Goal: Register for event/course: Sign up to attend an event or enroll in a course

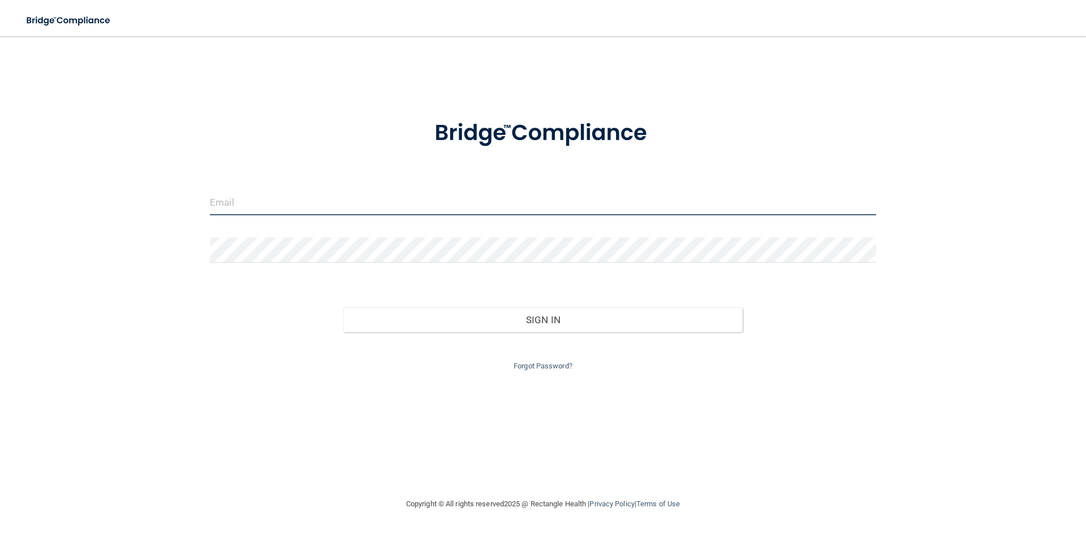
type input "[EMAIL_ADDRESS][DOMAIN_NAME]"
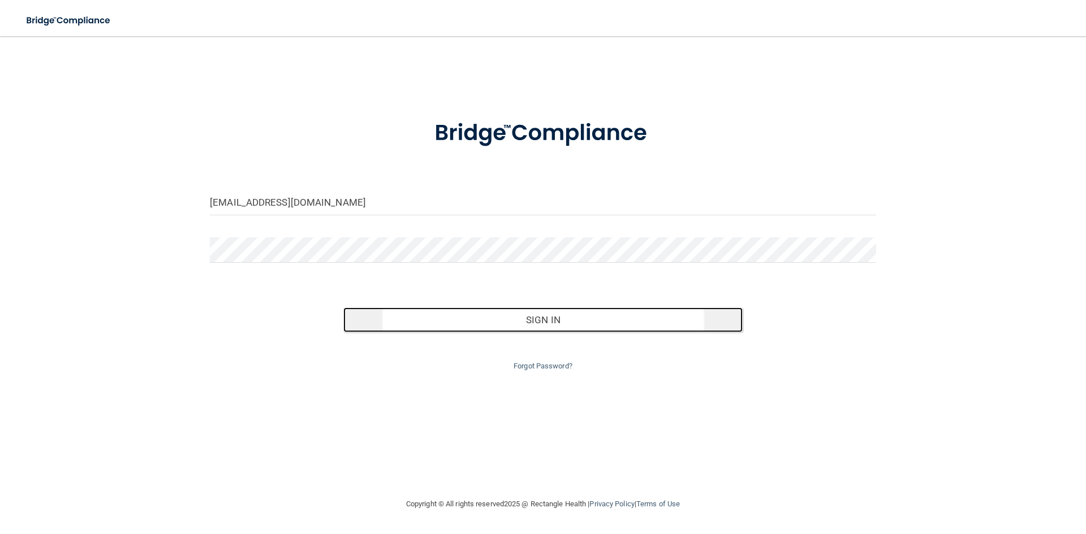
click at [554, 323] on button "Sign In" at bounding box center [543, 320] width 400 height 25
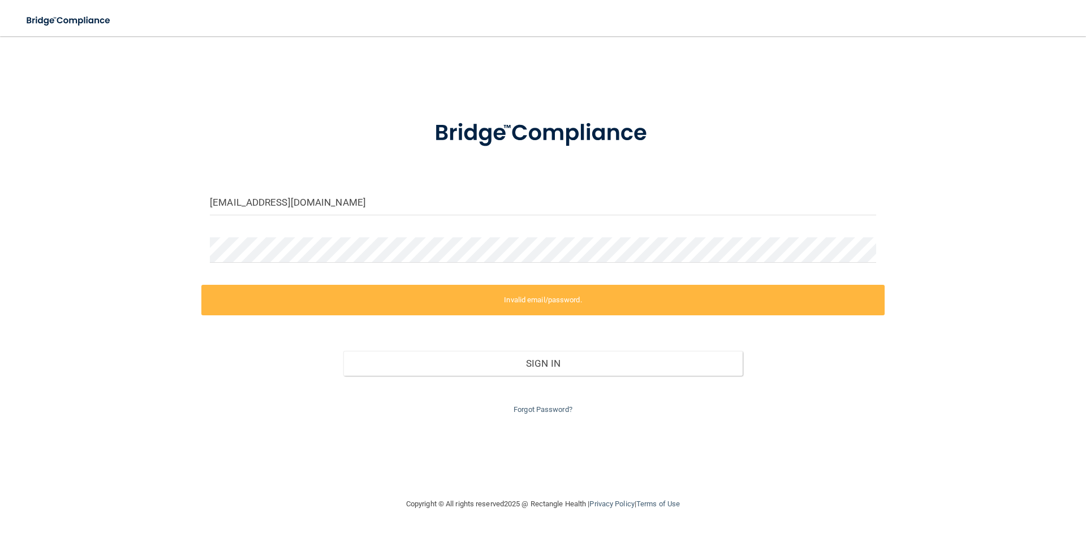
click at [559, 271] on form "[EMAIL_ADDRESS][DOMAIN_NAME] Invalid email/password. You don't have permission …" at bounding box center [543, 260] width 666 height 313
click at [558, 265] on div at bounding box center [542, 255] width 683 height 34
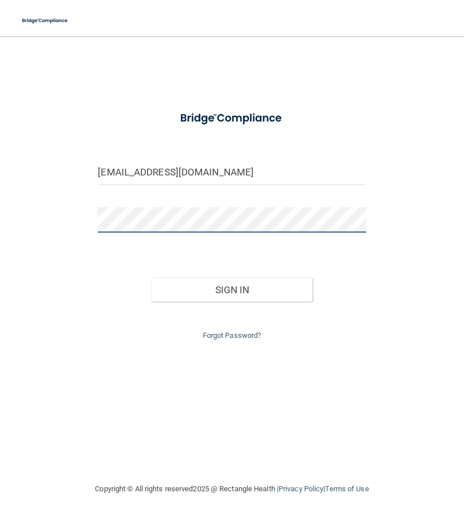
click at [152, 277] on button "Sign In" at bounding box center [232, 289] width 161 height 25
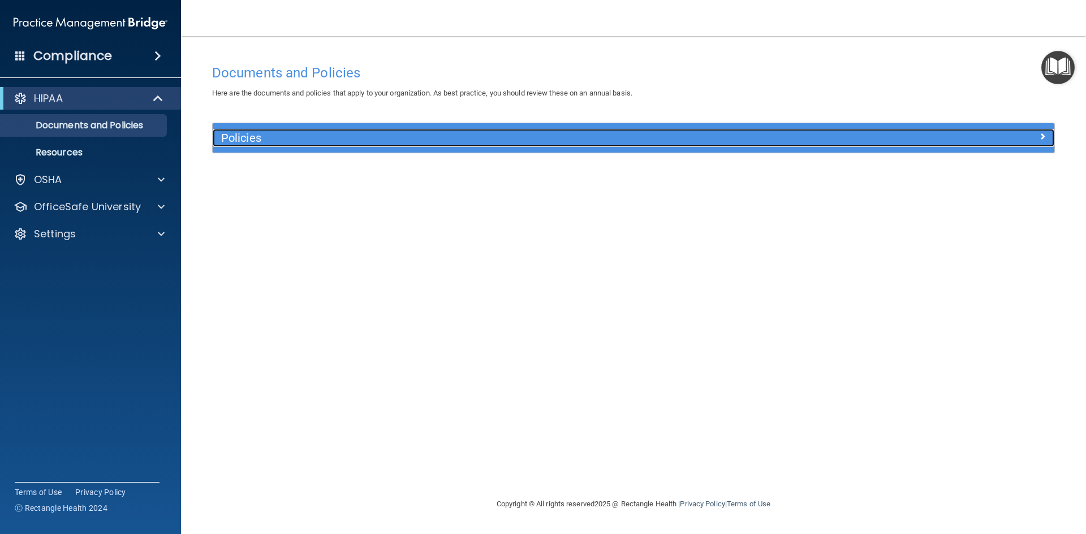
click at [262, 142] on h5 "Policies" at bounding box center [528, 138] width 614 height 12
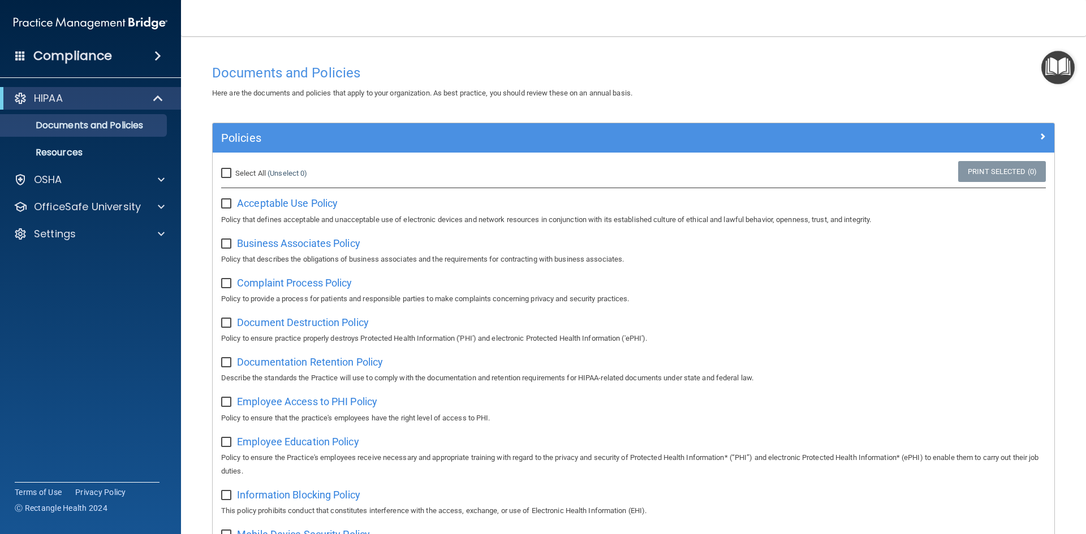
click at [225, 172] on input "Select All (Unselect 0) Unselect All" at bounding box center [227, 173] width 13 height 9
checkbox input "true"
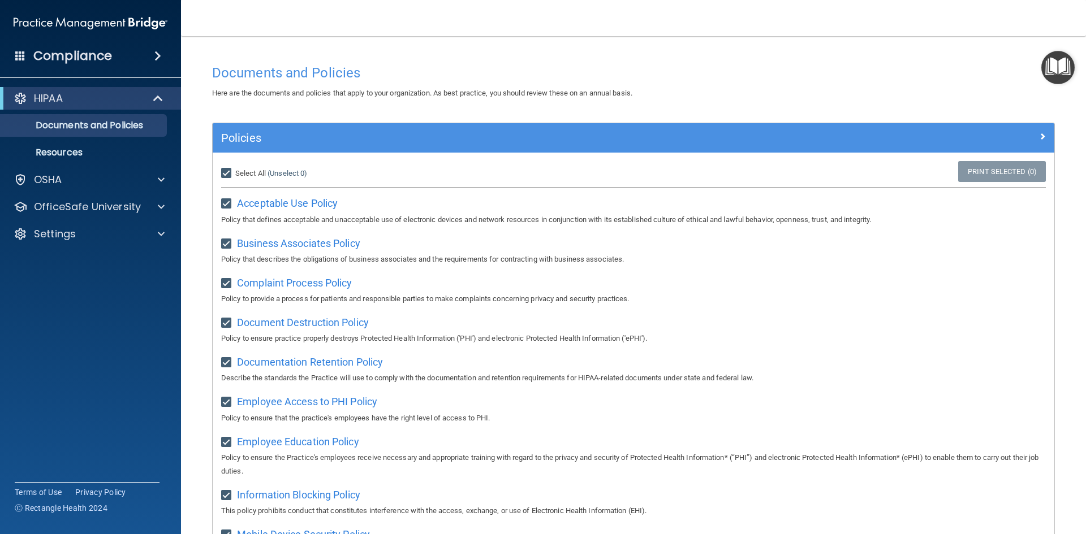
checkbox input "true"
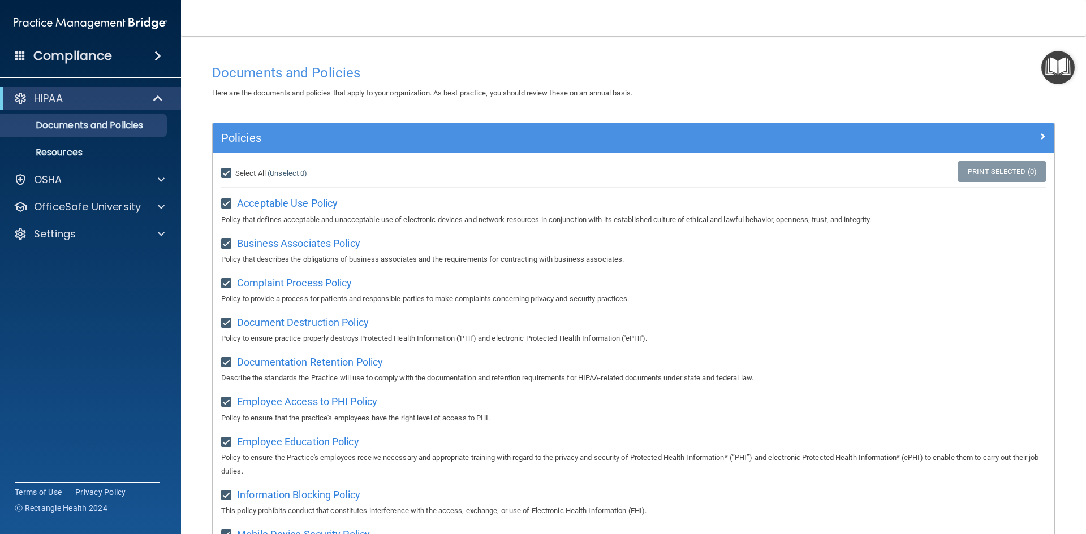
checkbox input "true"
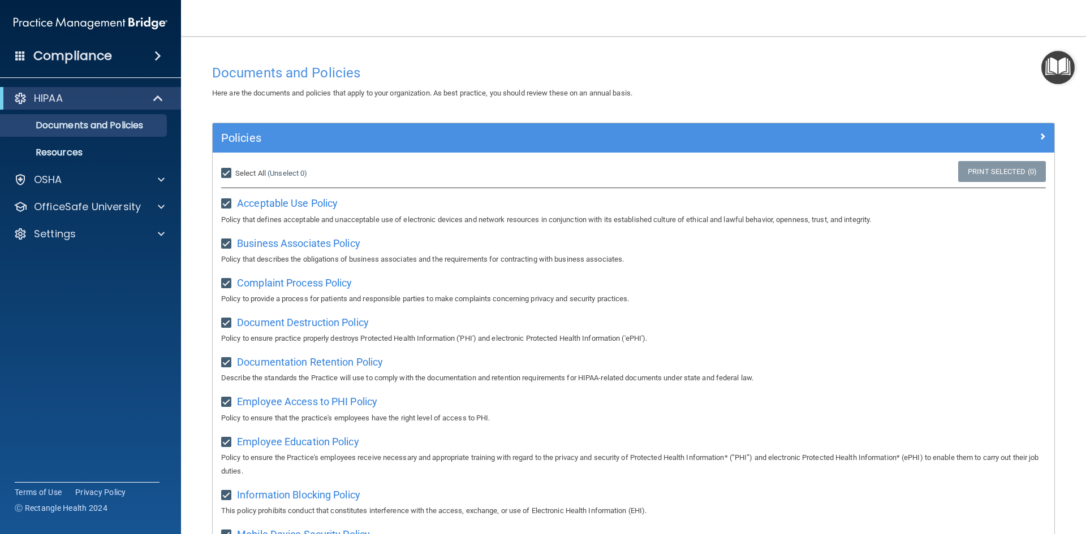
checkbox input "true"
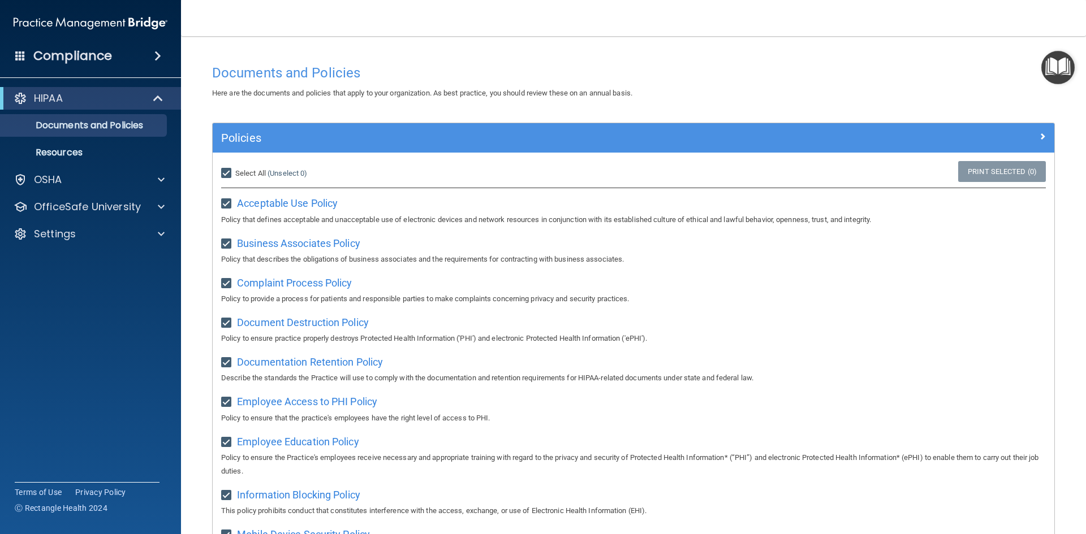
checkbox input "true"
click at [225, 172] on input "Select All (Unselect 21) Unselect All" at bounding box center [227, 173] width 13 height 9
checkbox input "false"
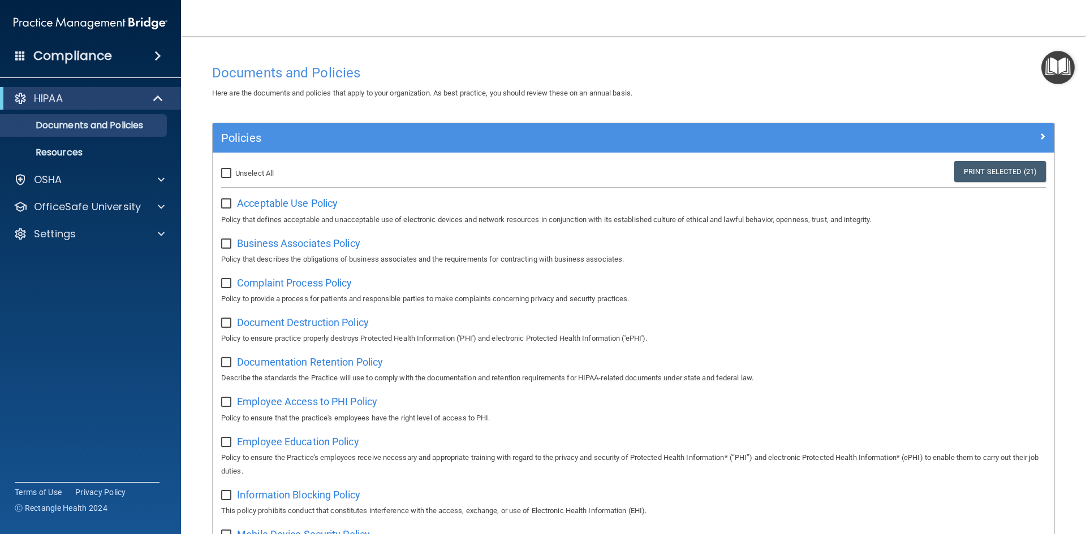
checkbox input "false"
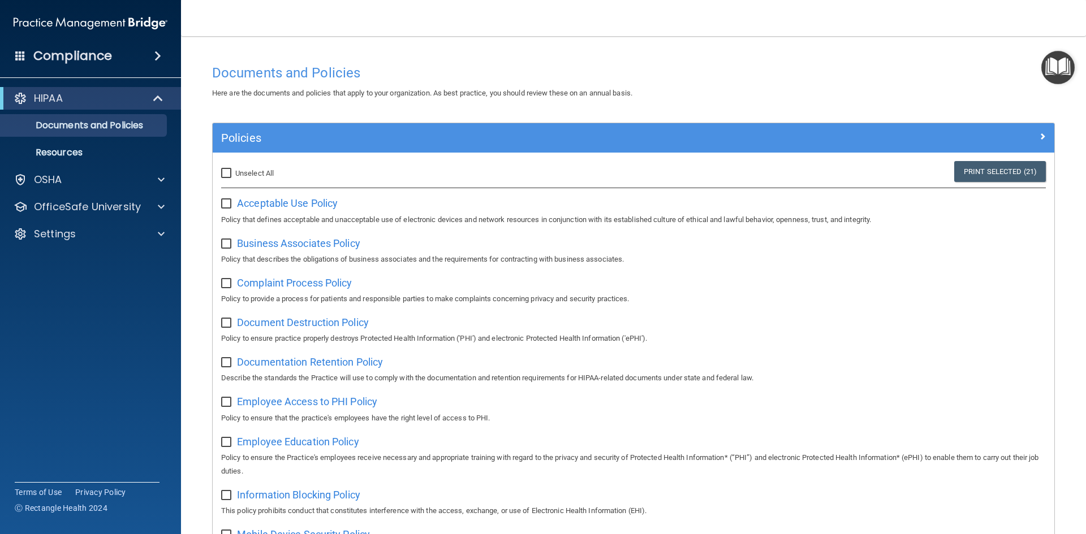
checkbox input "false"
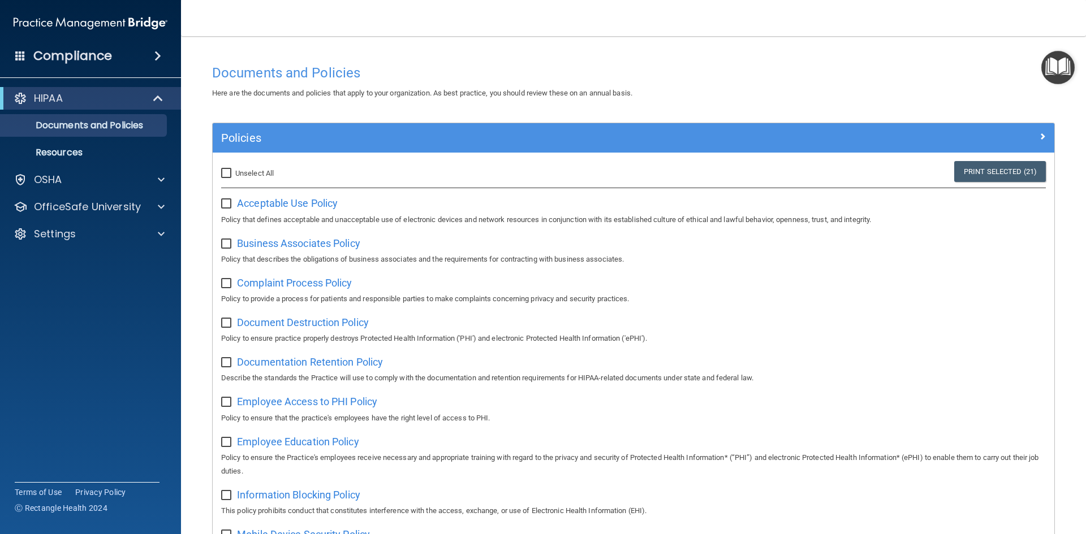
checkbox input "false"
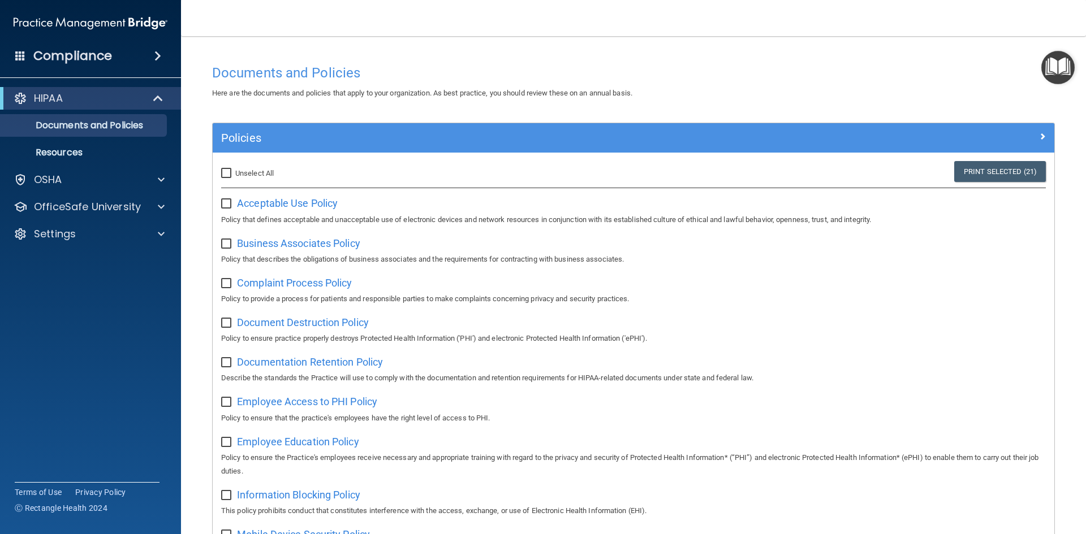
checkbox input "false"
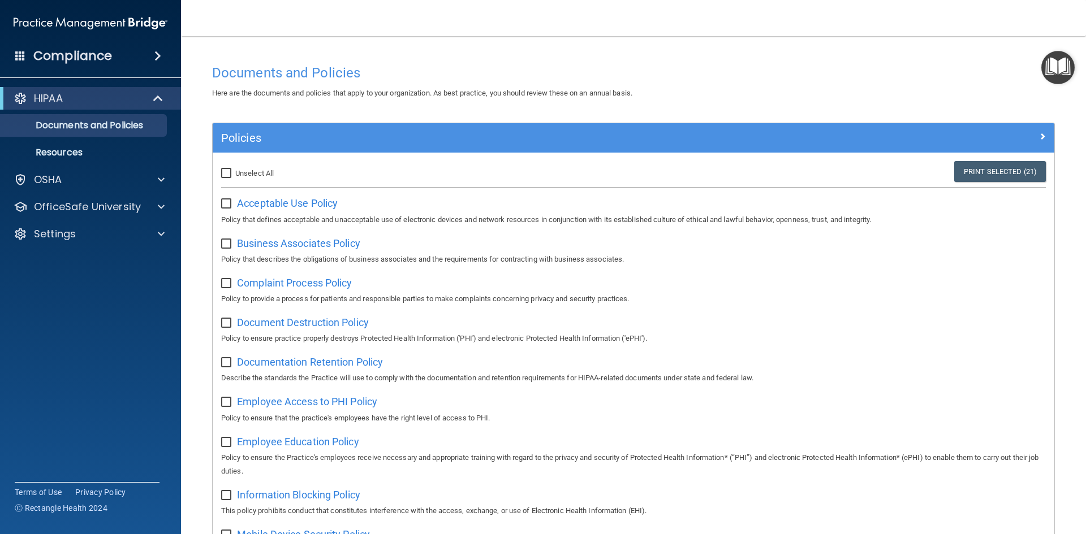
checkbox input "false"
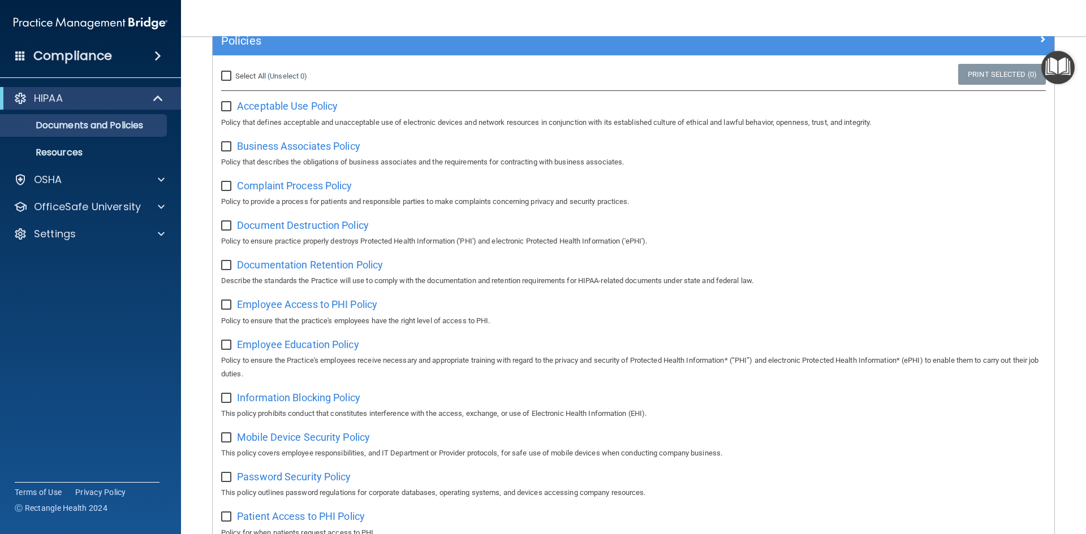
scroll to position [87, 0]
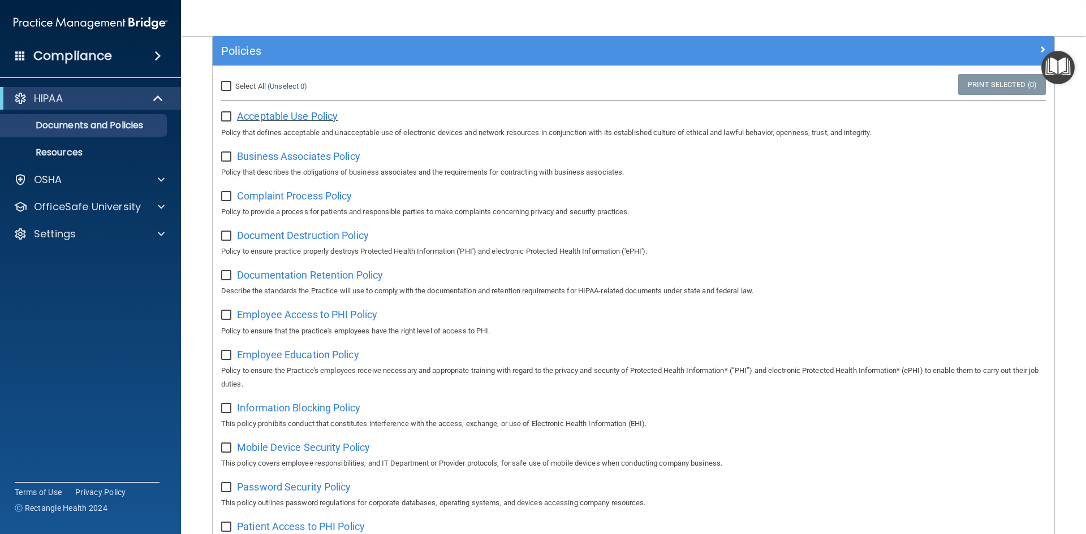
click at [310, 119] on span "Acceptable Use Policy" at bounding box center [287, 116] width 101 height 12
click at [137, 126] on p "Documents and Policies" at bounding box center [84, 125] width 154 height 11
click at [93, 150] on p "Resources" at bounding box center [84, 152] width 154 height 11
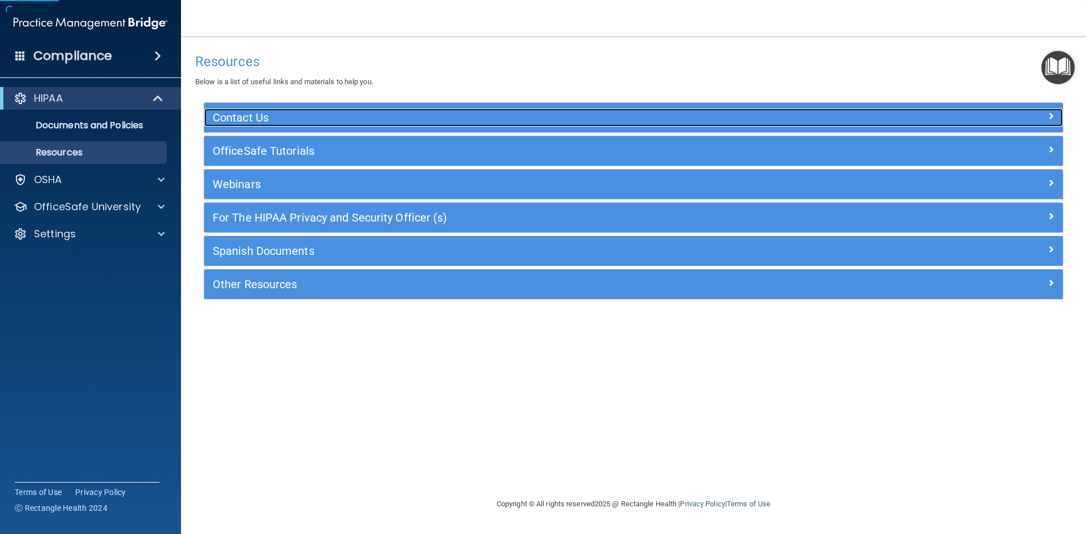
click at [371, 113] on h5 "Contact Us" at bounding box center [526, 117] width 627 height 12
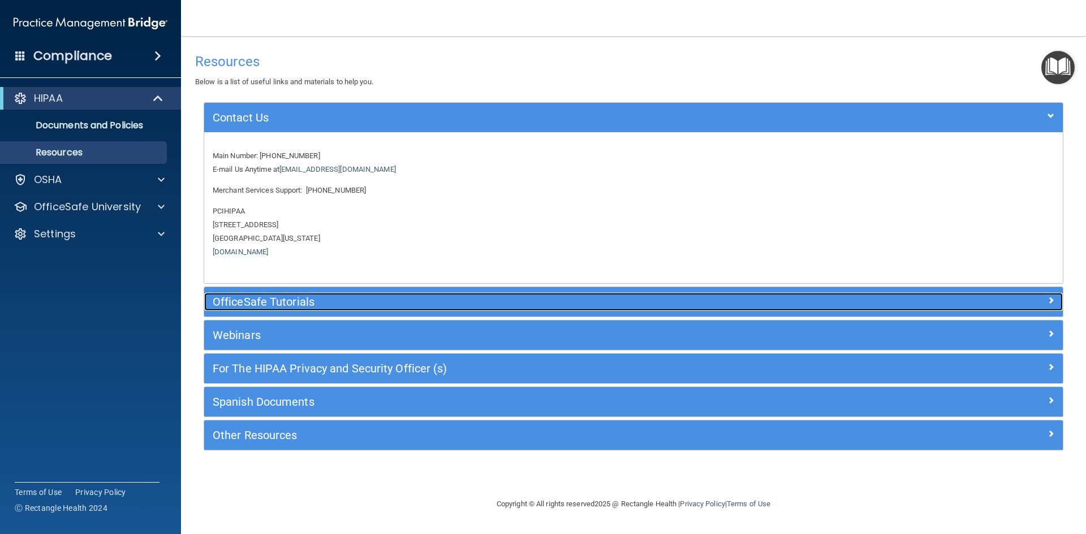
click at [351, 298] on h5 "OfficeSafe Tutorials" at bounding box center [526, 302] width 627 height 12
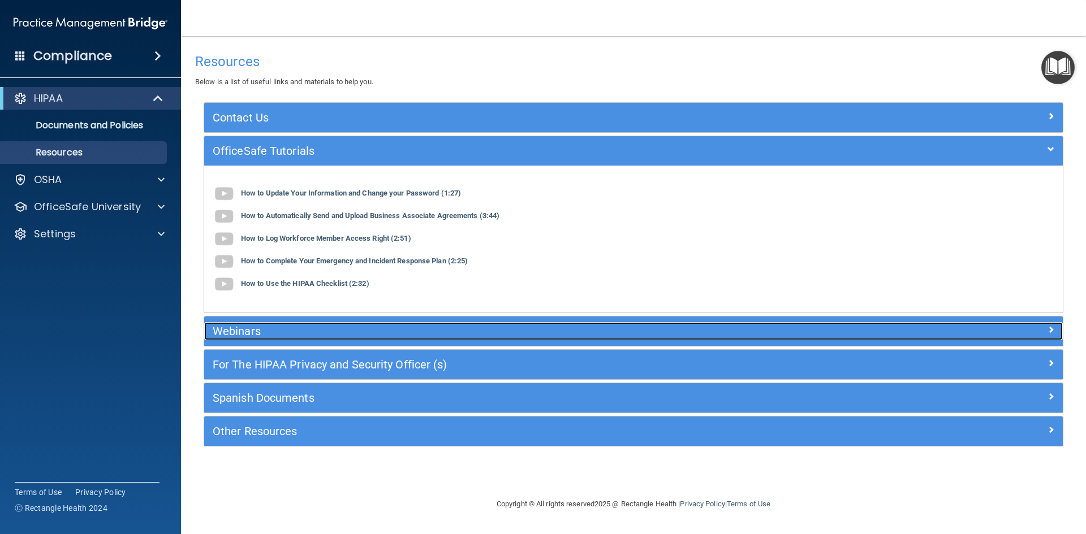
click at [340, 329] on h5 "Webinars" at bounding box center [526, 331] width 627 height 12
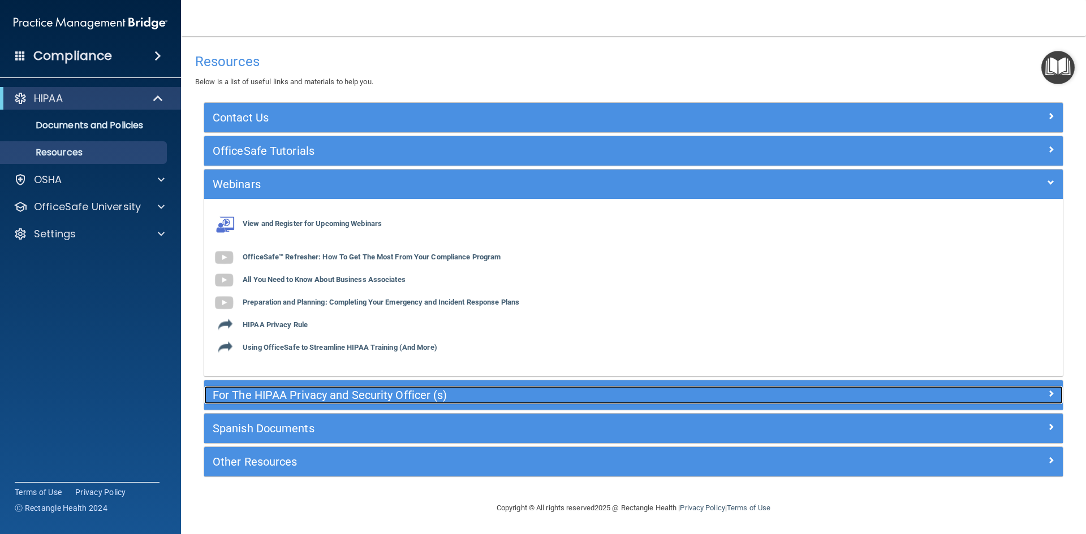
click at [302, 399] on h5 "For The HIPAA Privacy and Security Officer (s)" at bounding box center [526, 395] width 627 height 12
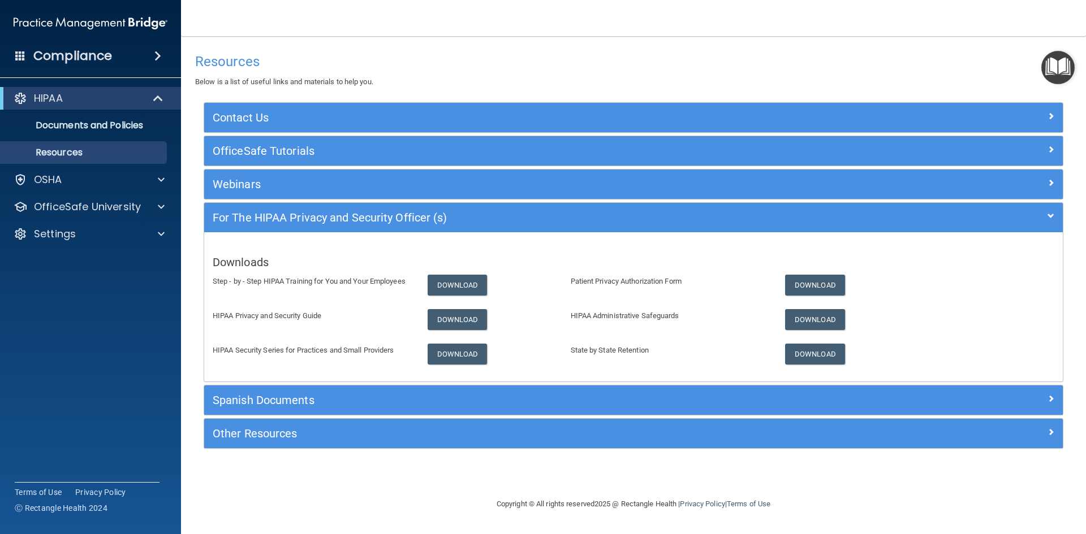
click at [302, 414] on div "Spanish Documents" at bounding box center [633, 400] width 858 height 29
click at [118, 174] on div "OSHA" at bounding box center [75, 180] width 140 height 14
click at [120, 257] on p "OfficeSafe University" at bounding box center [87, 261] width 107 height 14
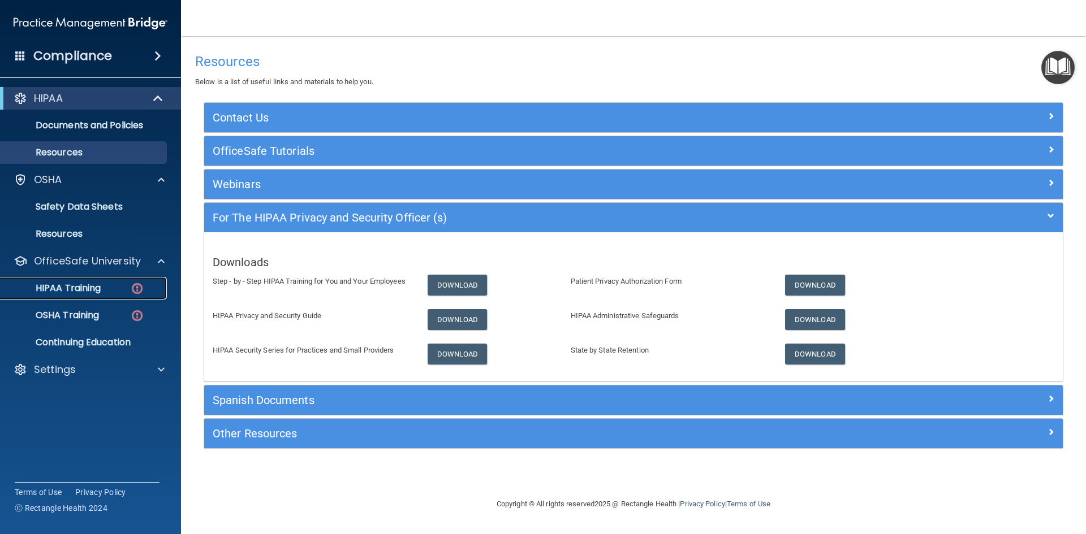
click at [101, 288] on p "HIPAA Training" at bounding box center [53, 288] width 93 height 11
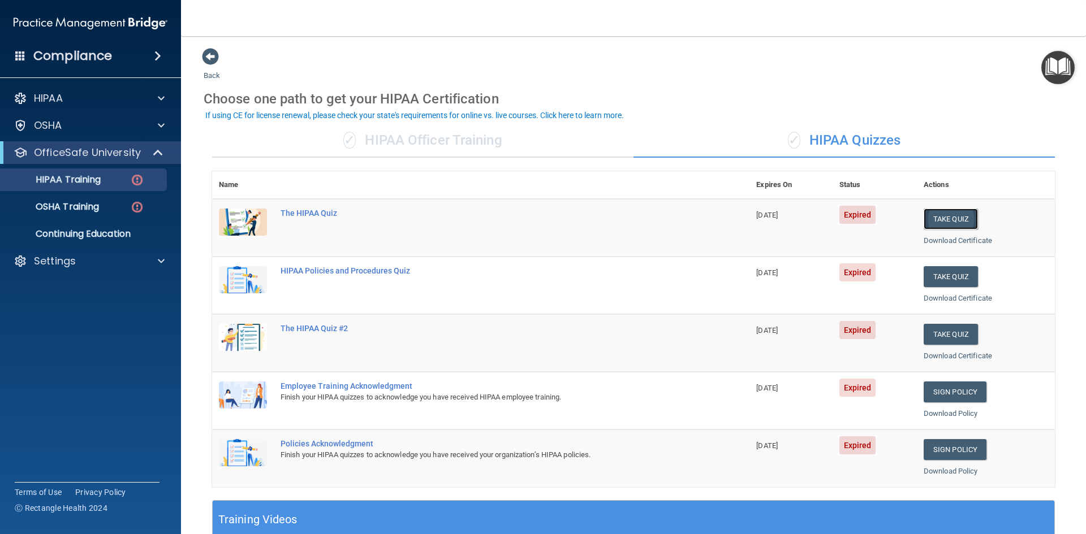
click at [970, 215] on button "Take Quiz" at bounding box center [951, 219] width 54 height 21
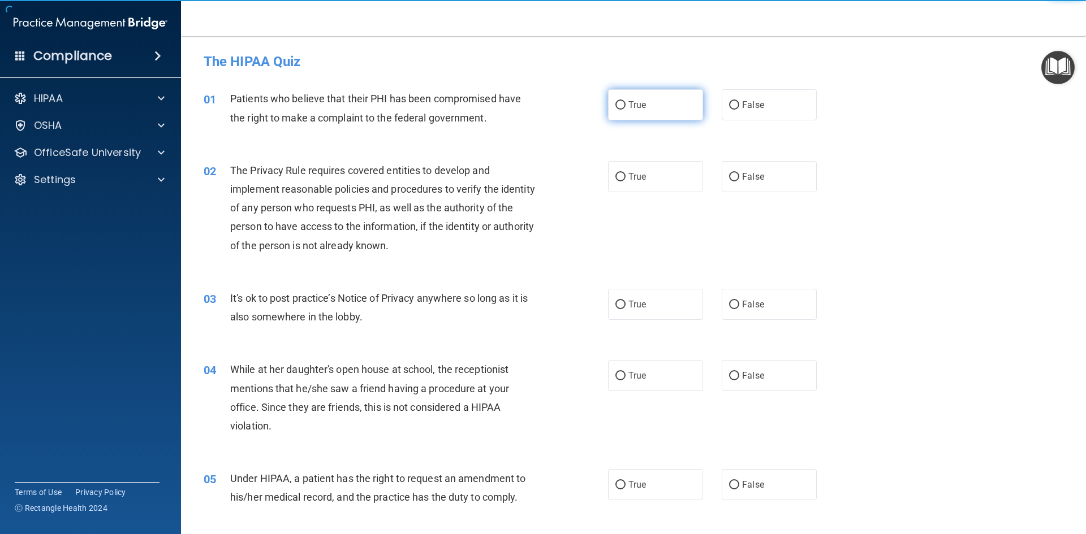
click at [624, 110] on label "True" at bounding box center [655, 104] width 95 height 31
click at [624, 110] on input "True" at bounding box center [620, 105] width 10 height 8
radio input "true"
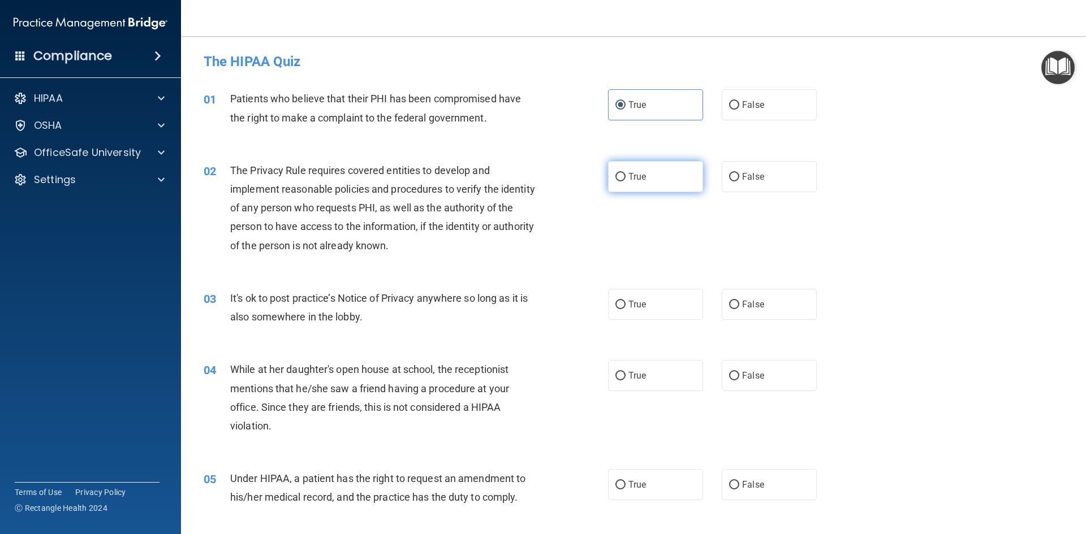
click at [609, 169] on label "True" at bounding box center [655, 176] width 95 height 31
click at [615, 173] on input "True" at bounding box center [620, 177] width 10 height 8
radio input "true"
click at [608, 307] on label "True" at bounding box center [655, 304] width 95 height 31
click at [615, 307] on input "True" at bounding box center [620, 305] width 10 height 8
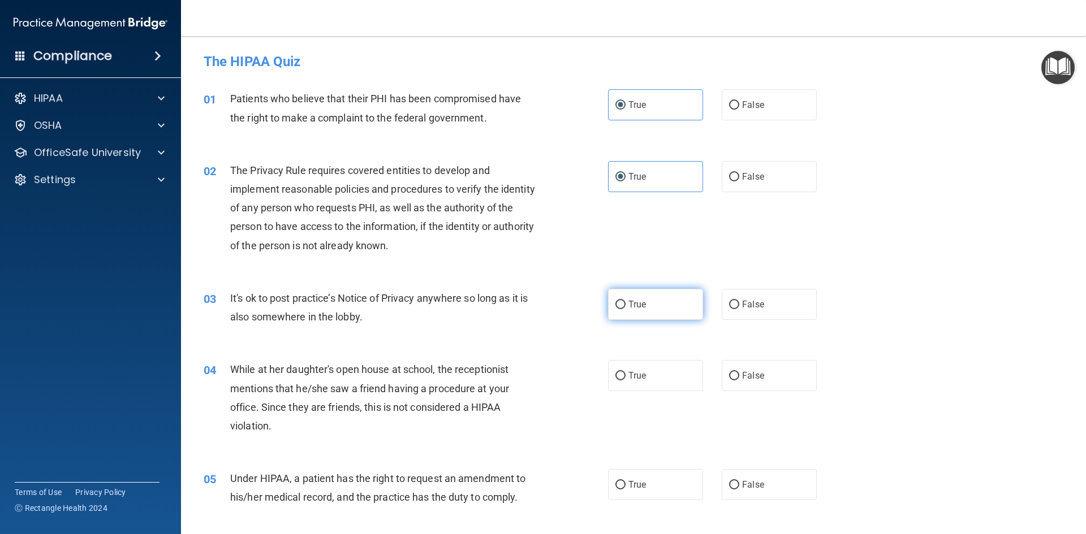
radio input "true"
click at [626, 389] on label "True" at bounding box center [655, 375] width 95 height 31
click at [625, 381] on input "True" at bounding box center [620, 376] width 10 height 8
radio input "true"
drag, startPoint x: 625, startPoint y: 483, endPoint x: 642, endPoint y: 469, distance: 21.7
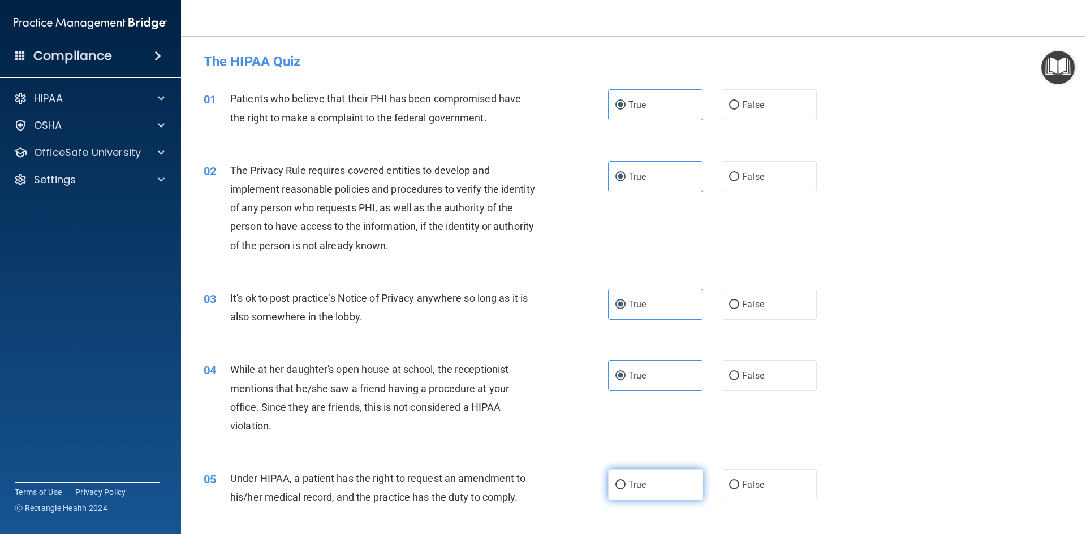
click at [628, 483] on span "True" at bounding box center [637, 485] width 18 height 11
click at [625, 483] on input "True" at bounding box center [620, 485] width 10 height 8
radio input "true"
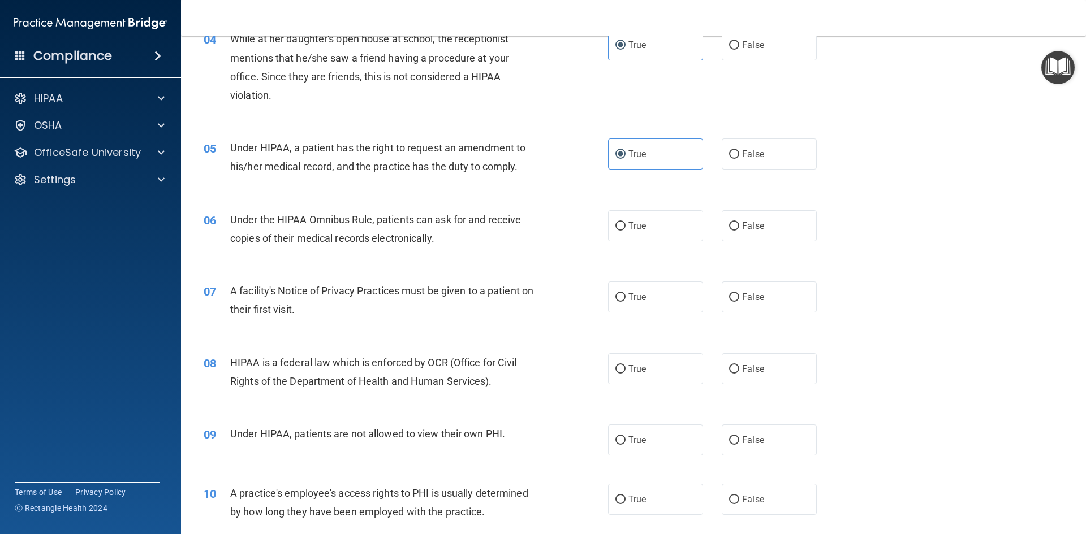
scroll to position [337, 0]
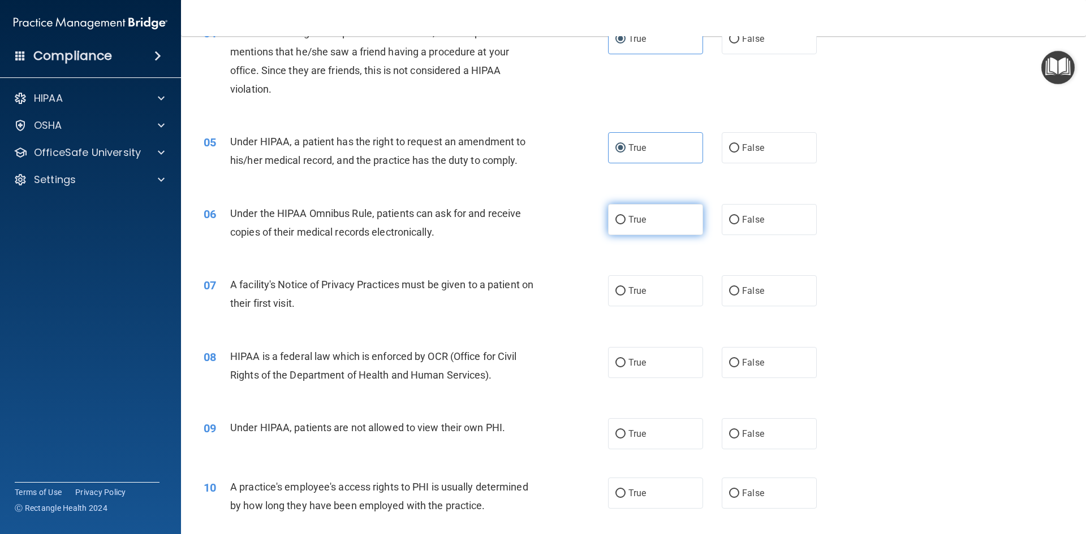
click at [640, 221] on span "True" at bounding box center [637, 219] width 18 height 11
click at [625, 221] on input "True" at bounding box center [620, 220] width 10 height 8
radio input "true"
click at [662, 290] on label "True" at bounding box center [655, 290] width 95 height 31
click at [625, 290] on input "True" at bounding box center [620, 291] width 10 height 8
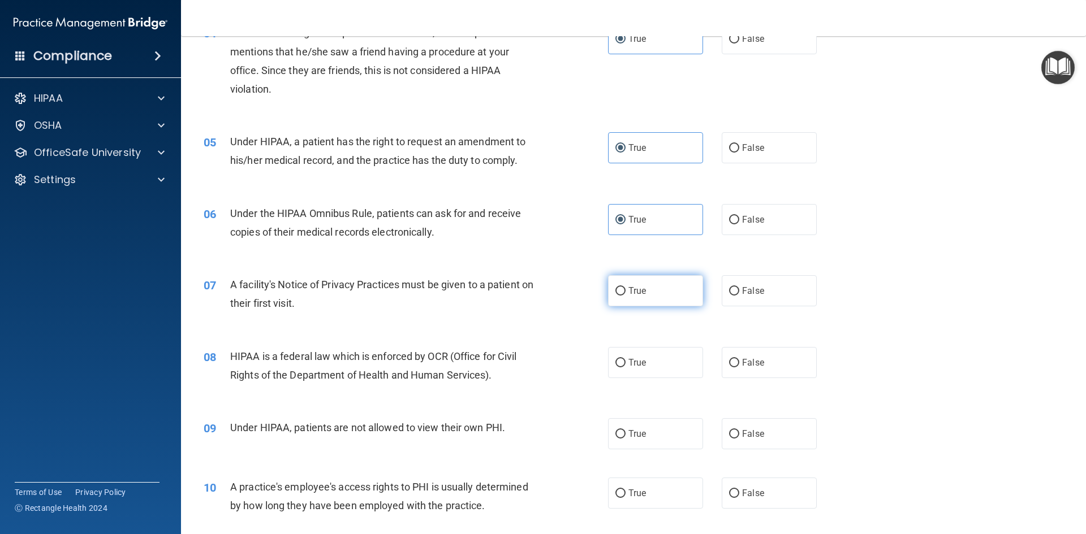
radio input "true"
click at [637, 387] on div "08 HIPAA is a federal law which is enforced by OCR (Office for Civil Rights of …" at bounding box center [633, 368] width 877 height 71
click at [646, 373] on label "True" at bounding box center [655, 362] width 95 height 31
click at [625, 368] on input "True" at bounding box center [620, 363] width 10 height 8
radio input "true"
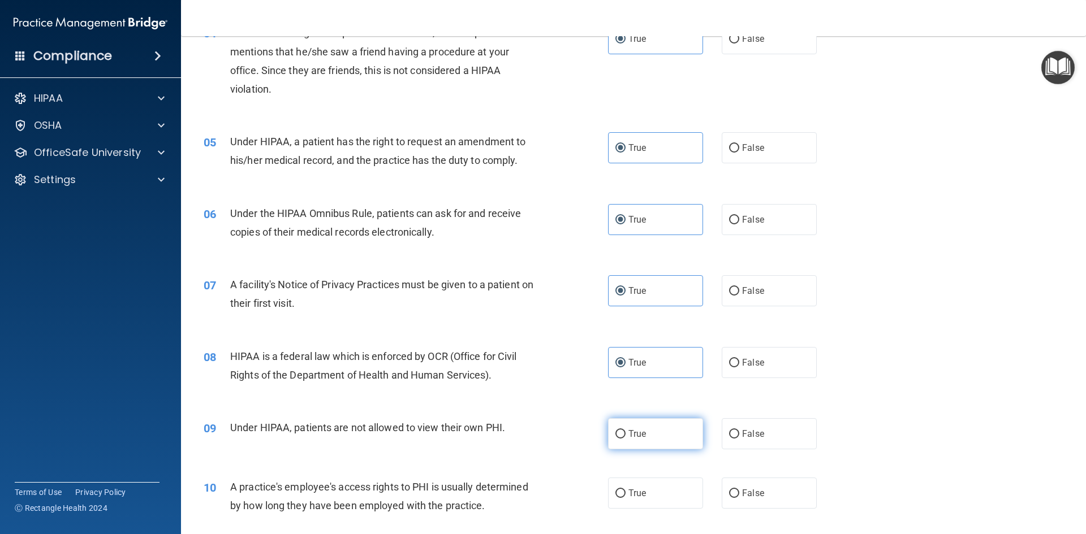
click at [642, 425] on label "True" at bounding box center [655, 434] width 95 height 31
click at [625, 430] on input "True" at bounding box center [620, 434] width 10 height 8
radio input "true"
click at [634, 491] on span "True" at bounding box center [637, 493] width 18 height 11
click at [625, 491] on input "True" at bounding box center [620, 494] width 10 height 8
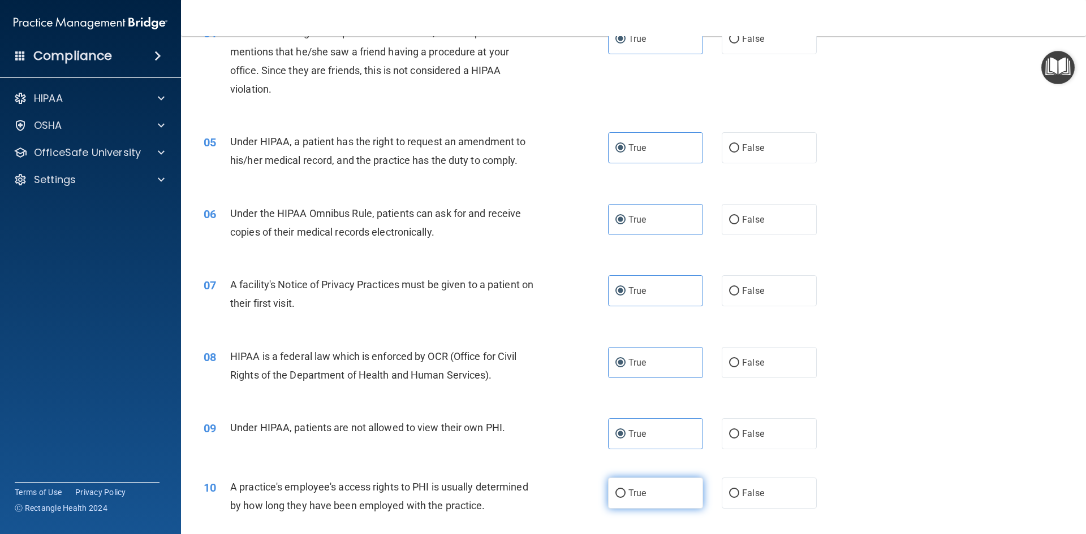
radio input "true"
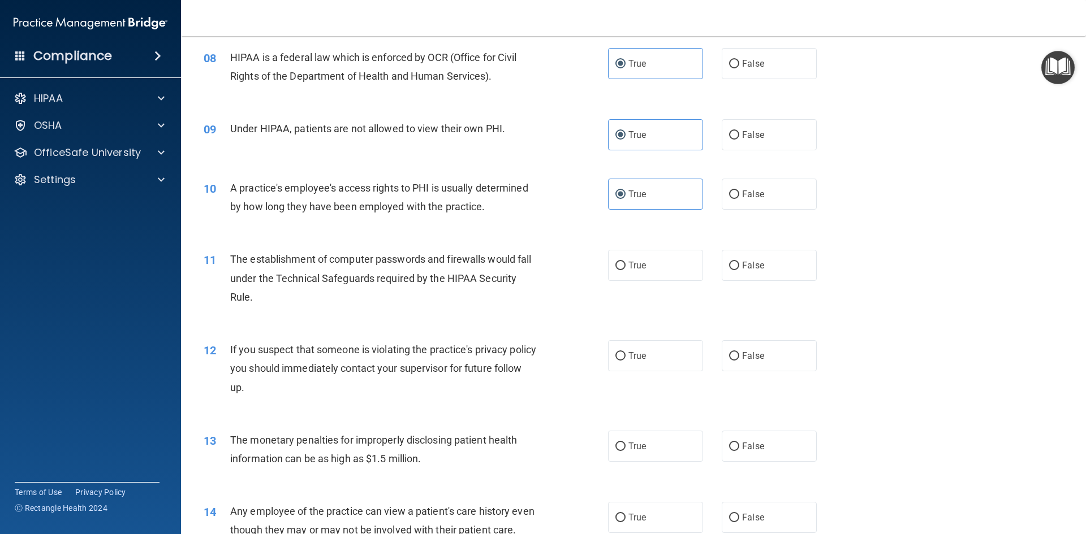
scroll to position [654, 0]
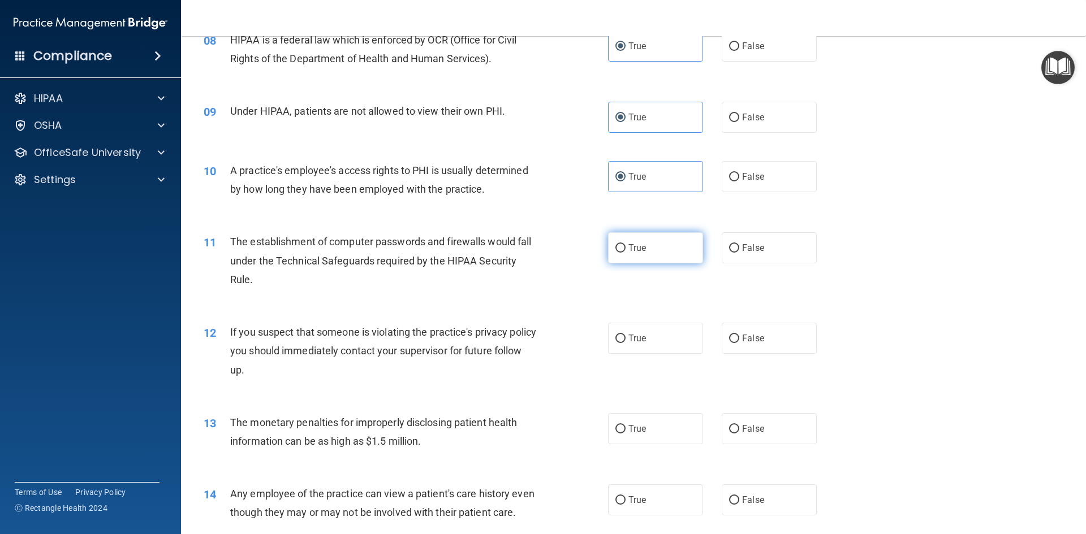
click at [640, 243] on span "True" at bounding box center [637, 248] width 18 height 11
click at [625, 244] on input "True" at bounding box center [620, 248] width 10 height 8
radio input "true"
click at [634, 333] on label "True" at bounding box center [655, 338] width 95 height 31
click at [625, 335] on input "True" at bounding box center [620, 339] width 10 height 8
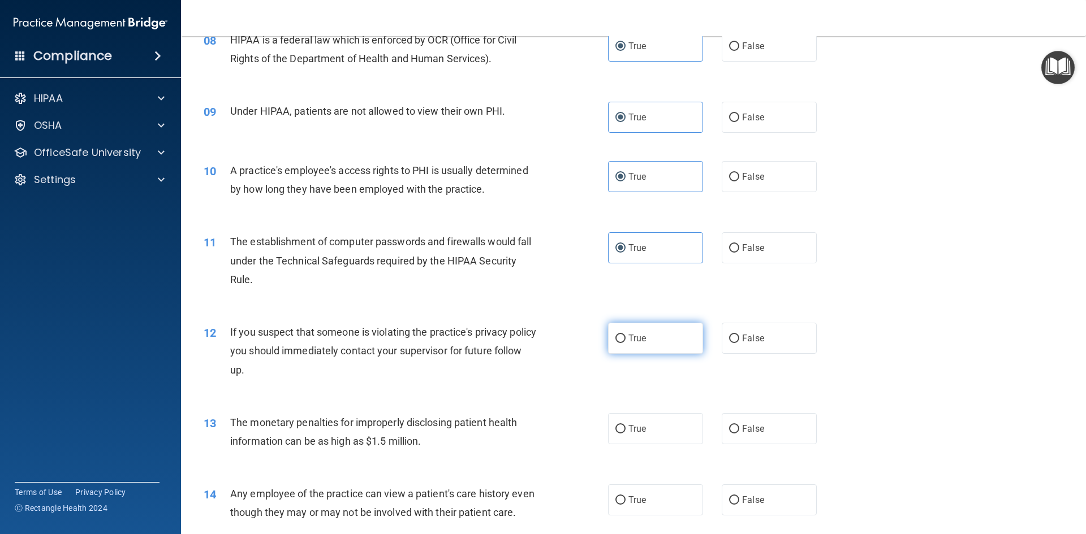
radio input "true"
drag, startPoint x: 637, startPoint y: 421, endPoint x: 637, endPoint y: 456, distance: 34.5
click at [637, 422] on label "True" at bounding box center [655, 428] width 95 height 31
click at [625, 425] on input "True" at bounding box center [620, 429] width 10 height 8
radio input "true"
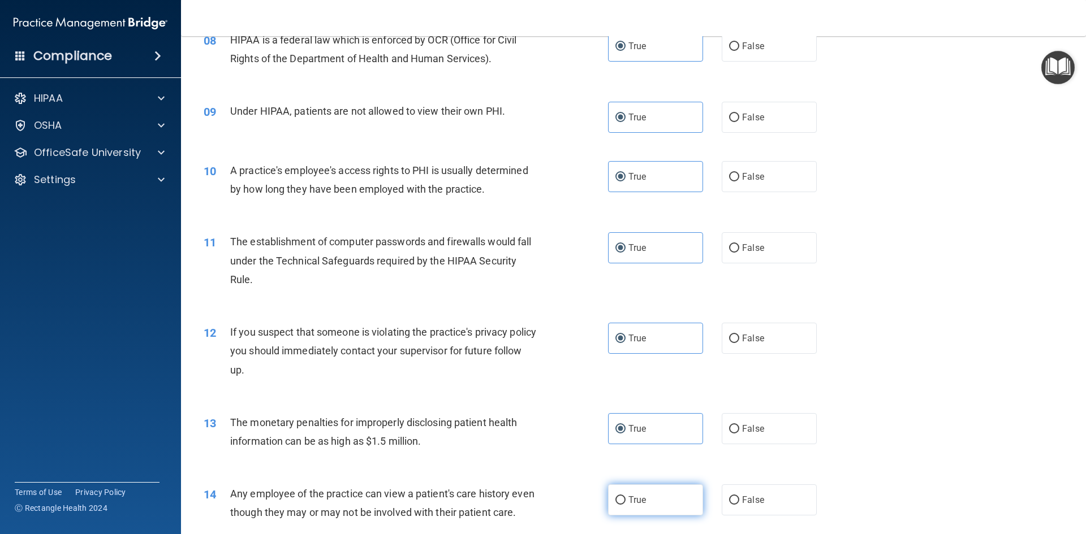
click at [633, 497] on span "True" at bounding box center [637, 500] width 18 height 11
click at [625, 497] on input "True" at bounding box center [620, 501] width 10 height 8
radio input "true"
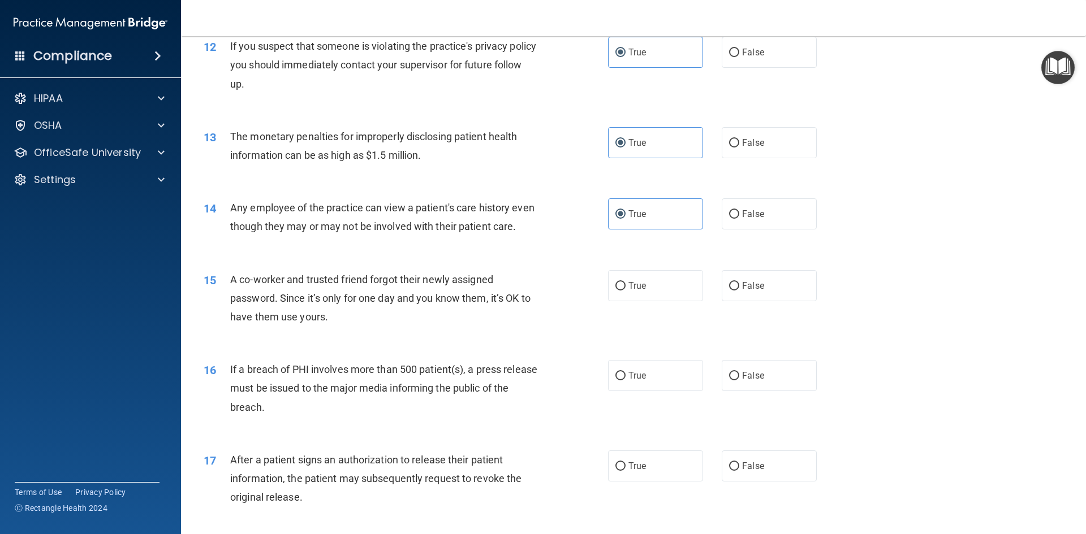
scroll to position [948, 0]
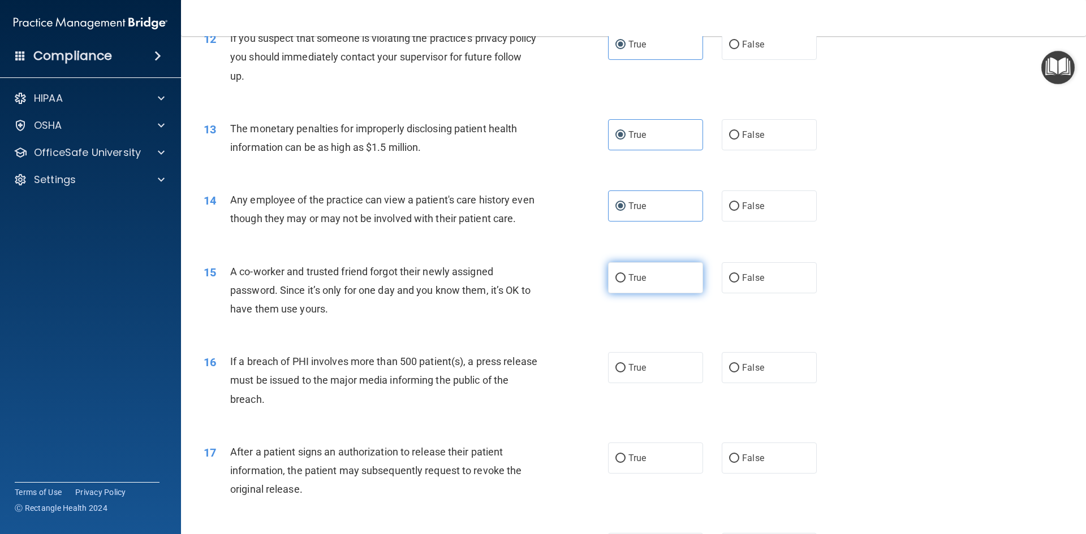
click at [649, 294] on label "True" at bounding box center [655, 277] width 95 height 31
click at [625, 283] on input "True" at bounding box center [620, 278] width 10 height 8
radio input "true"
drag, startPoint x: 643, startPoint y: 384, endPoint x: 642, endPoint y: 434, distance: 50.3
click at [642, 383] on label "True" at bounding box center [655, 367] width 95 height 31
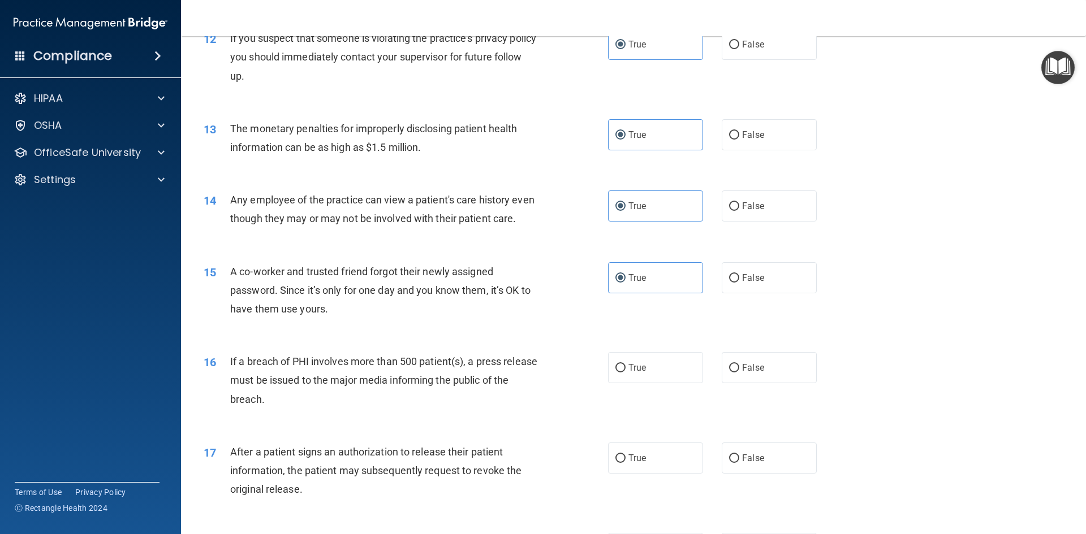
click at [625, 373] on input "True" at bounding box center [620, 368] width 10 height 8
radio input "true"
click at [641, 469] on label "True" at bounding box center [655, 458] width 95 height 31
click at [625, 463] on input "True" at bounding box center [620, 459] width 10 height 8
radio input "true"
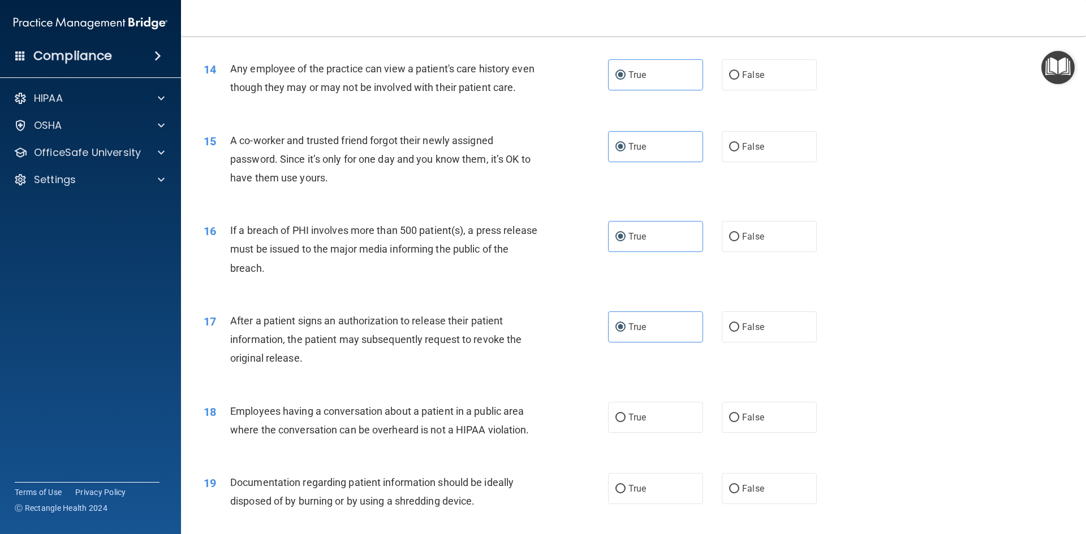
scroll to position [1129, 0]
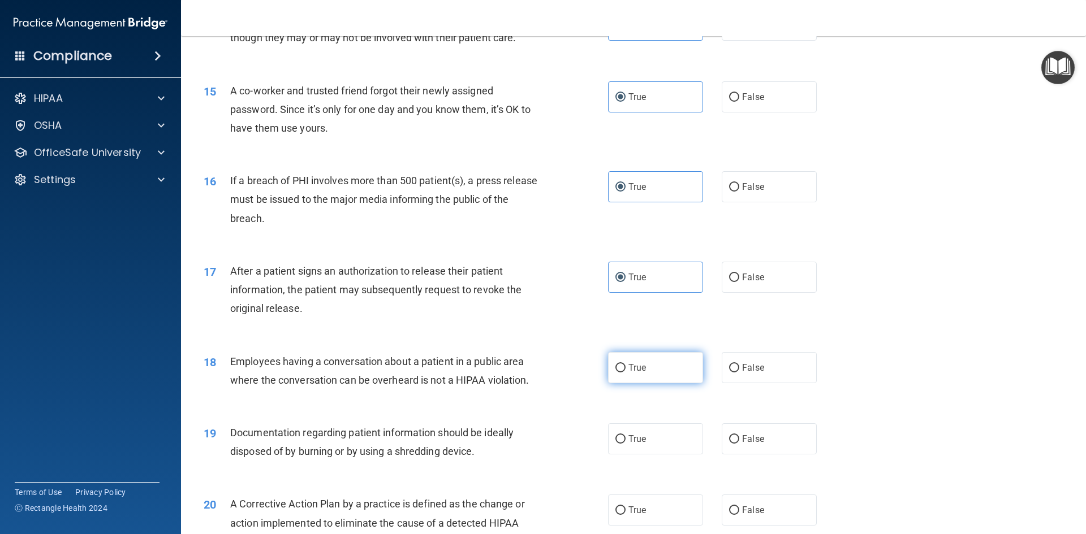
click at [636, 383] on label "True" at bounding box center [655, 367] width 95 height 31
click at [625, 373] on input "True" at bounding box center [620, 368] width 10 height 8
radio input "true"
click at [628, 445] on span "True" at bounding box center [637, 439] width 18 height 11
click at [625, 444] on input "True" at bounding box center [620, 439] width 10 height 8
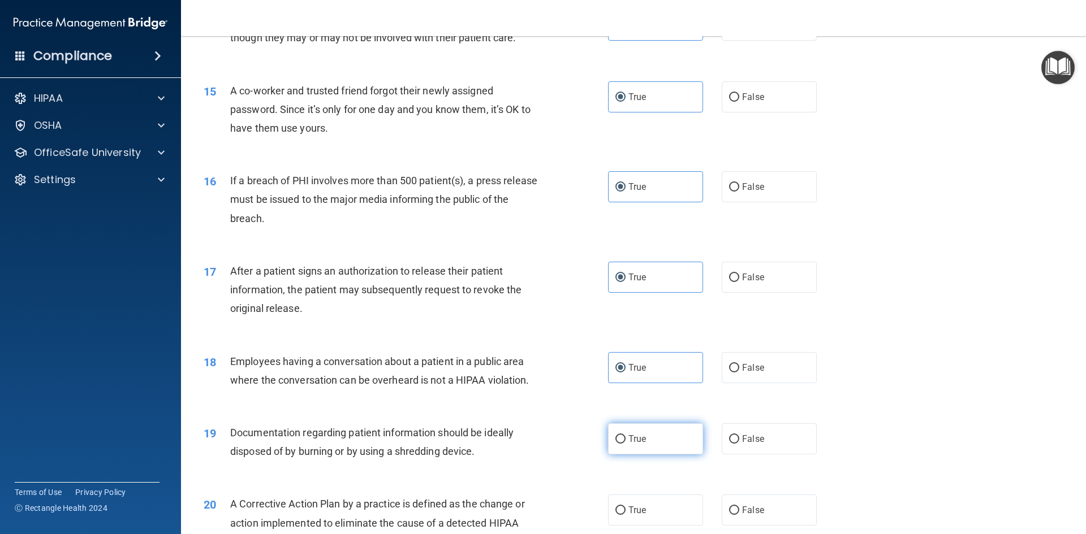
radio input "true"
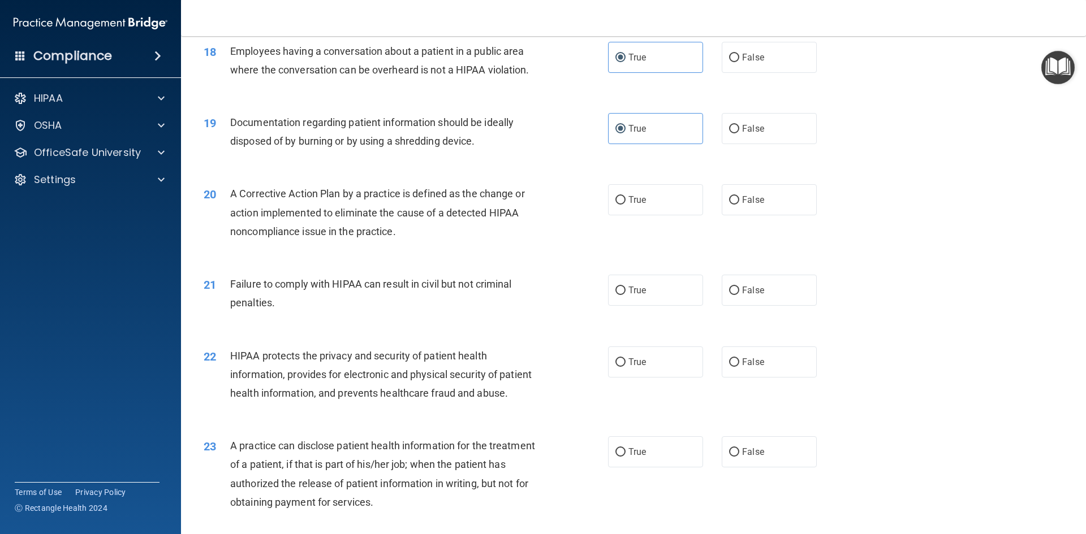
scroll to position [1446, 0]
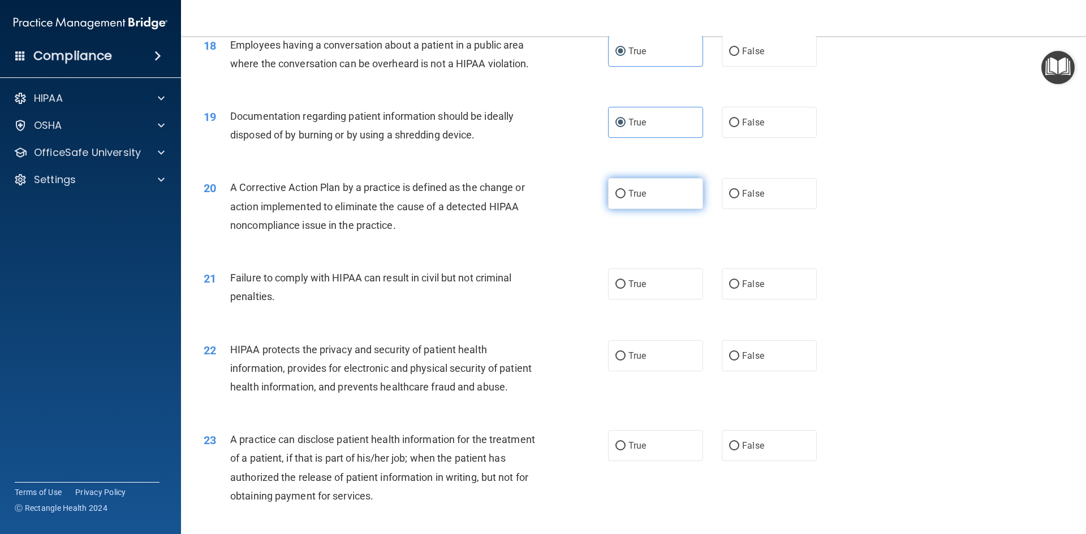
click at [646, 209] on label "True" at bounding box center [655, 193] width 95 height 31
click at [625, 199] on input "True" at bounding box center [620, 194] width 10 height 8
radio input "true"
click at [647, 292] on label "True" at bounding box center [655, 284] width 95 height 31
click at [625, 289] on input "True" at bounding box center [620, 285] width 10 height 8
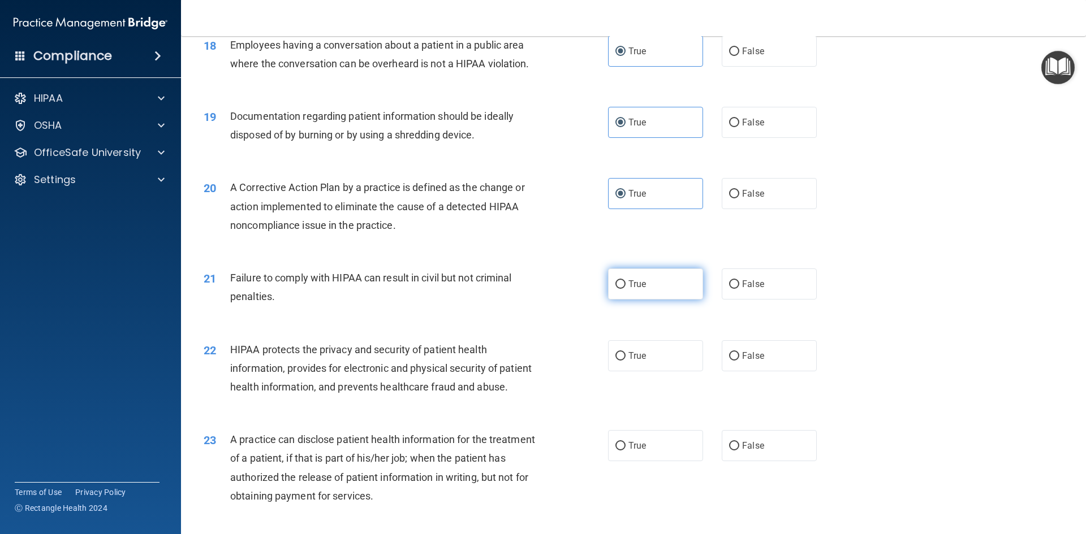
radio input "true"
click at [646, 395] on div "22 HIPAA protects the privacy and security of patient health information, provi…" at bounding box center [633, 371] width 877 height 90
click at [646, 461] on label "True" at bounding box center [655, 445] width 95 height 31
click at [625, 451] on input "True" at bounding box center [620, 446] width 10 height 8
radio input "true"
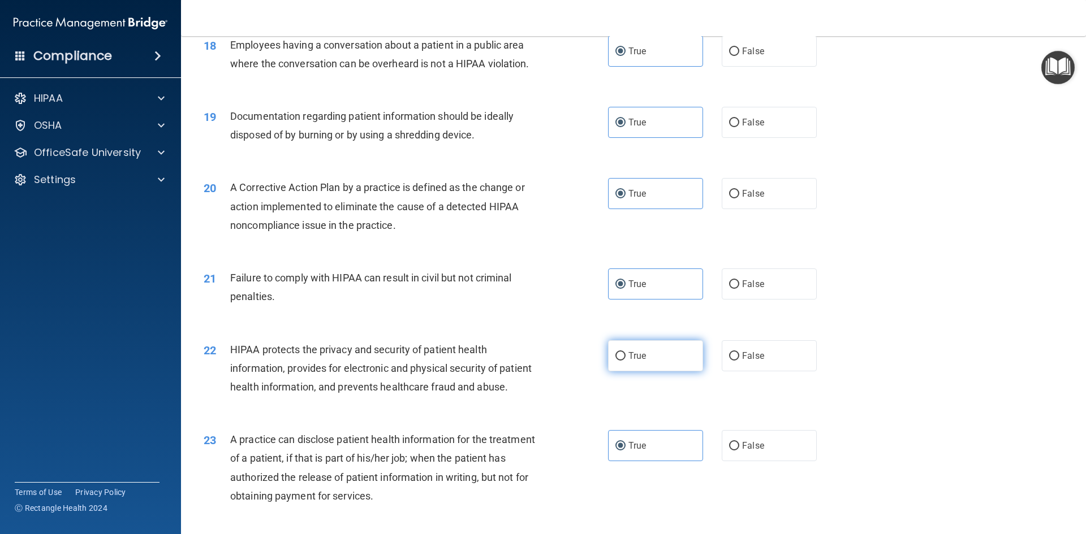
click at [645, 372] on label "True" at bounding box center [655, 355] width 95 height 31
click at [625, 361] on input "True" at bounding box center [620, 356] width 10 height 8
radio input "true"
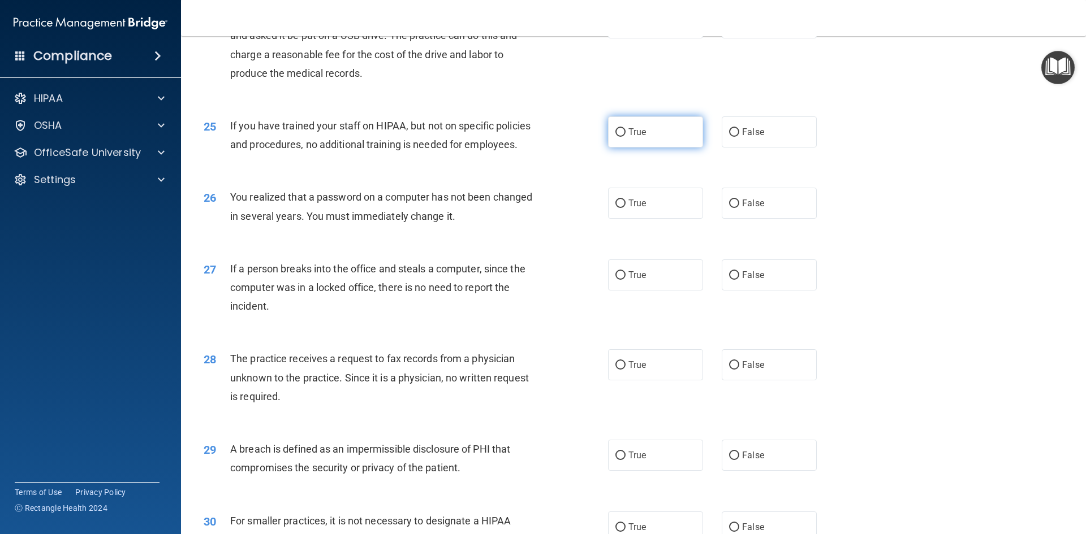
scroll to position [1988, 0]
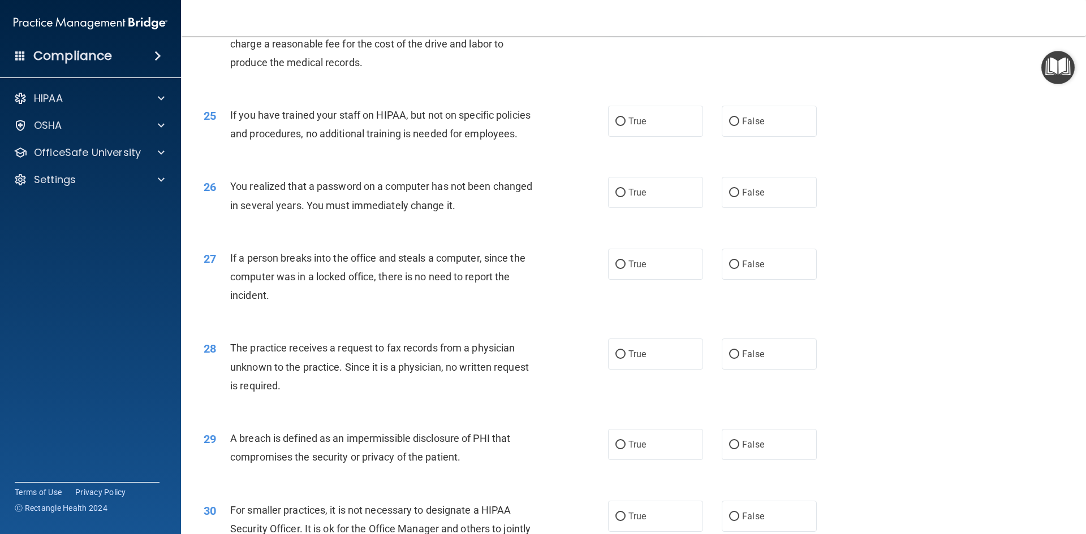
click at [640, 28] on label "True" at bounding box center [655, 12] width 95 height 31
click at [625, 17] on input "True" at bounding box center [620, 12] width 10 height 8
radio input "true"
click at [644, 137] on label "True" at bounding box center [655, 121] width 95 height 31
click at [625, 126] on input "True" at bounding box center [620, 122] width 10 height 8
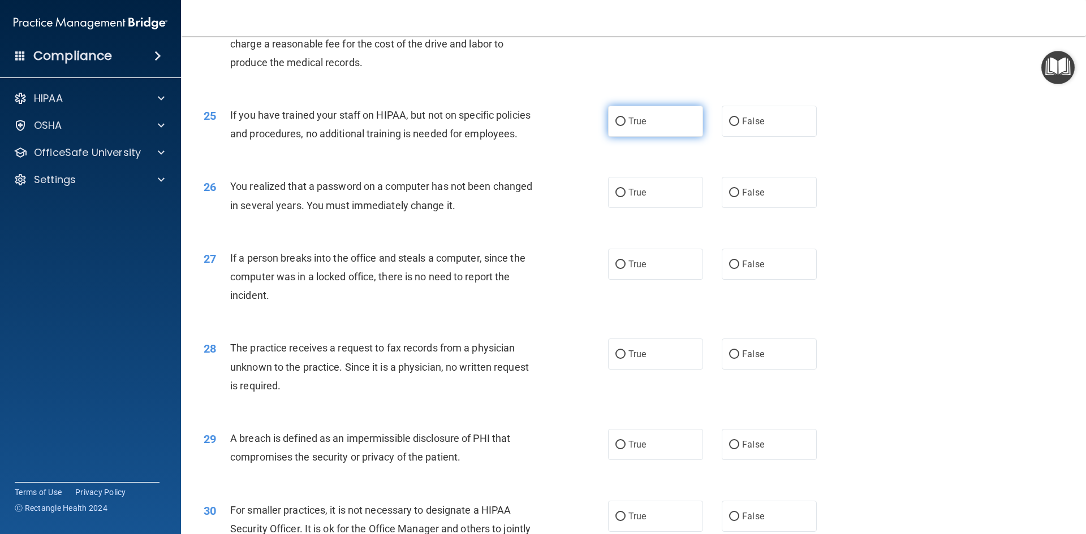
radio input "true"
drag, startPoint x: 643, startPoint y: 238, endPoint x: 642, endPoint y: 261, distance: 23.2
click at [643, 208] on label "True" at bounding box center [655, 192] width 95 height 31
click at [625, 197] on input "True" at bounding box center [620, 193] width 10 height 8
radio input "true"
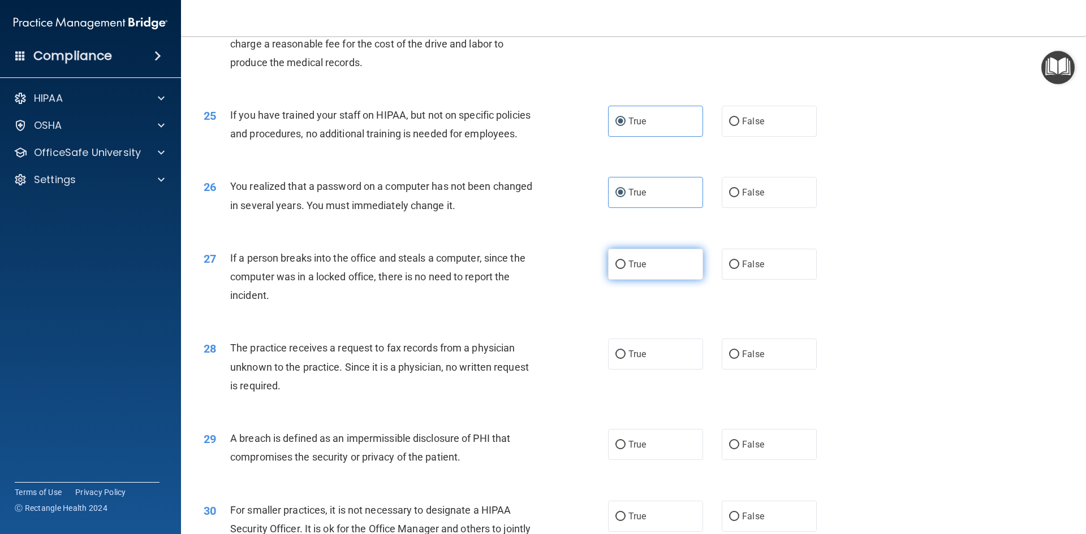
drag, startPoint x: 639, startPoint y: 307, endPoint x: 644, endPoint y: 378, distance: 70.9
click at [639, 280] on label "True" at bounding box center [655, 264] width 95 height 31
click at [625, 269] on input "True" at bounding box center [620, 265] width 10 height 8
radio input "true"
drag, startPoint x: 644, startPoint y: 392, endPoint x: 646, endPoint y: 451, distance: 58.3
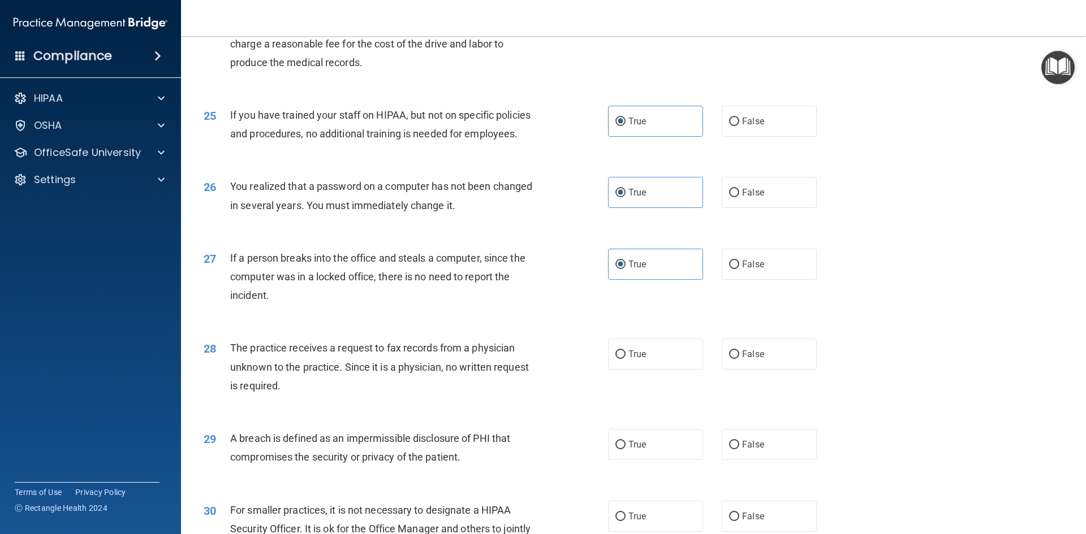
click at [645, 370] on label "True" at bounding box center [655, 354] width 95 height 31
click at [625, 359] on input "True" at bounding box center [620, 355] width 10 height 8
radio input "true"
click at [639, 450] on span "True" at bounding box center [637, 444] width 18 height 11
click at [625, 450] on input "True" at bounding box center [620, 445] width 10 height 8
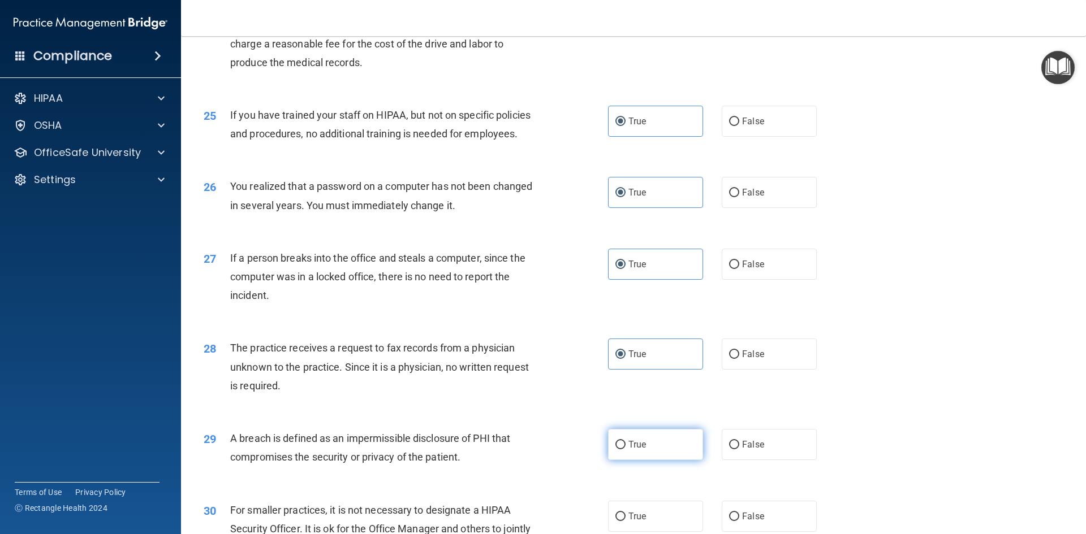
radio input "true"
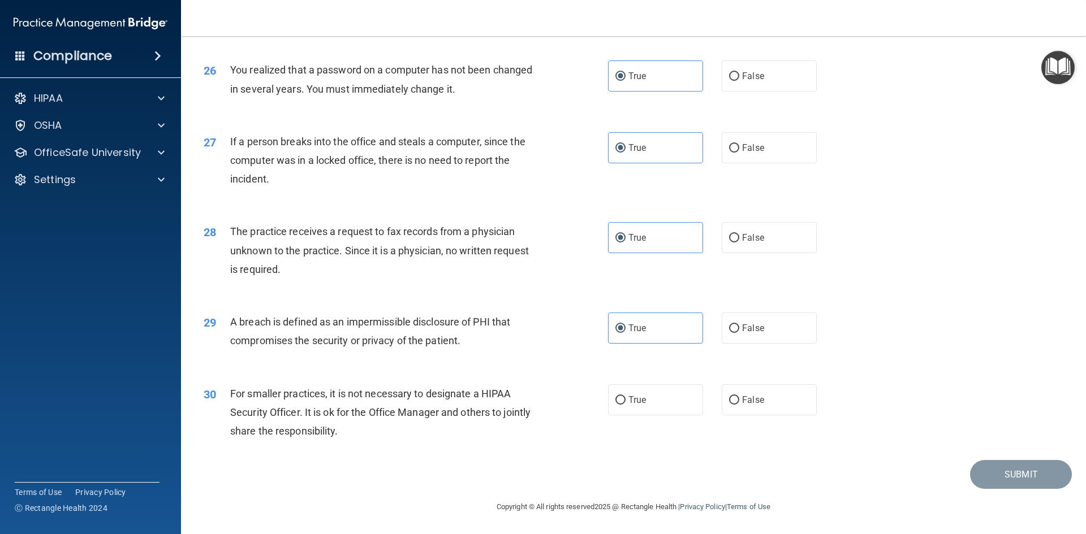
scroll to position [2142, 0]
click at [643, 395] on label "True" at bounding box center [655, 400] width 95 height 31
click at [625, 396] on input "True" at bounding box center [620, 400] width 10 height 8
radio input "true"
click at [987, 474] on button "Submit" at bounding box center [1021, 474] width 102 height 29
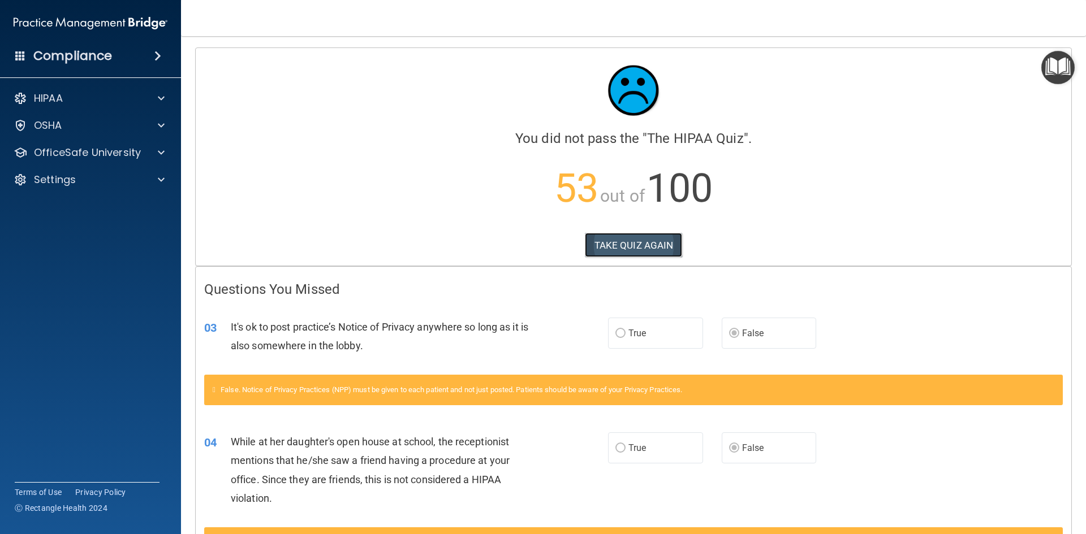
click at [623, 251] on button "TAKE QUIZ AGAIN" at bounding box center [634, 245] width 98 height 25
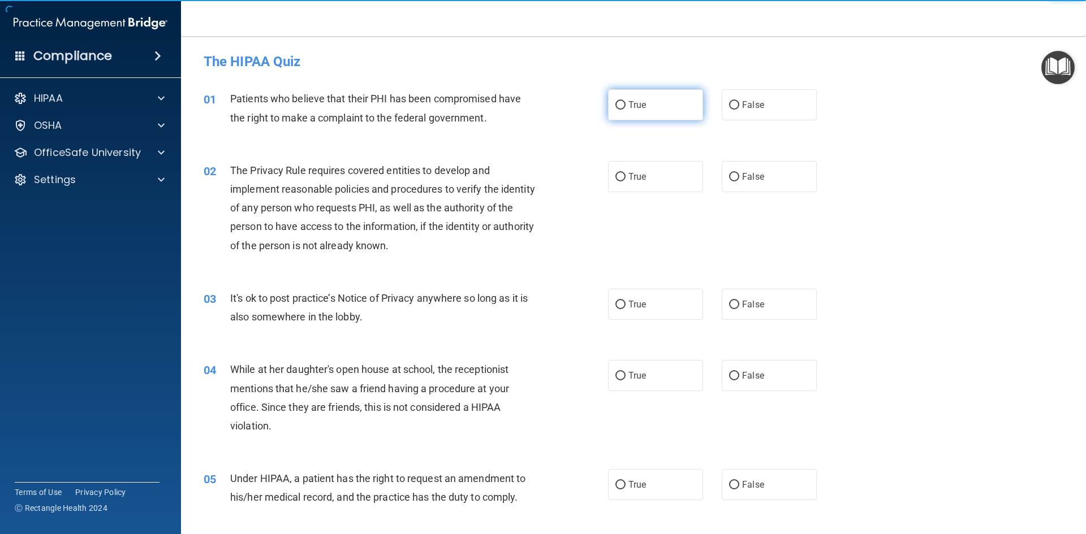
click at [632, 114] on label "True" at bounding box center [655, 104] width 95 height 31
click at [625, 110] on input "True" at bounding box center [620, 105] width 10 height 8
radio input "true"
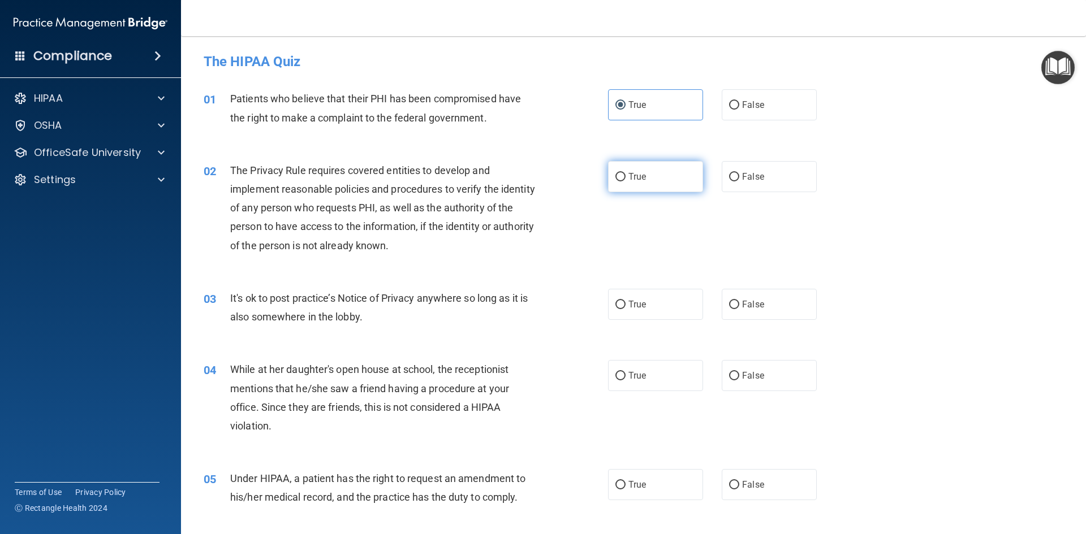
click at [633, 181] on span "True" at bounding box center [637, 176] width 18 height 11
click at [625, 181] on input "True" at bounding box center [620, 177] width 10 height 8
radio input "true"
click at [729, 308] on input "False" at bounding box center [734, 305] width 10 height 8
radio input "true"
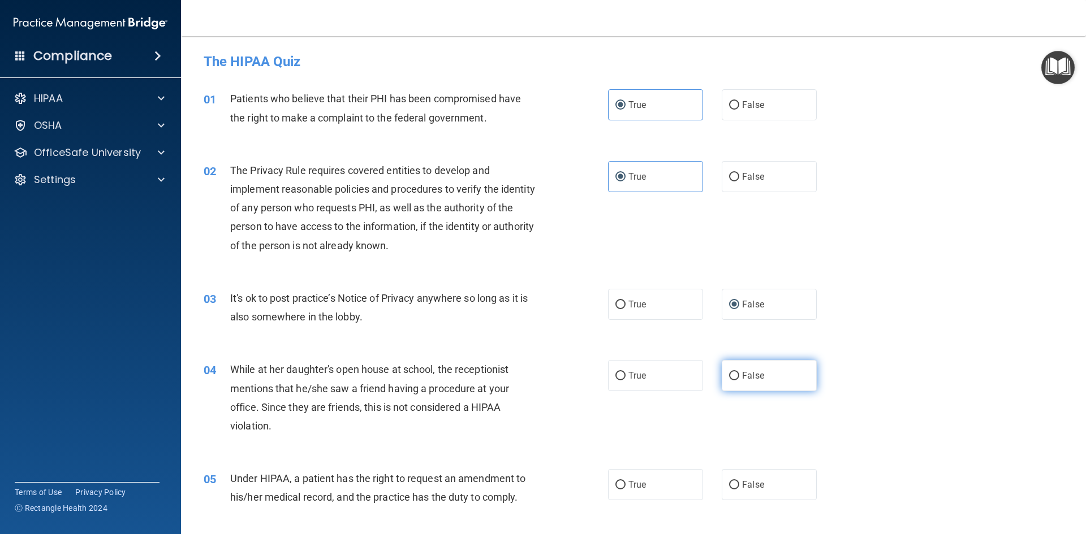
click at [750, 381] on label "False" at bounding box center [769, 375] width 95 height 31
click at [739, 381] on input "False" at bounding box center [734, 376] width 10 height 8
radio input "true"
click at [748, 486] on span "False" at bounding box center [753, 485] width 22 height 11
click at [739, 486] on input "False" at bounding box center [734, 485] width 10 height 8
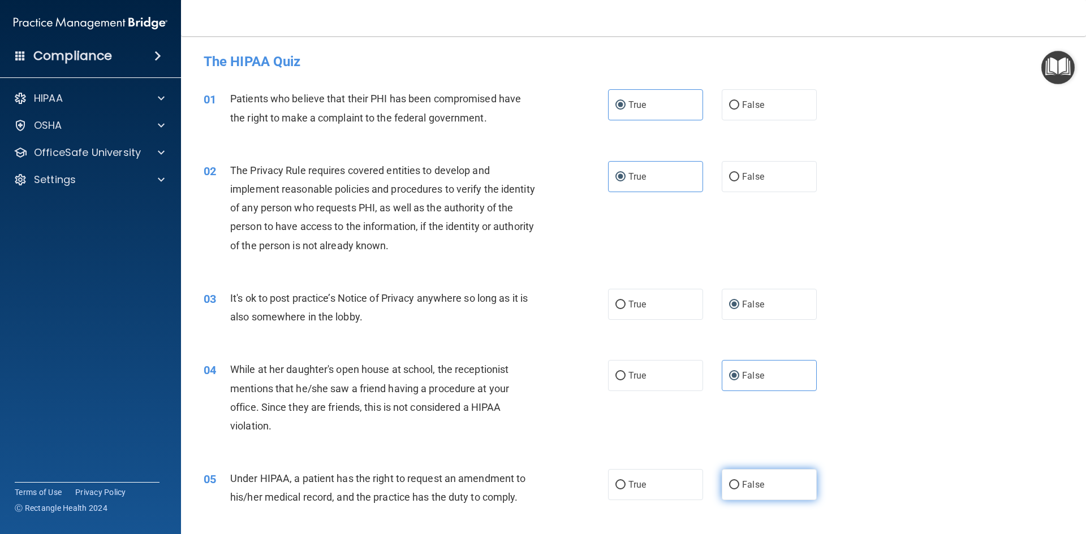
radio input "true"
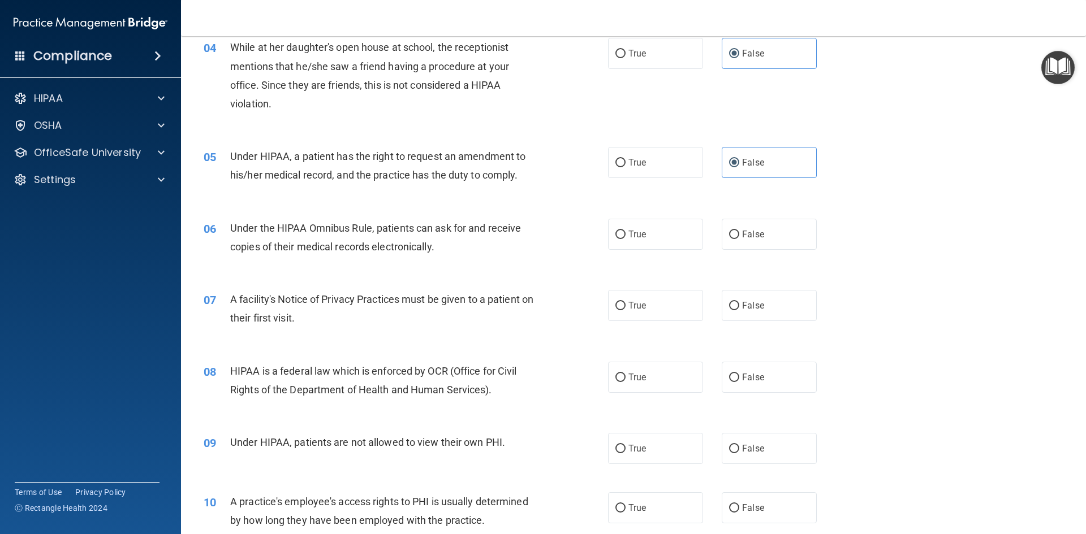
scroll to position [339, 0]
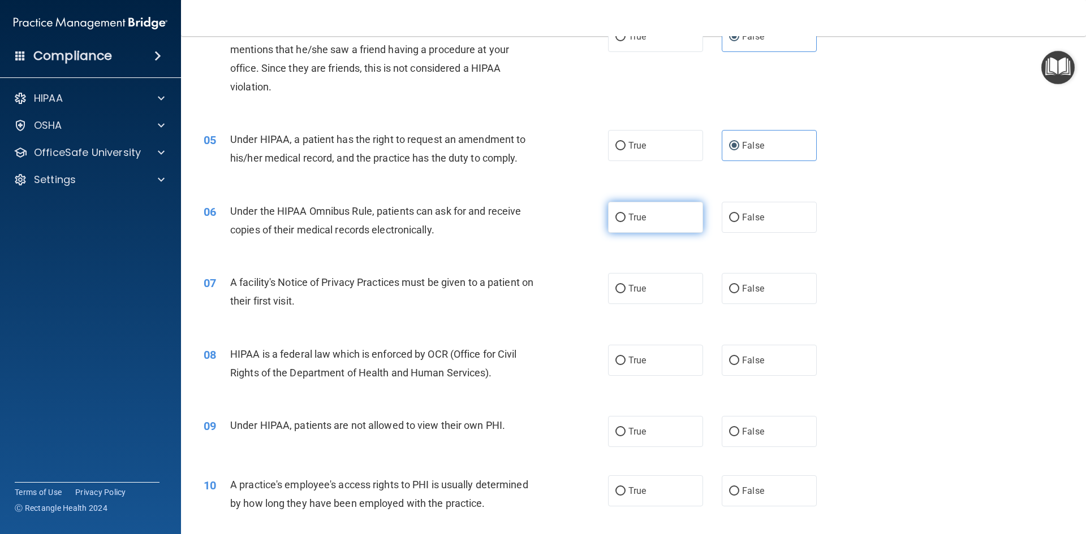
click at [610, 227] on label "True" at bounding box center [655, 217] width 95 height 31
click at [615, 222] on input "True" at bounding box center [620, 218] width 10 height 8
radio input "true"
click at [632, 288] on span "True" at bounding box center [637, 288] width 18 height 11
click at [625, 288] on input "True" at bounding box center [620, 289] width 10 height 8
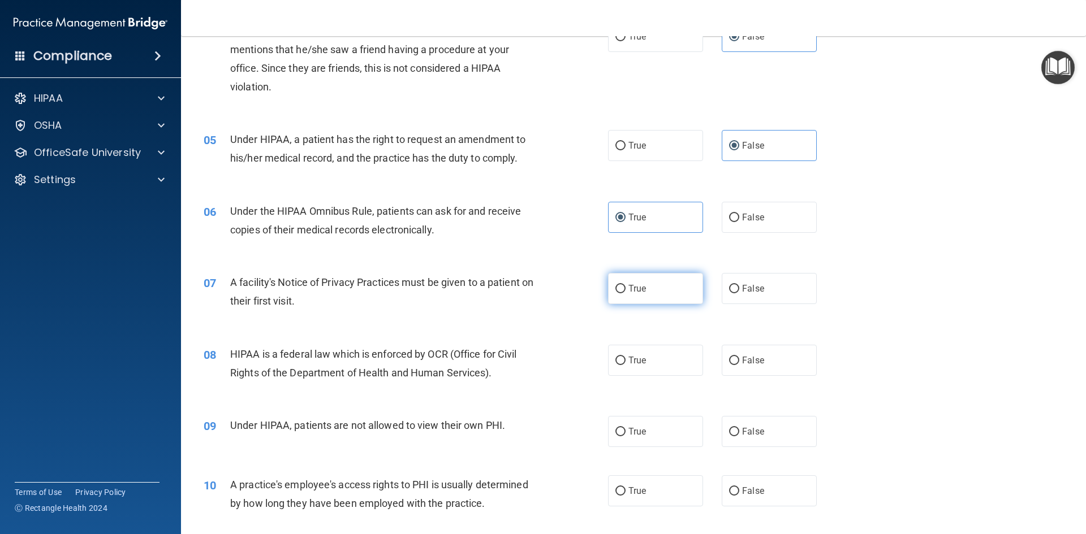
radio input "true"
click at [658, 361] on label "True" at bounding box center [655, 360] width 95 height 31
click at [625, 361] on input "True" at bounding box center [620, 361] width 10 height 8
radio input "true"
click at [749, 367] on label "False" at bounding box center [769, 360] width 95 height 31
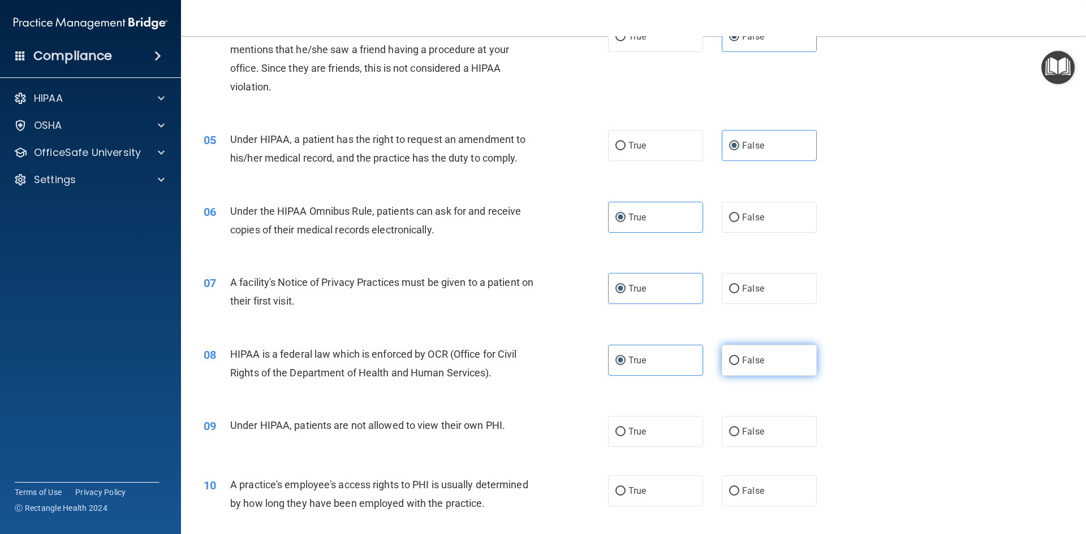
click at [739, 365] on input "False" at bounding box center [734, 361] width 10 height 8
radio input "true"
radio input "false"
click at [754, 419] on label "False" at bounding box center [769, 431] width 95 height 31
click at [739, 428] on input "False" at bounding box center [734, 432] width 10 height 8
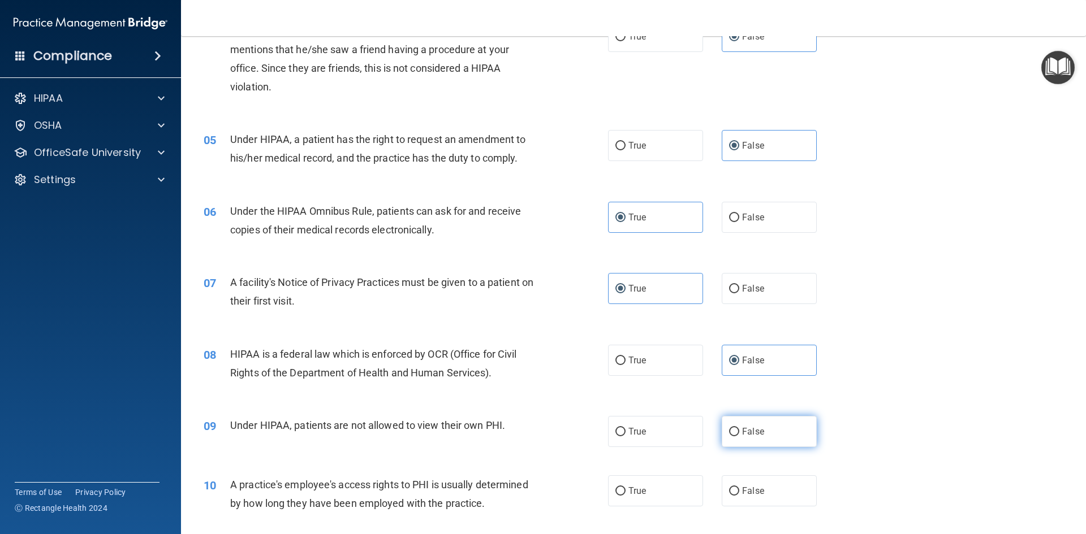
radio input "true"
click at [664, 484] on label "True" at bounding box center [655, 491] width 95 height 31
click at [625, 487] on input "True" at bounding box center [620, 491] width 10 height 8
radio input "true"
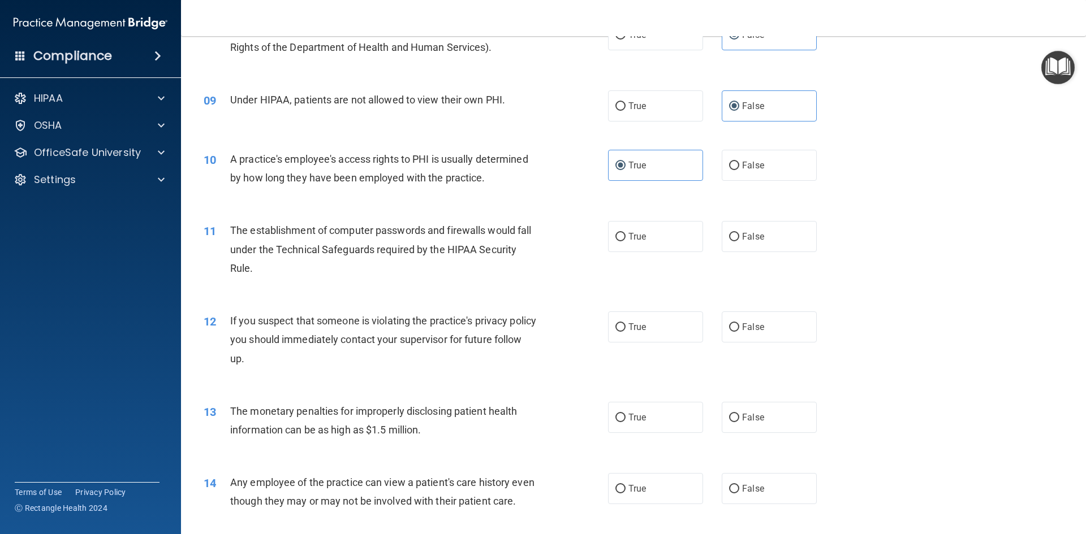
scroll to position [679, 0]
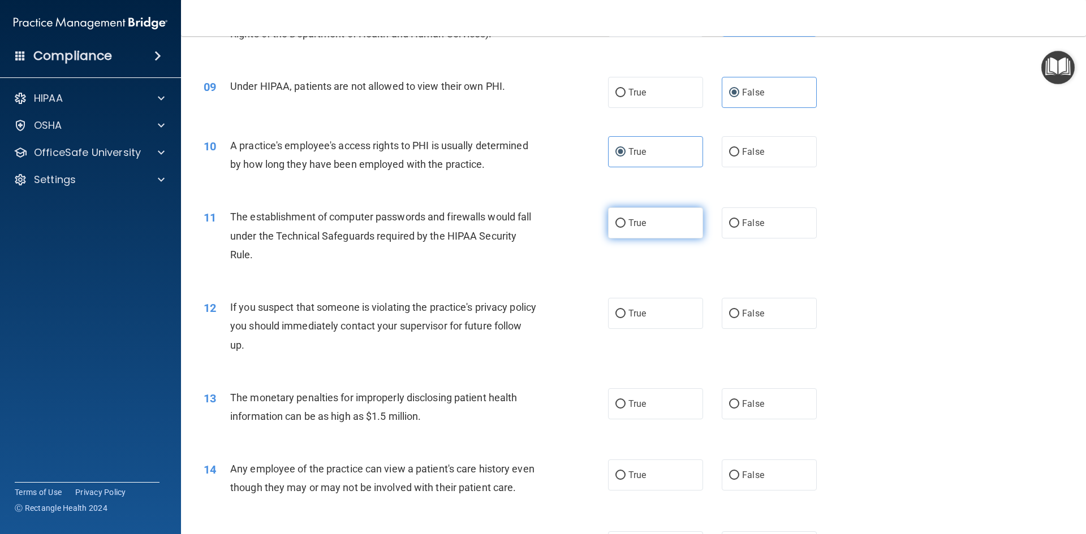
click at [661, 220] on label "True" at bounding box center [655, 223] width 95 height 31
click at [625, 220] on input "True" at bounding box center [620, 223] width 10 height 8
radio input "true"
click at [656, 299] on label "True" at bounding box center [655, 313] width 95 height 31
click at [625, 310] on input "True" at bounding box center [620, 314] width 10 height 8
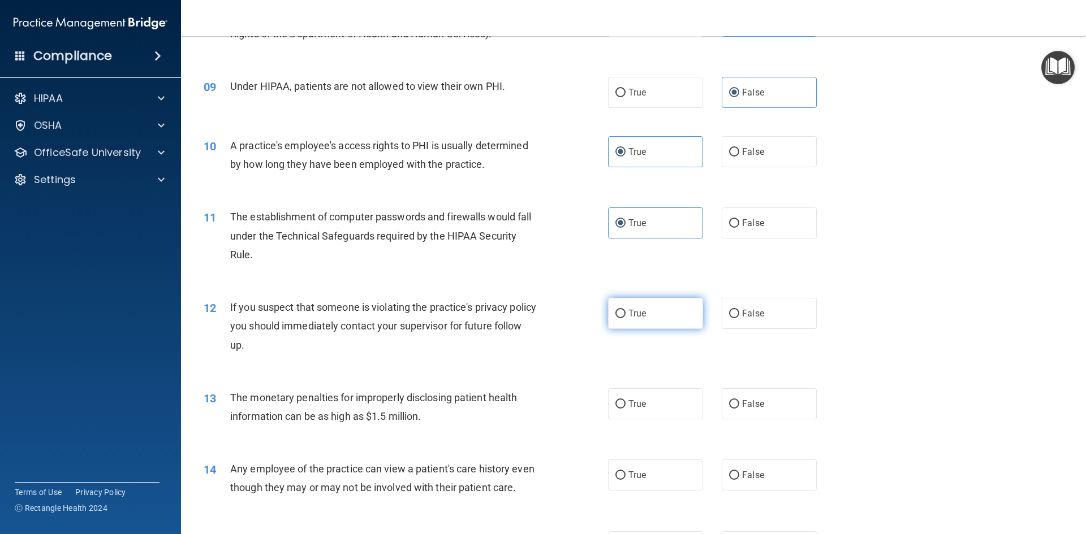
radio input "true"
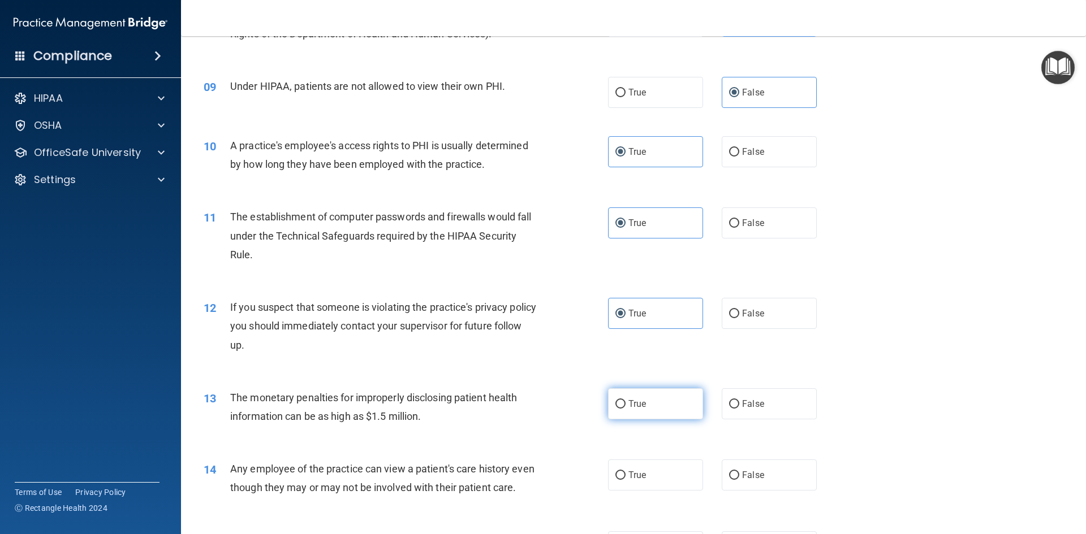
click at [663, 417] on label "True" at bounding box center [655, 404] width 95 height 31
click at [625, 409] on input "True" at bounding box center [620, 404] width 10 height 8
radio input "true"
click at [787, 405] on label "False" at bounding box center [769, 404] width 95 height 31
click at [739, 405] on input "False" at bounding box center [734, 404] width 10 height 8
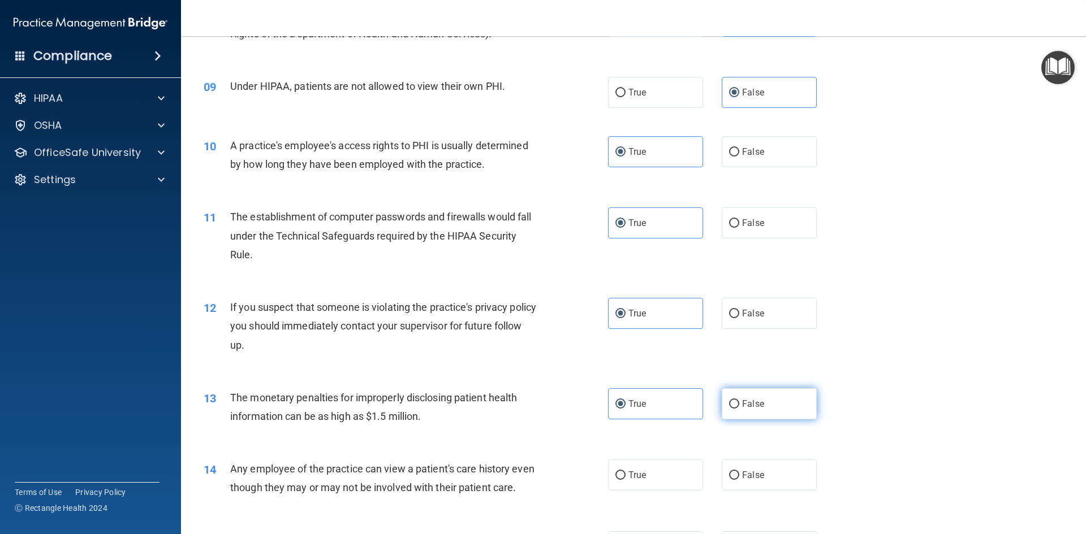
radio input "true"
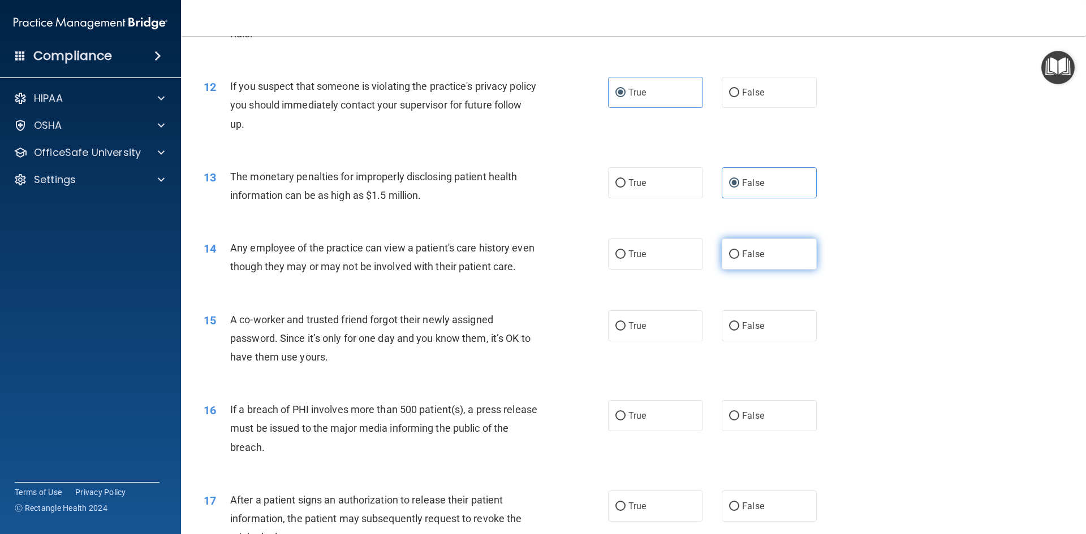
scroll to position [905, 0]
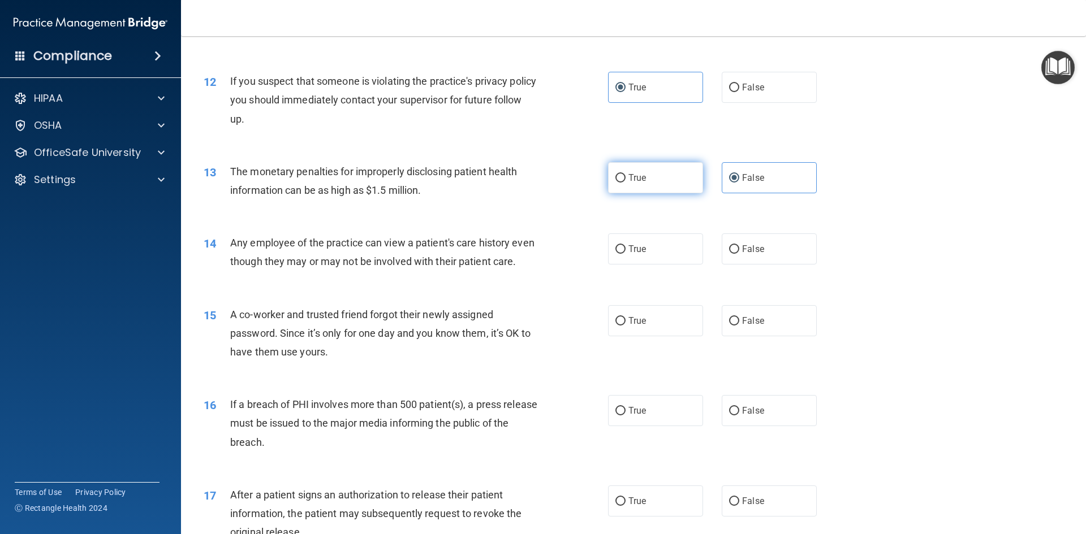
click at [653, 181] on label "True" at bounding box center [655, 177] width 95 height 31
click at [625, 181] on input "True" at bounding box center [620, 178] width 10 height 8
radio input "true"
radio input "false"
click at [742, 238] on label "False" at bounding box center [769, 249] width 95 height 31
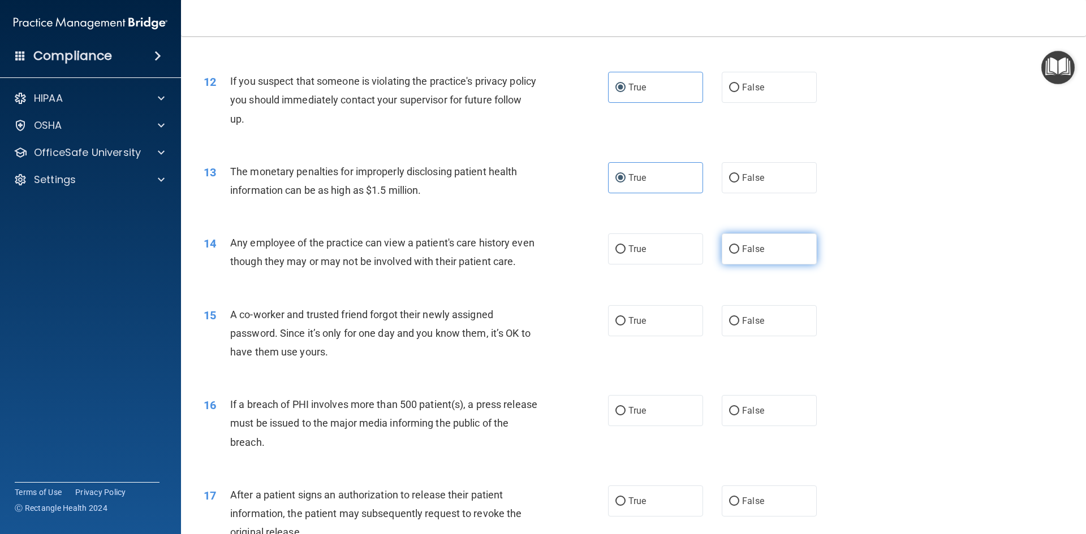
click at [739, 245] on input "False" at bounding box center [734, 249] width 10 height 8
radio input "true"
click at [742, 326] on span "False" at bounding box center [753, 321] width 22 height 11
click at [738, 326] on input "False" at bounding box center [734, 321] width 10 height 8
radio input "true"
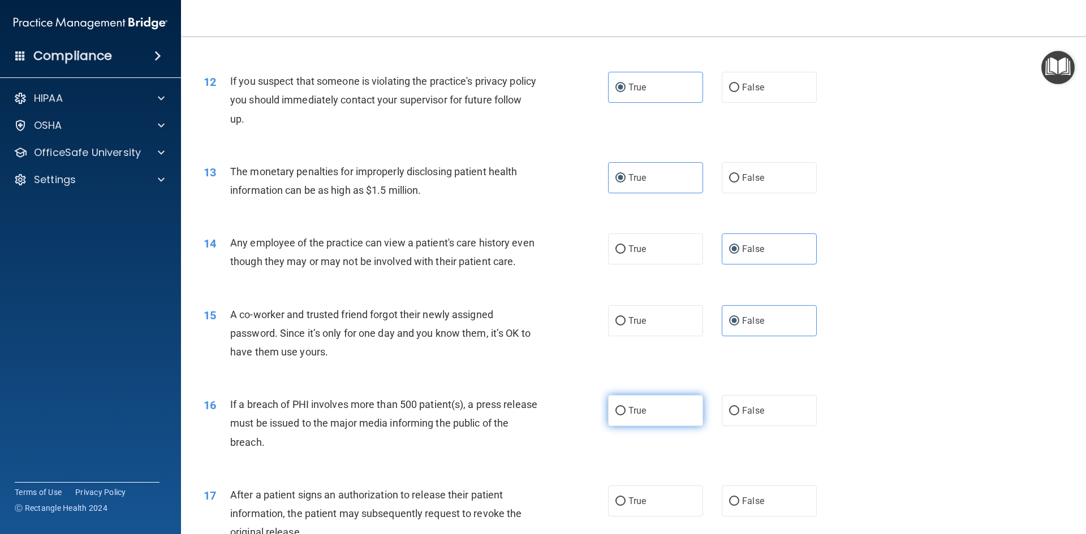
click at [659, 426] on label "True" at bounding box center [655, 410] width 95 height 31
click at [625, 416] on input "True" at bounding box center [620, 411] width 10 height 8
radio input "true"
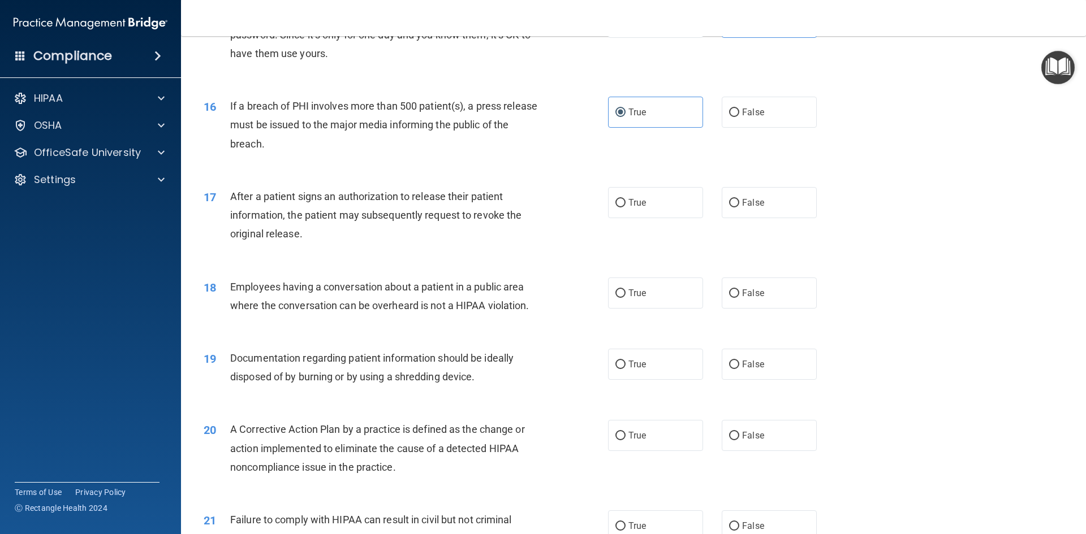
scroll to position [1244, 0]
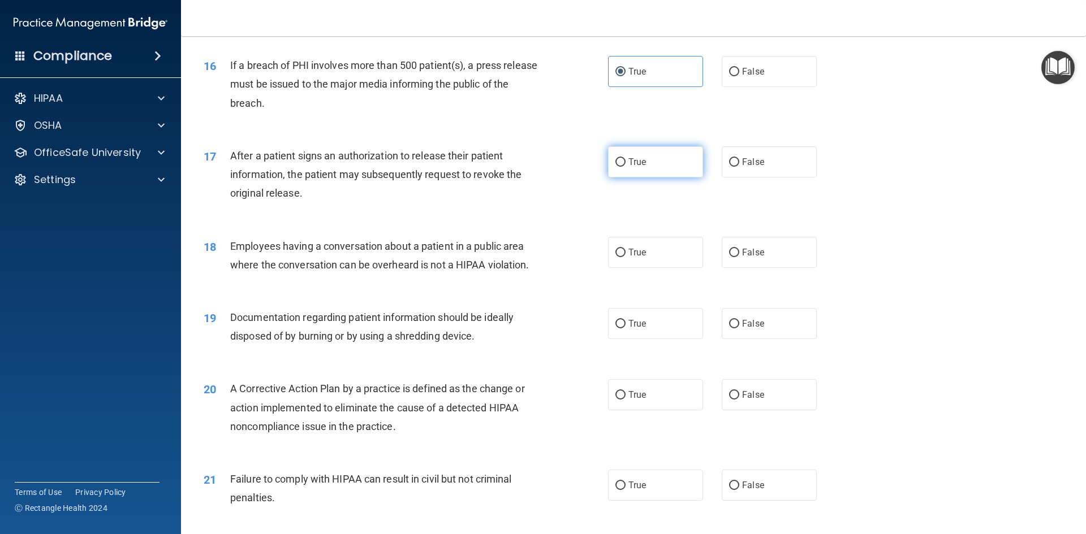
click at [657, 178] on label "True" at bounding box center [655, 161] width 95 height 31
click at [625, 167] on input "True" at bounding box center [620, 162] width 10 height 8
radio input "true"
click at [762, 268] on label "False" at bounding box center [769, 252] width 95 height 31
click at [739, 257] on input "False" at bounding box center [734, 253] width 10 height 8
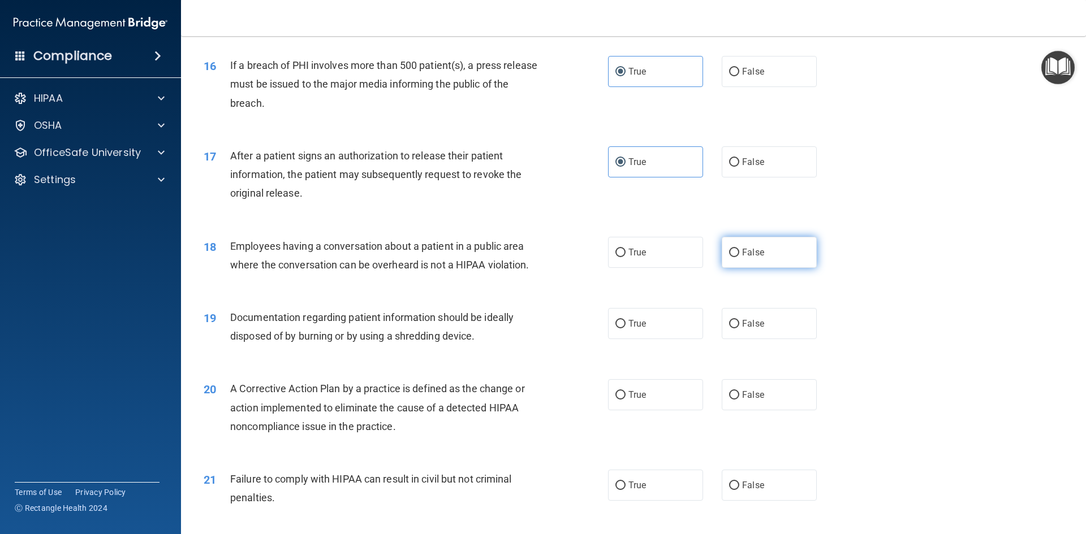
radio input "true"
click at [665, 339] on label "True" at bounding box center [655, 323] width 95 height 31
click at [625, 329] on input "True" at bounding box center [620, 324] width 10 height 8
radio input "true"
click at [671, 411] on label "True" at bounding box center [655, 394] width 95 height 31
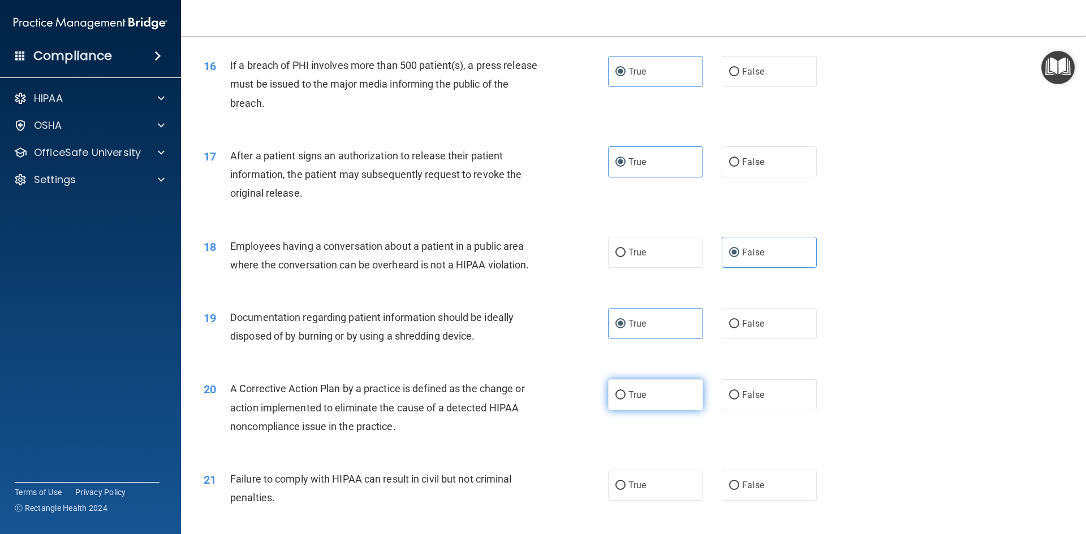
click at [625, 400] on input "True" at bounding box center [620, 395] width 10 height 8
radio input "true"
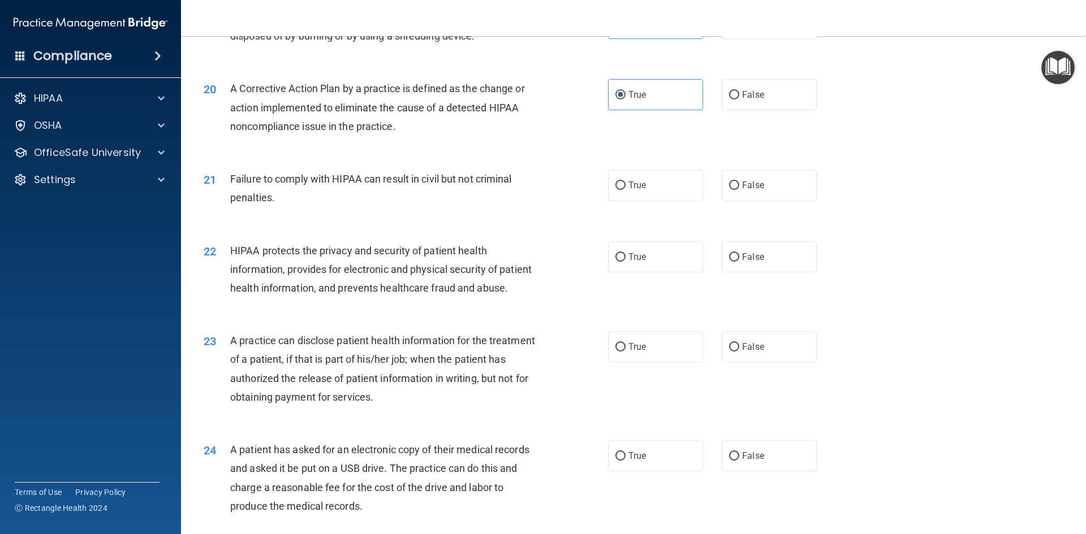
scroll to position [1584, 0]
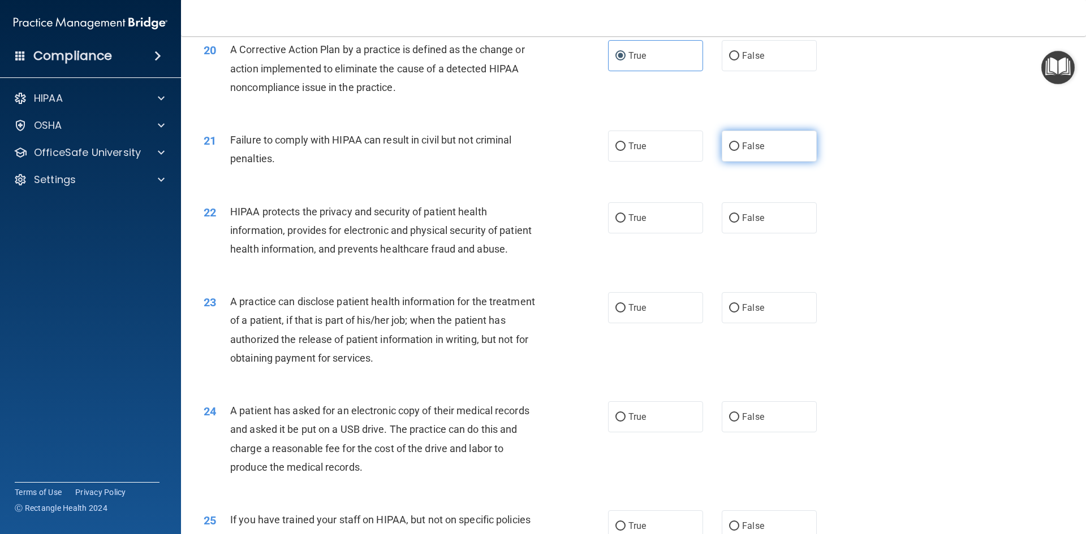
click at [745, 162] on label "False" at bounding box center [769, 146] width 95 height 31
click at [739, 151] on input "False" at bounding box center [734, 147] width 10 height 8
radio input "true"
click at [674, 234] on label "True" at bounding box center [655, 217] width 95 height 31
click at [625, 223] on input "True" at bounding box center [620, 218] width 10 height 8
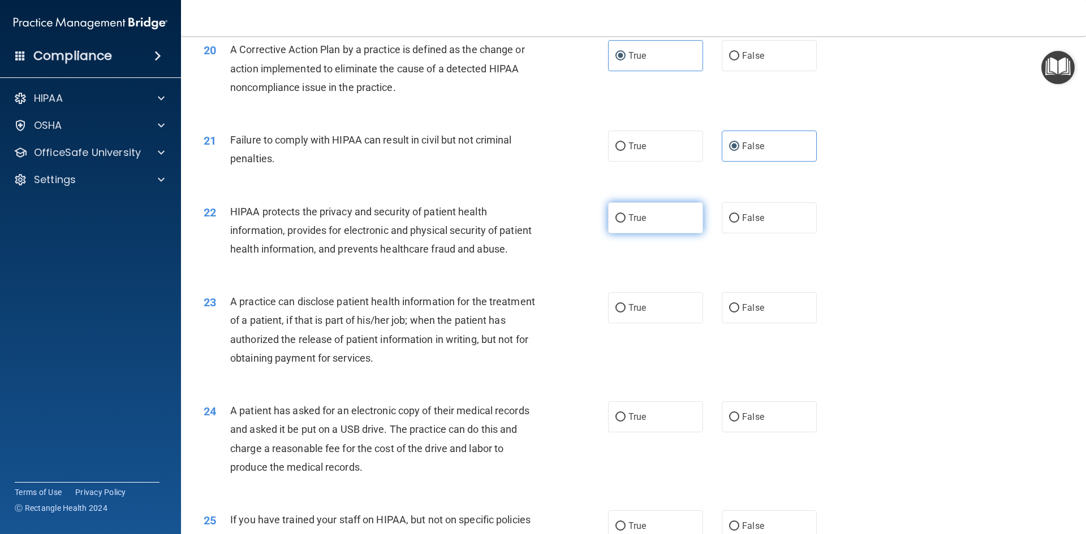
radio input "true"
click at [740, 323] on label "False" at bounding box center [769, 307] width 95 height 31
click at [739, 313] on input "False" at bounding box center [734, 308] width 10 height 8
radio input "true"
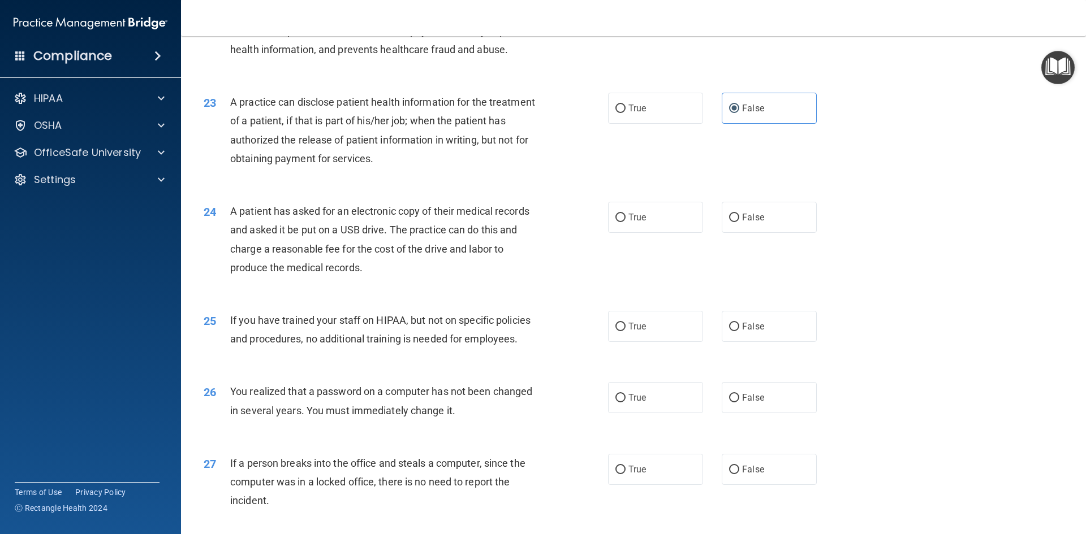
scroll to position [1810, 0]
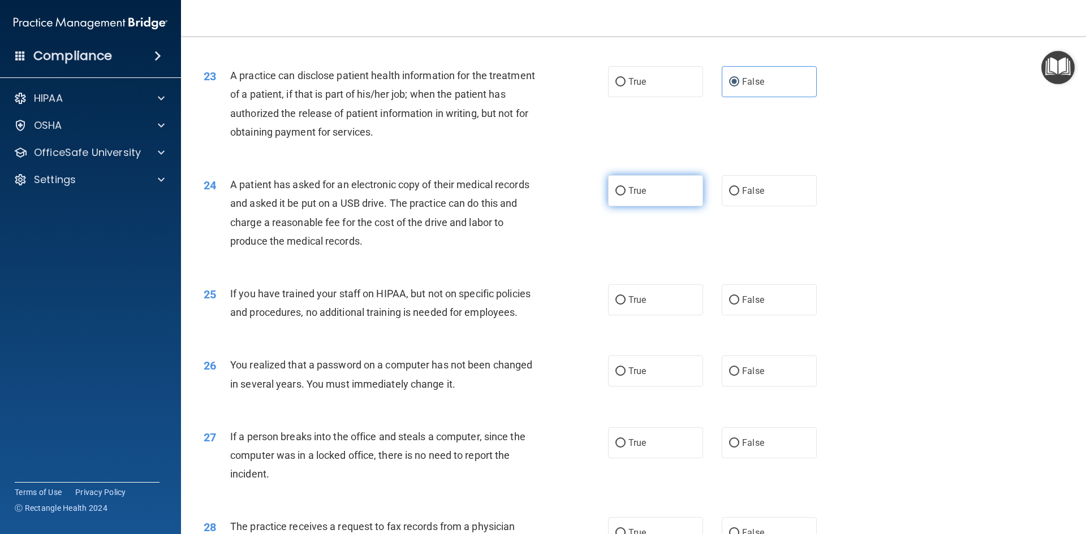
click at [660, 206] on label "True" at bounding box center [655, 190] width 95 height 31
click at [625, 196] on input "True" at bounding box center [620, 191] width 10 height 8
radio input "true"
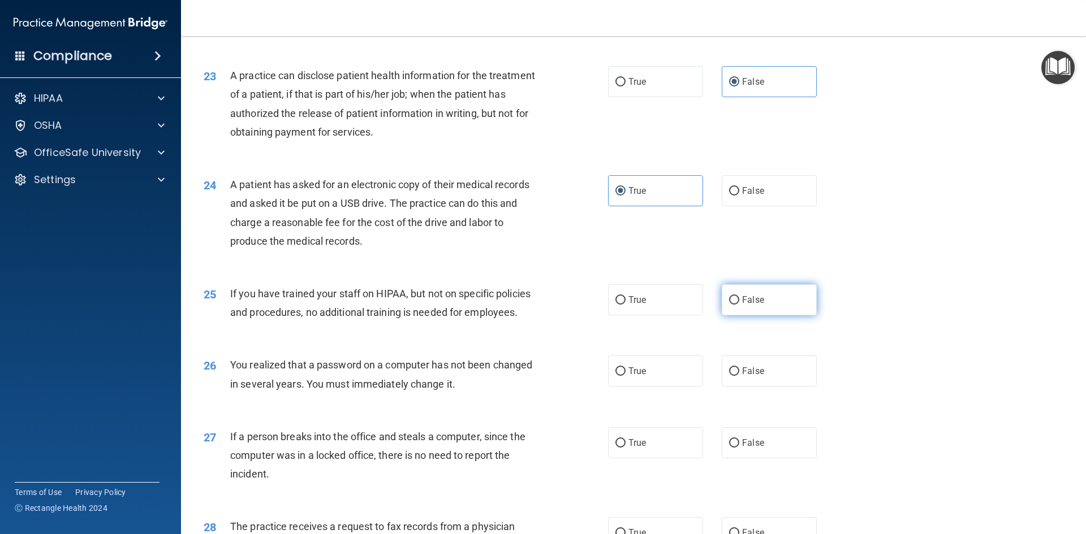
click at [756, 305] on span "False" at bounding box center [753, 300] width 22 height 11
click at [739, 305] on input "False" at bounding box center [734, 300] width 10 height 8
radio input "true"
click at [670, 387] on label "True" at bounding box center [655, 371] width 95 height 31
click at [625, 376] on input "True" at bounding box center [620, 372] width 10 height 8
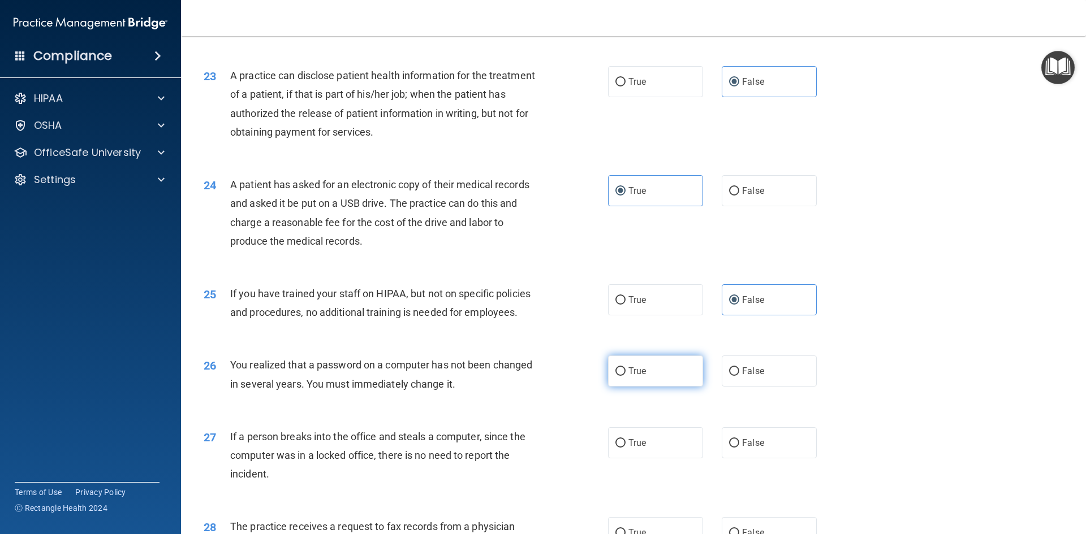
radio input "true"
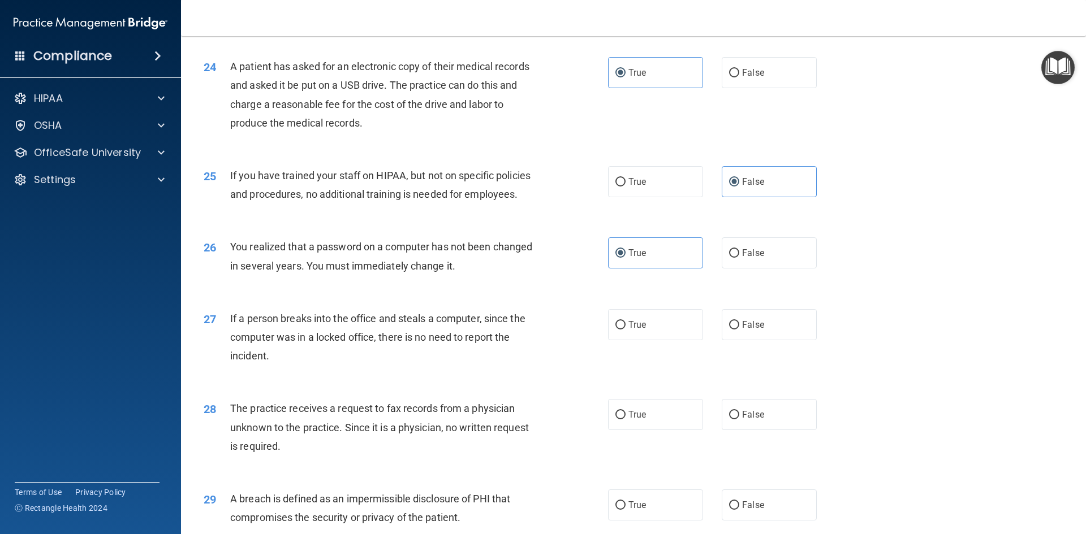
scroll to position [2036, 0]
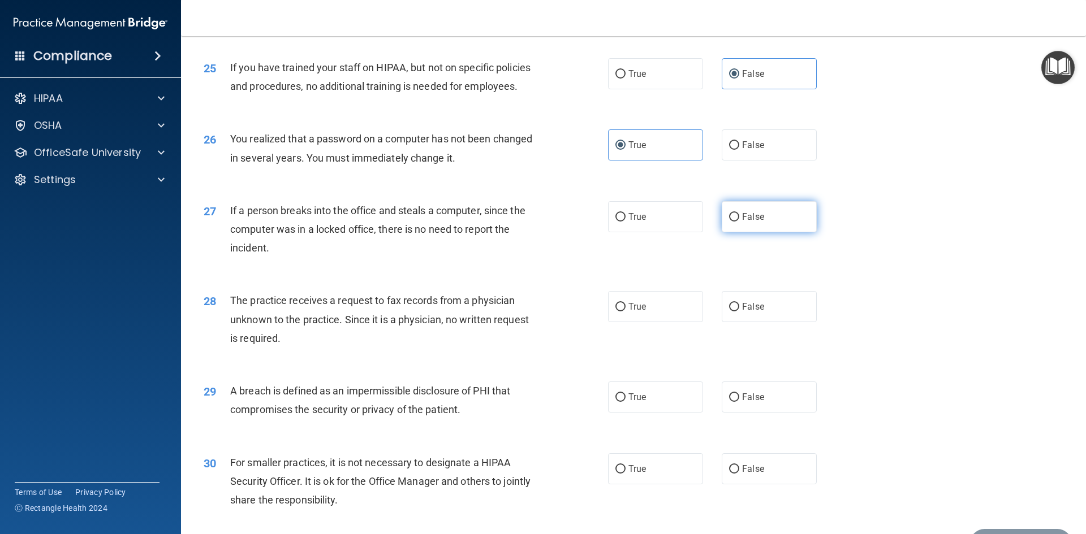
click at [769, 232] on label "False" at bounding box center [769, 216] width 95 height 31
click at [739, 222] on input "False" at bounding box center [734, 217] width 10 height 8
radio input "true"
click at [757, 312] on span "False" at bounding box center [753, 306] width 22 height 11
click at [739, 312] on input "False" at bounding box center [734, 307] width 10 height 8
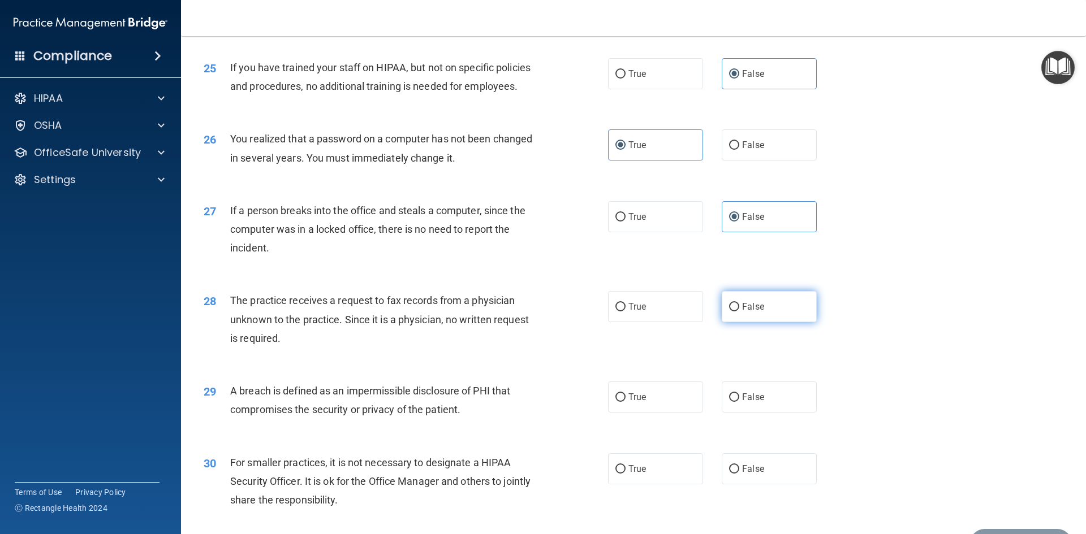
radio input "true"
click at [664, 413] on label "True" at bounding box center [655, 397] width 95 height 31
click at [625, 402] on input "True" at bounding box center [620, 398] width 10 height 8
radio input "true"
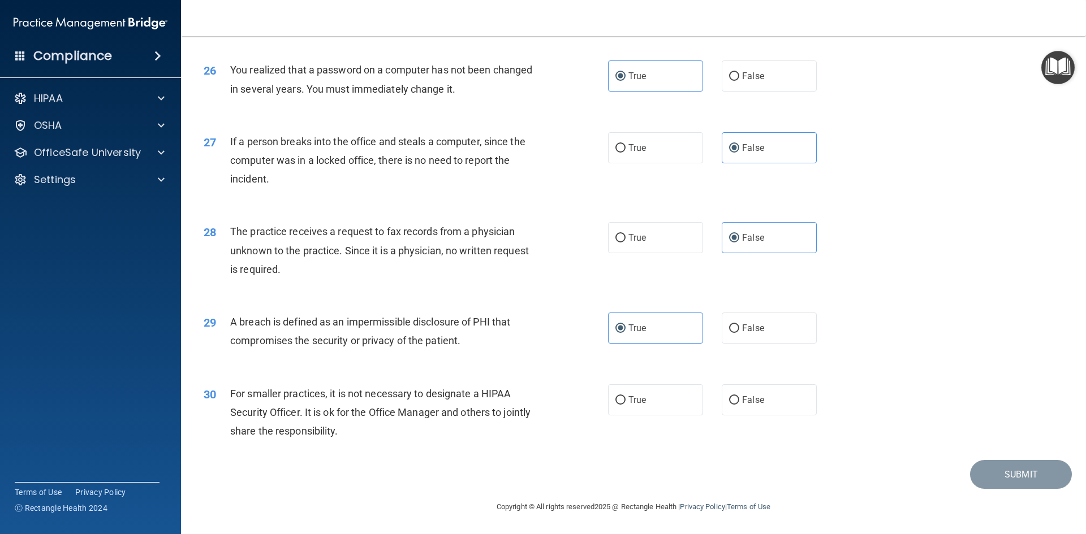
scroll to position [2142, 0]
click at [749, 396] on span "False" at bounding box center [753, 400] width 22 height 11
click at [739, 396] on input "False" at bounding box center [734, 400] width 10 height 8
radio input "true"
click at [1006, 480] on button "Submit" at bounding box center [1021, 474] width 102 height 29
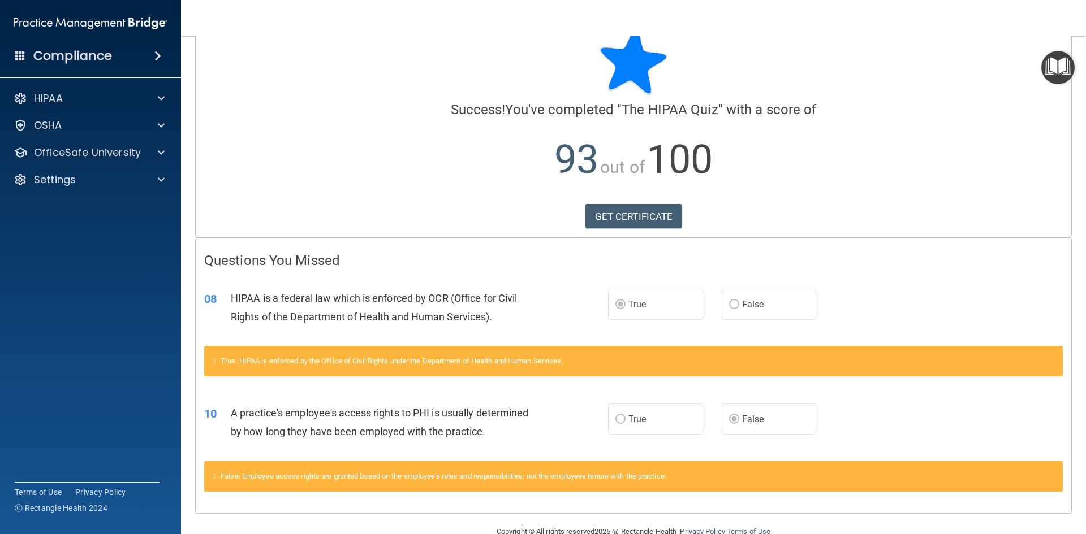
scroll to position [54, 0]
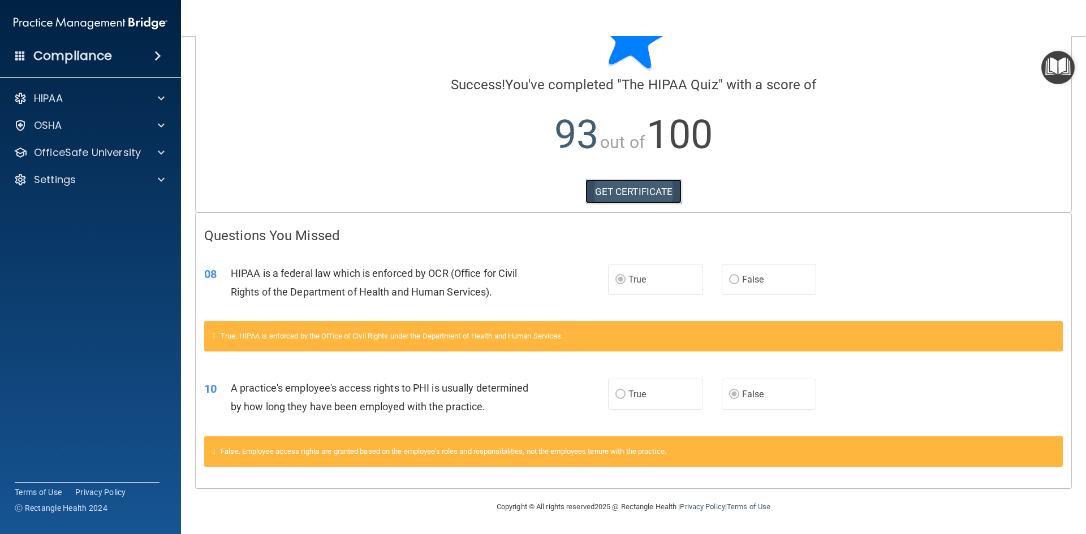
click at [626, 198] on link "GET CERTIFICATE" at bounding box center [633, 191] width 97 height 25
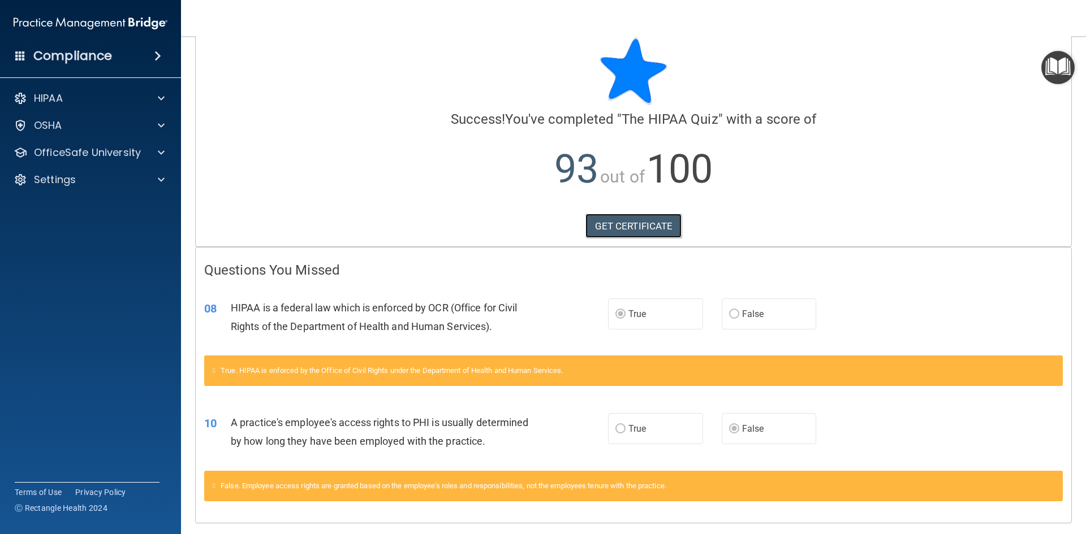
scroll to position [0, 0]
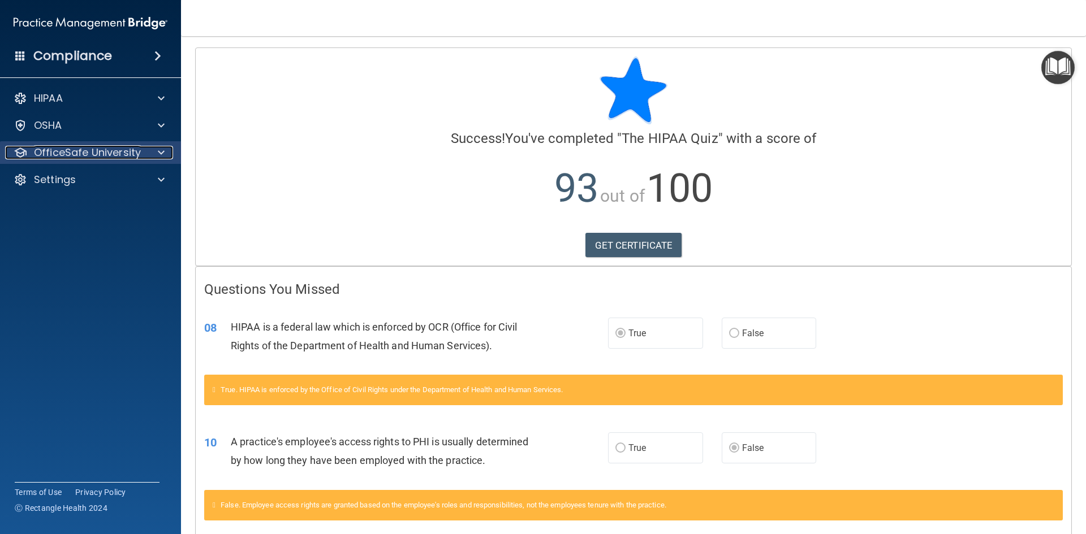
click at [100, 150] on p "OfficeSafe University" at bounding box center [87, 153] width 107 height 14
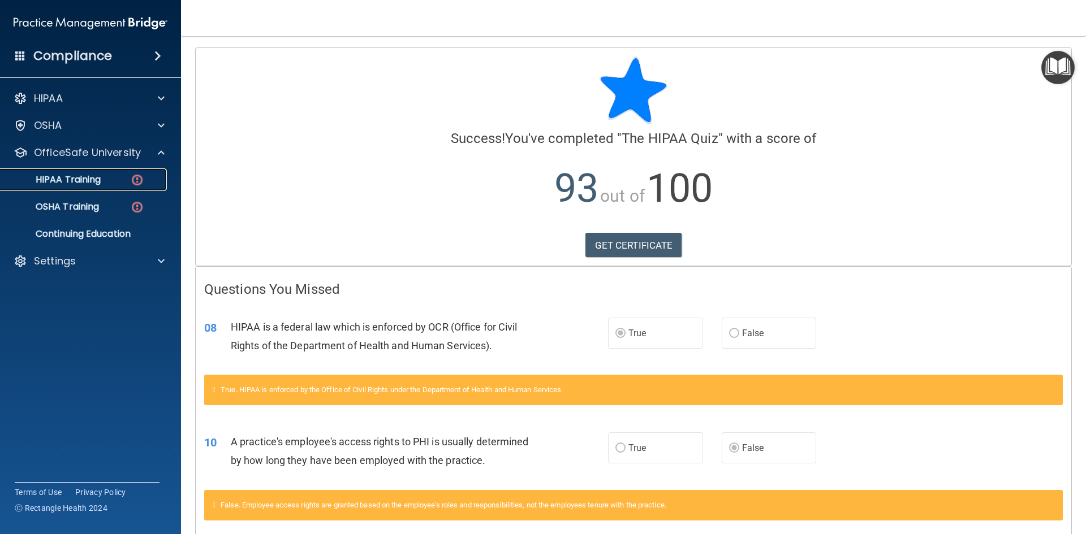
click at [91, 172] on link "HIPAA Training" at bounding box center [78, 180] width 178 height 23
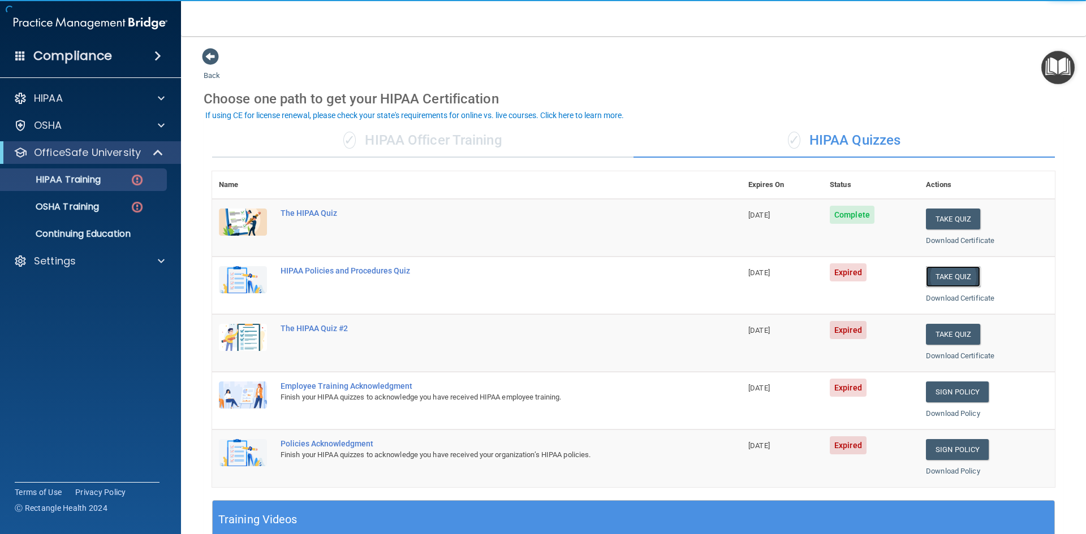
click at [942, 274] on button "Take Quiz" at bounding box center [953, 276] width 54 height 21
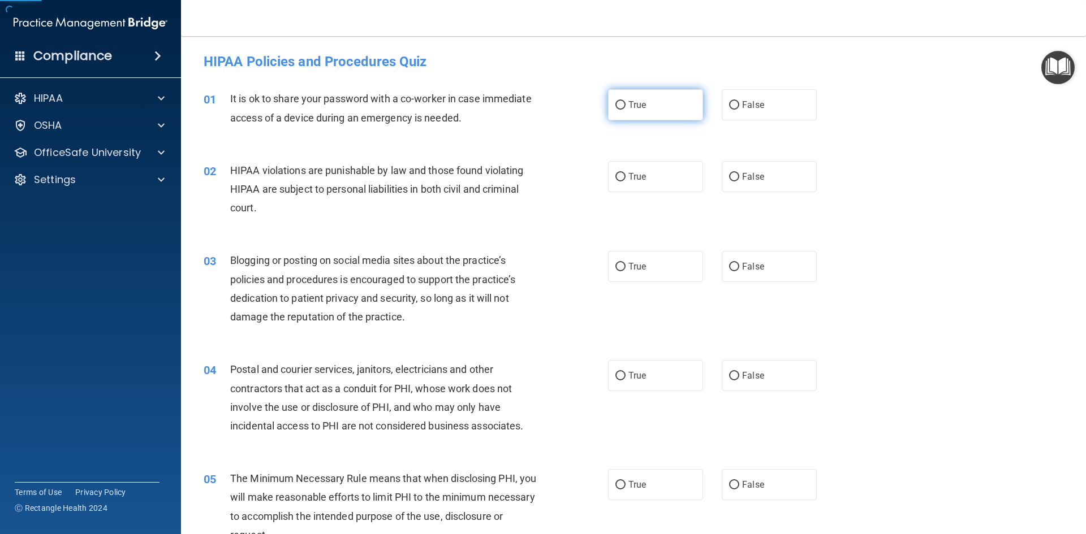
click at [662, 112] on label "True" at bounding box center [655, 104] width 95 height 31
click at [625, 110] on input "True" at bounding box center [620, 105] width 10 height 8
radio input "true"
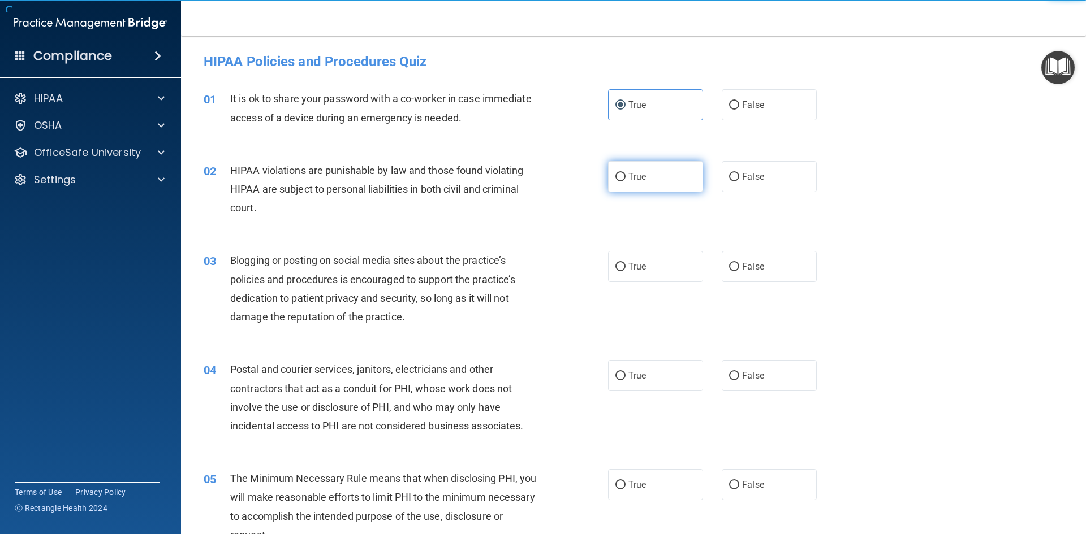
click at [646, 172] on label "True" at bounding box center [655, 176] width 95 height 31
click at [625, 173] on input "True" at bounding box center [620, 177] width 10 height 8
radio input "true"
drag, startPoint x: 634, startPoint y: 249, endPoint x: 634, endPoint y: 265, distance: 16.4
click at [634, 250] on div "03 Blogging or posting on social media sites about the practice’s policies and …" at bounding box center [633, 291] width 877 height 109
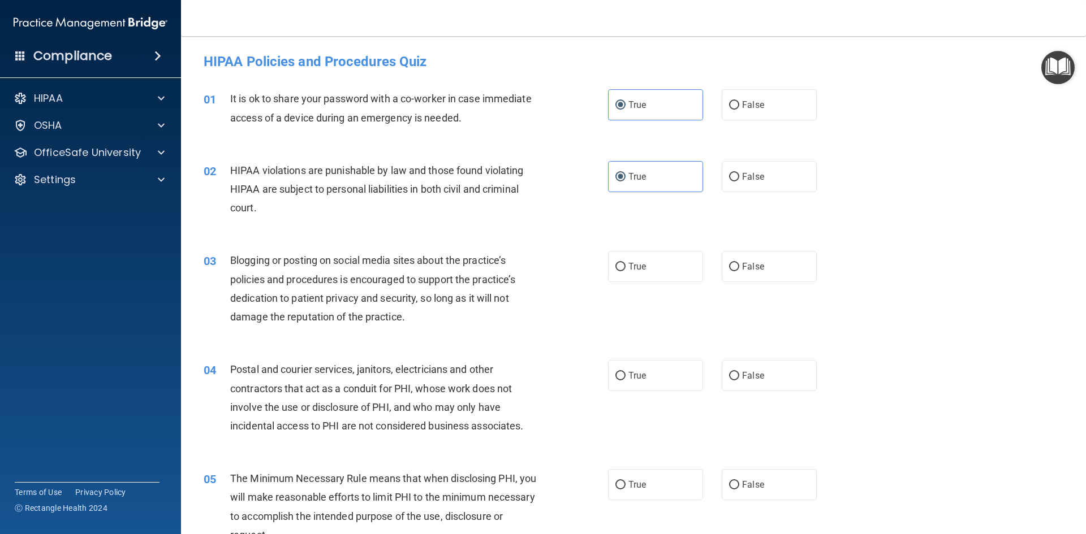
click at [633, 283] on div "03 Blogging or posting on social media sites about the practice’s policies and …" at bounding box center [633, 291] width 877 height 109
click at [640, 275] on label "True" at bounding box center [655, 266] width 95 height 31
click at [625, 271] on input "True" at bounding box center [620, 267] width 10 height 8
radio input "true"
click at [640, 376] on span "True" at bounding box center [637, 375] width 18 height 11
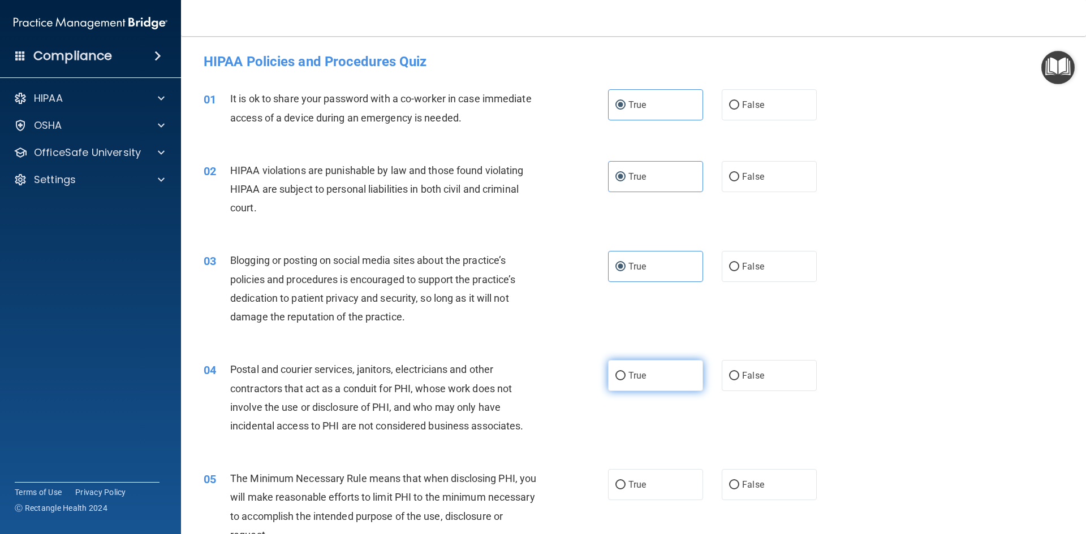
click at [625, 376] on input "True" at bounding box center [620, 376] width 10 height 8
radio input "true"
click at [635, 503] on div "05 The Minimum Necessary Rule means that when disclosing PHI, you will make rea…" at bounding box center [633, 509] width 877 height 109
click at [628, 483] on span "True" at bounding box center [637, 485] width 18 height 11
click at [625, 483] on input "True" at bounding box center [620, 485] width 10 height 8
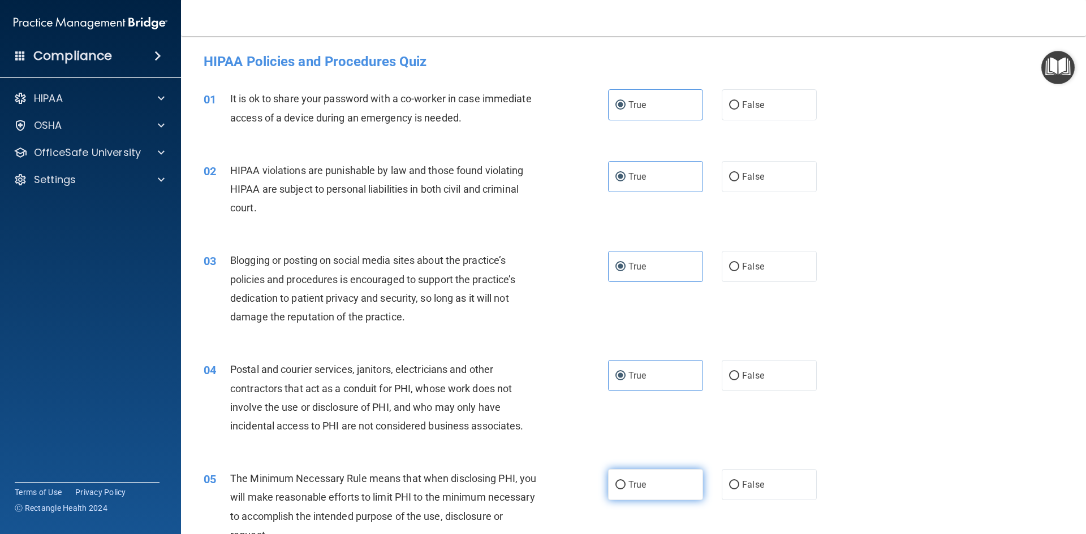
radio input "true"
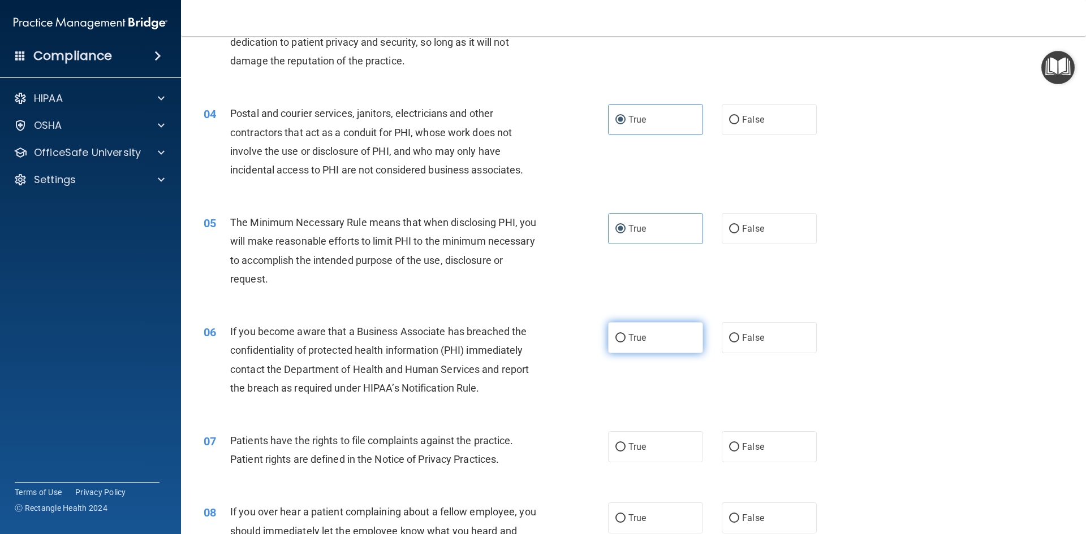
scroll to position [283, 0]
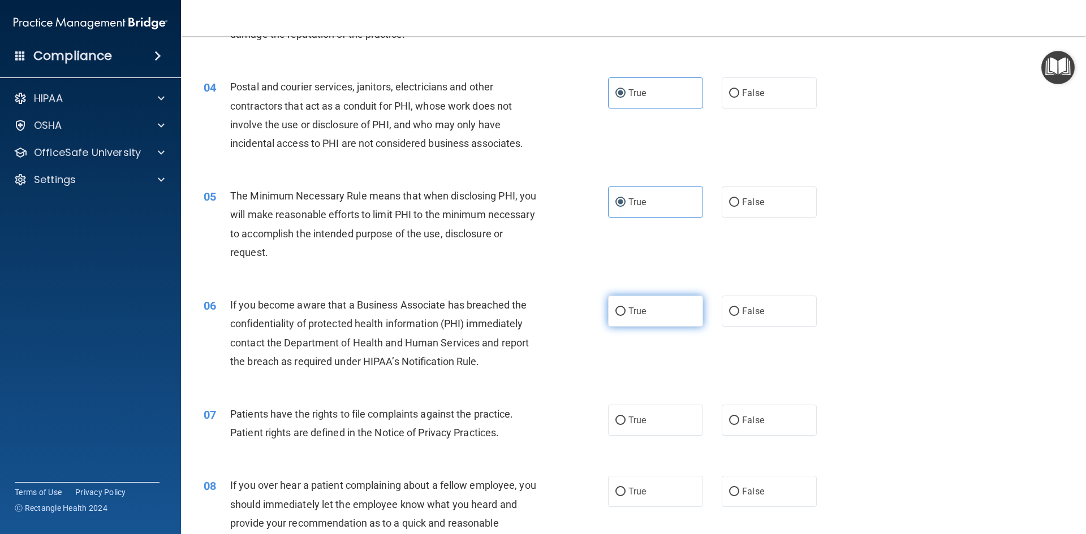
click at [628, 312] on span "True" at bounding box center [637, 311] width 18 height 11
click at [625, 312] on input "True" at bounding box center [620, 312] width 10 height 8
radio input "true"
click at [615, 420] on input "True" at bounding box center [620, 421] width 10 height 8
radio input "true"
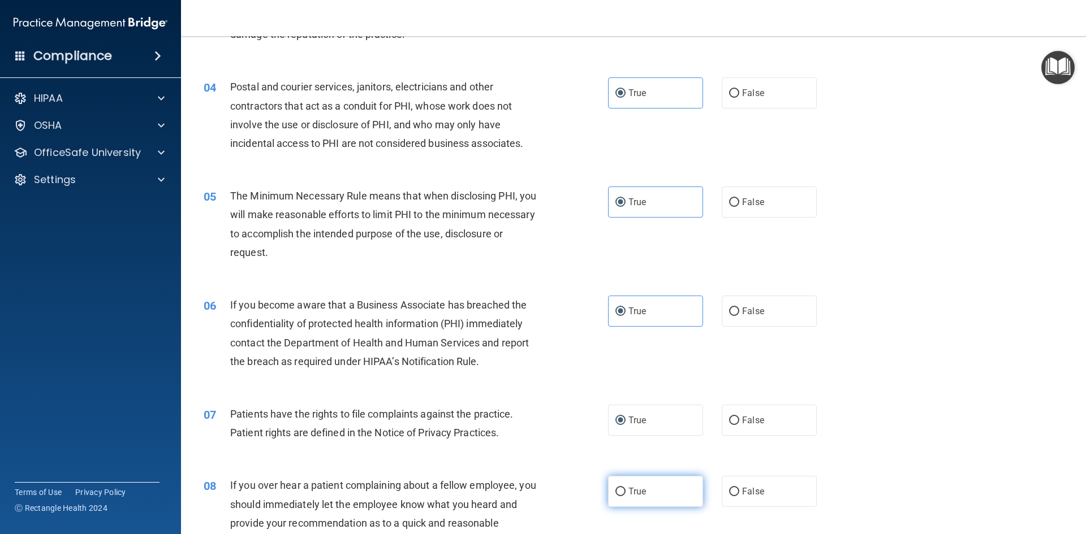
click at [635, 490] on span "True" at bounding box center [637, 491] width 18 height 11
click at [625, 490] on input "True" at bounding box center [620, 492] width 10 height 8
radio input "true"
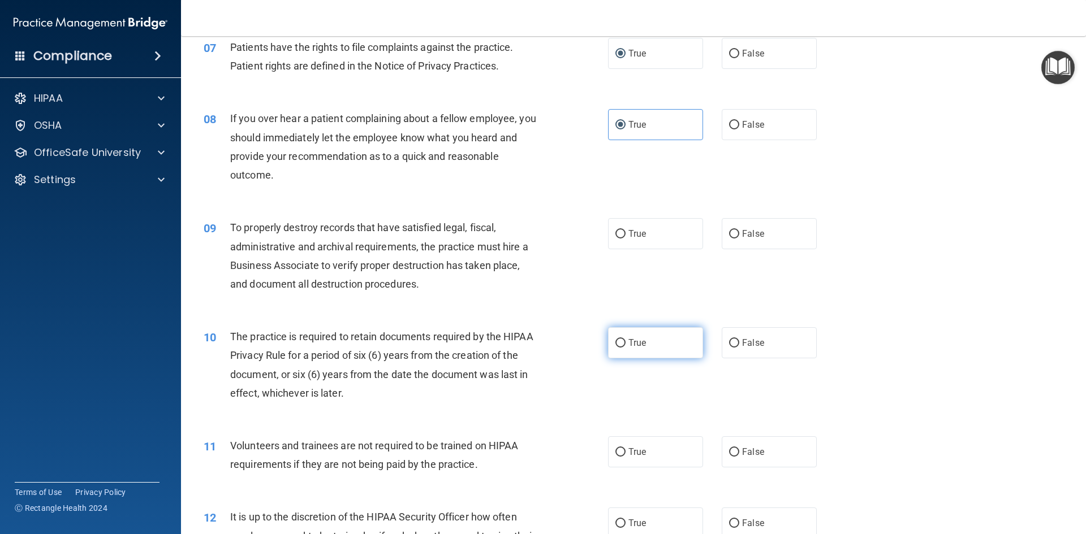
scroll to position [679, 0]
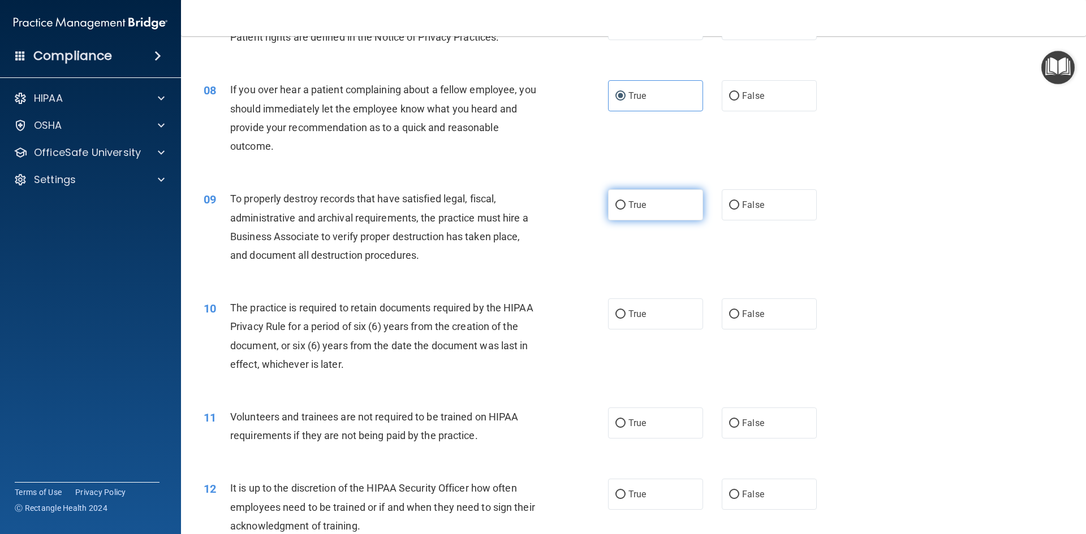
click at [642, 217] on label "True" at bounding box center [655, 204] width 95 height 31
click at [625, 210] on input "True" at bounding box center [620, 205] width 10 height 8
radio input "true"
click at [632, 309] on span "True" at bounding box center [637, 314] width 18 height 11
click at [625, 310] on input "True" at bounding box center [620, 314] width 10 height 8
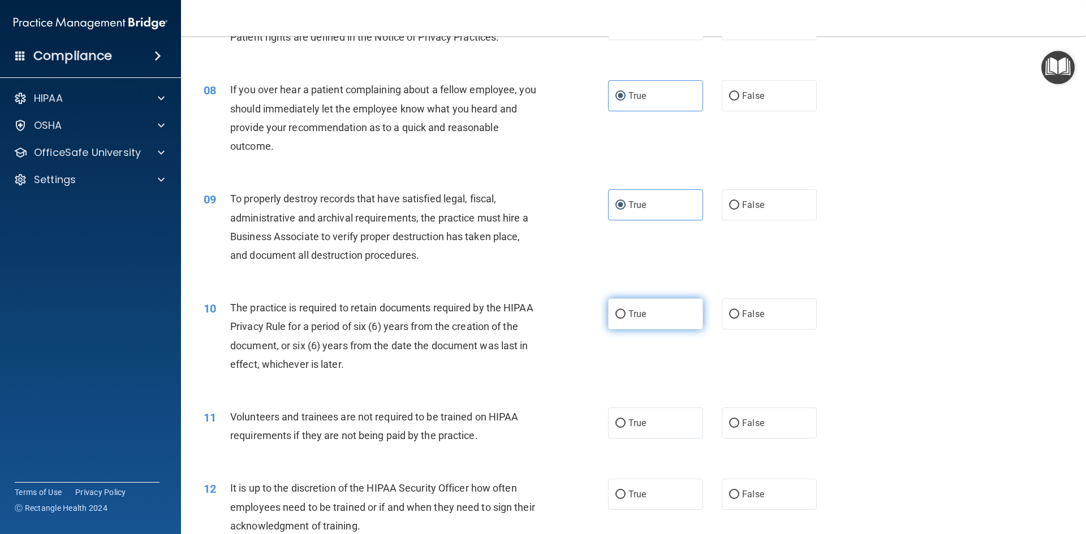
radio input "true"
drag, startPoint x: 630, startPoint y: 419, endPoint x: 631, endPoint y: 432, distance: 13.6
click at [630, 419] on span "True" at bounding box center [637, 423] width 18 height 11
click at [625, 420] on input "True" at bounding box center [620, 424] width 10 height 8
radio input "true"
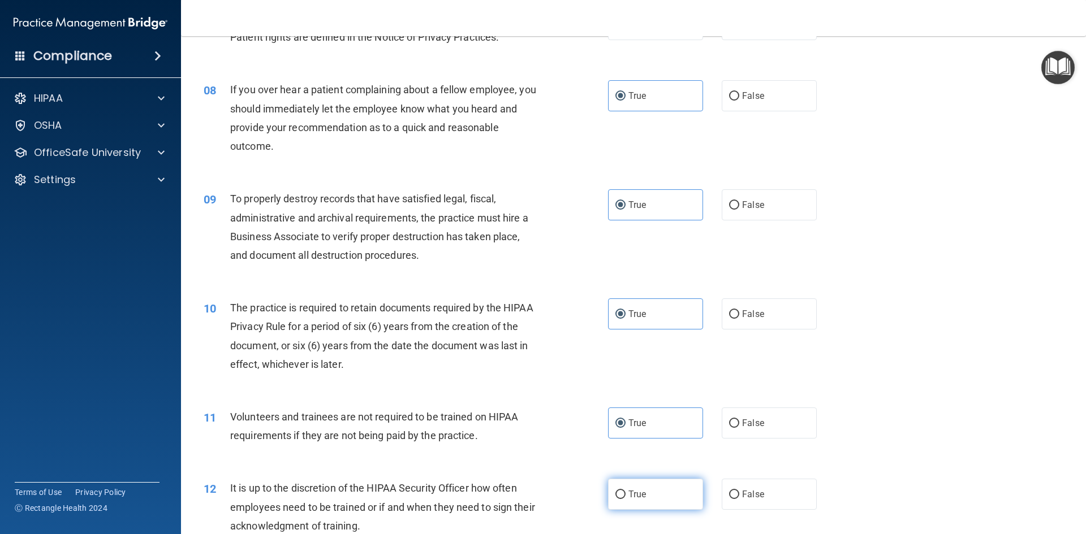
click at [642, 506] on label "True" at bounding box center [655, 494] width 95 height 31
click at [625, 499] on input "True" at bounding box center [620, 495] width 10 height 8
radio input "true"
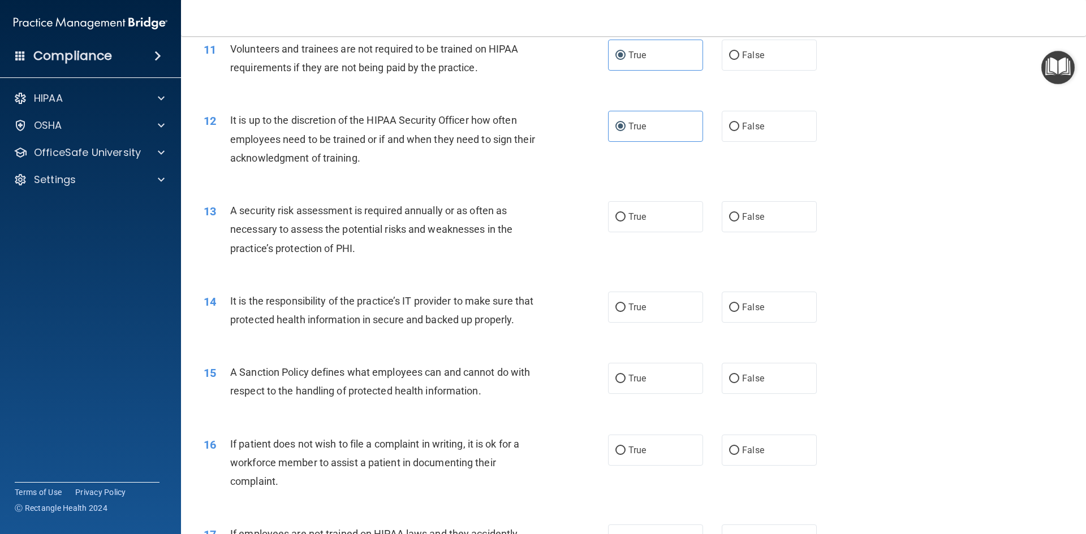
scroll to position [1075, 0]
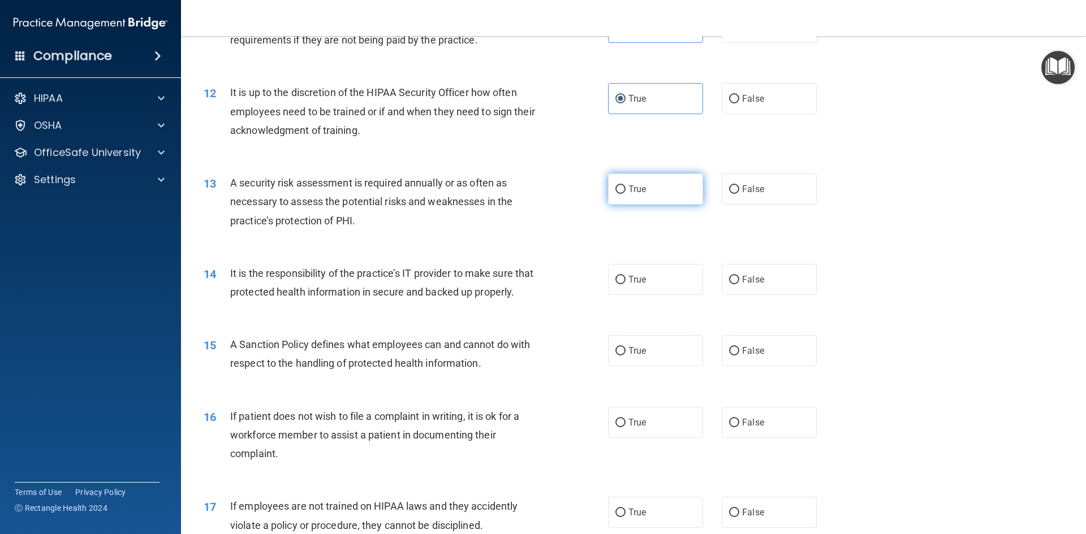
click at [625, 195] on label "True" at bounding box center [655, 189] width 95 height 31
click at [625, 194] on input "True" at bounding box center [620, 189] width 10 height 8
radio input "true"
click at [628, 275] on span "True" at bounding box center [637, 279] width 18 height 11
click at [625, 276] on input "True" at bounding box center [620, 280] width 10 height 8
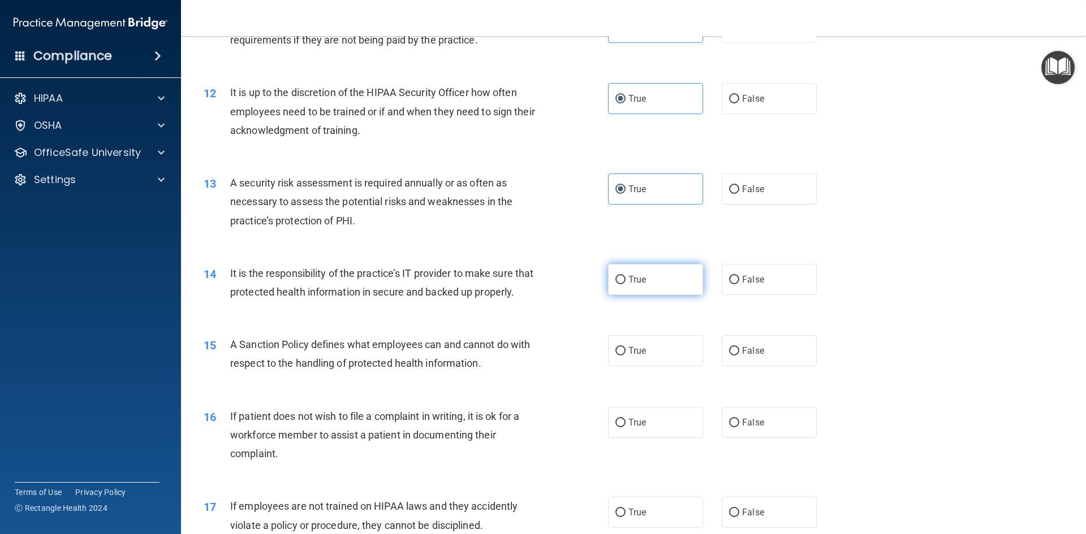
radio input "true"
click at [628, 356] on span "True" at bounding box center [637, 351] width 18 height 11
click at [625, 356] on input "True" at bounding box center [620, 351] width 10 height 8
radio input "true"
click at [635, 428] on span "True" at bounding box center [637, 422] width 18 height 11
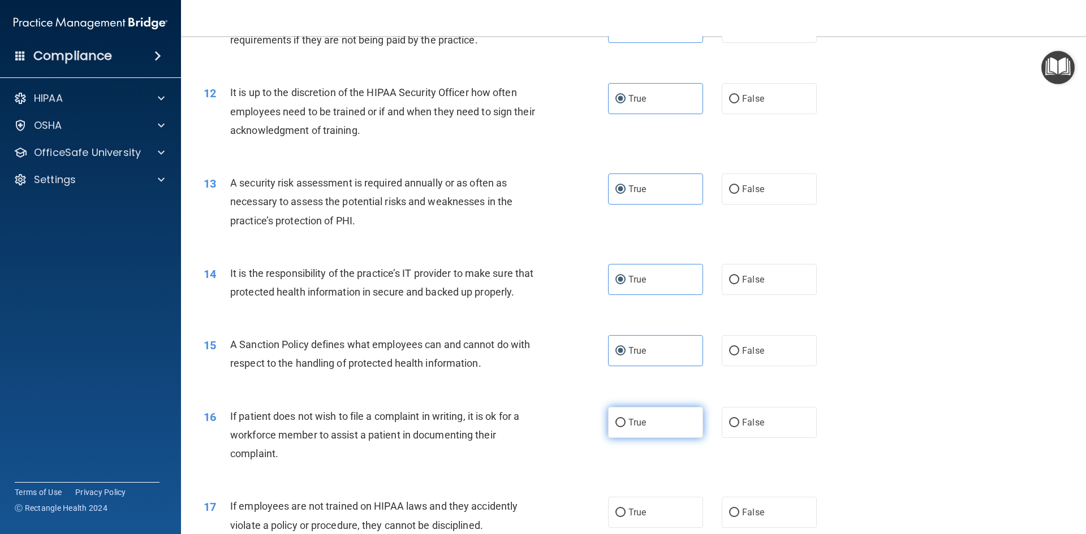
click at [625, 428] on input "True" at bounding box center [620, 423] width 10 height 8
radio input "true"
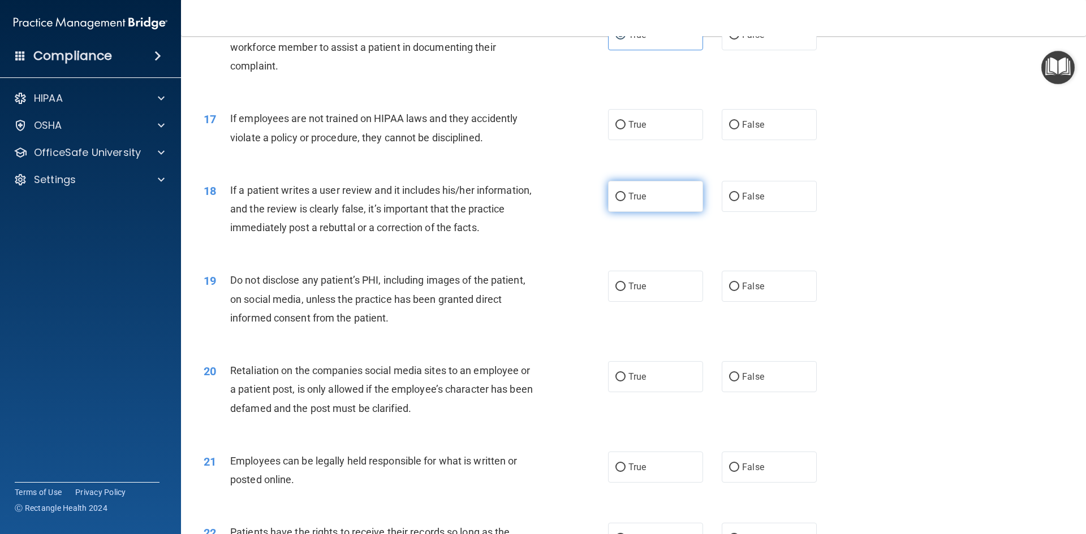
scroll to position [1470, 0]
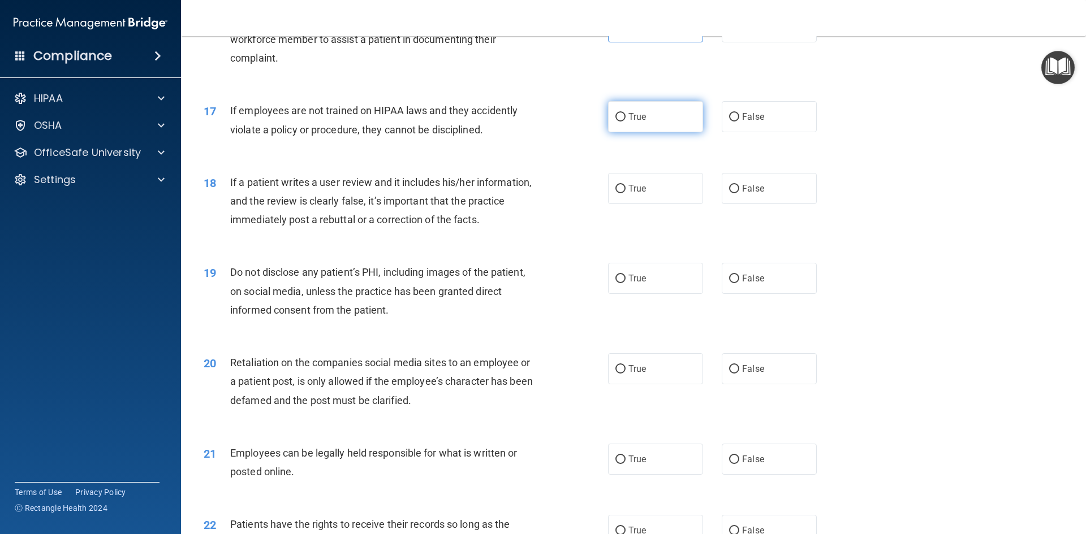
click at [646, 132] on label "True" at bounding box center [655, 116] width 95 height 31
click at [625, 122] on input "True" at bounding box center [620, 117] width 10 height 8
radio input "true"
drag, startPoint x: 650, startPoint y: 198, endPoint x: 652, endPoint y: 220, distance: 22.1
click at [650, 199] on label "True" at bounding box center [655, 188] width 95 height 31
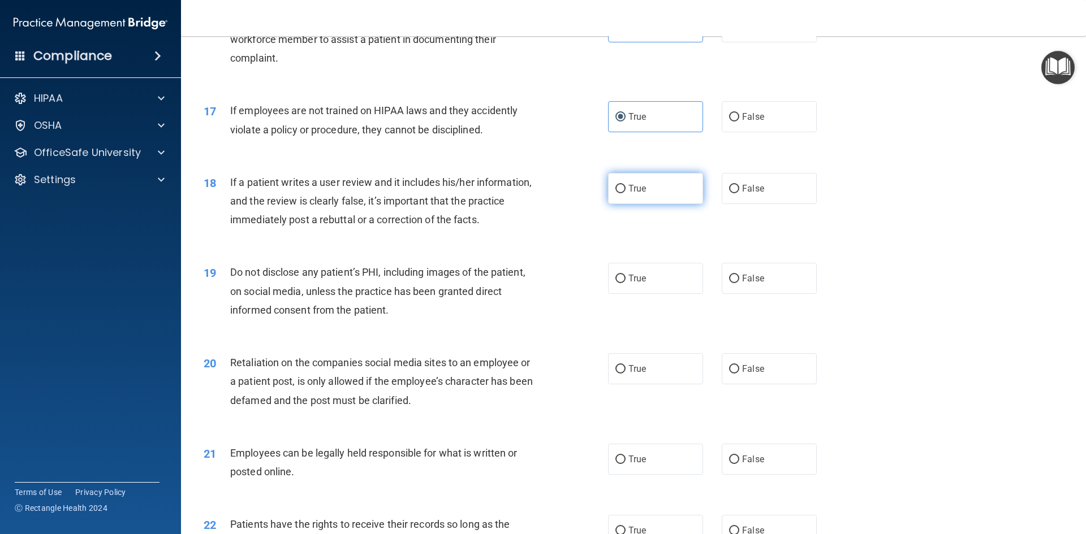
click at [625, 193] on input "True" at bounding box center [620, 189] width 10 height 8
radio input "true"
drag, startPoint x: 644, startPoint y: 295, endPoint x: 644, endPoint y: 347, distance: 52.6
click at [644, 294] on label "True" at bounding box center [655, 278] width 95 height 31
click at [625, 283] on input "True" at bounding box center [620, 279] width 10 height 8
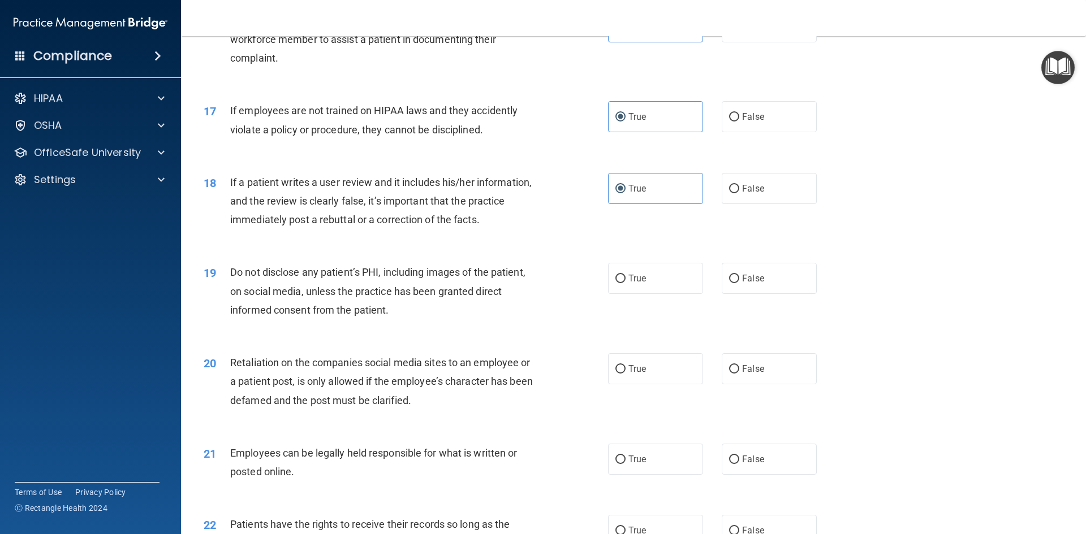
radio input "true"
click at [644, 385] on label "True" at bounding box center [655, 368] width 95 height 31
click at [625, 374] on input "True" at bounding box center [620, 369] width 10 height 8
radio input "true"
click at [650, 475] on label "True" at bounding box center [655, 459] width 95 height 31
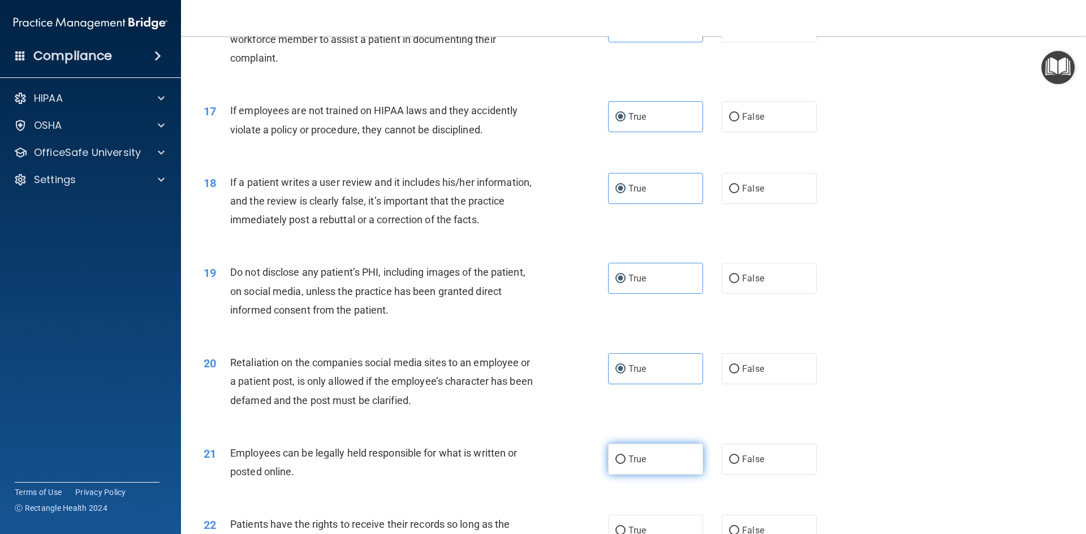
click at [625, 464] on input "True" at bounding box center [620, 460] width 10 height 8
radio input "true"
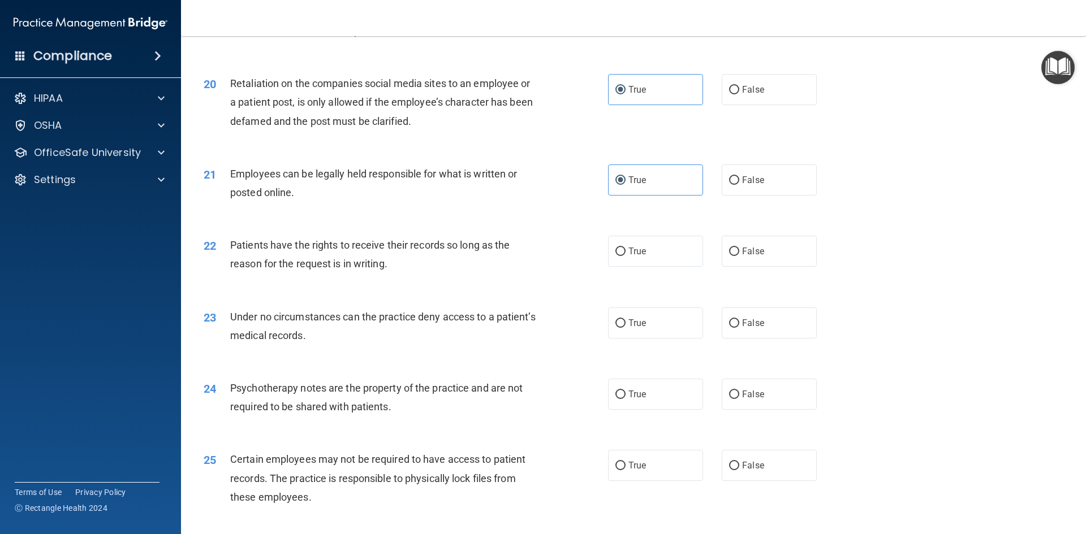
scroll to position [1753, 0]
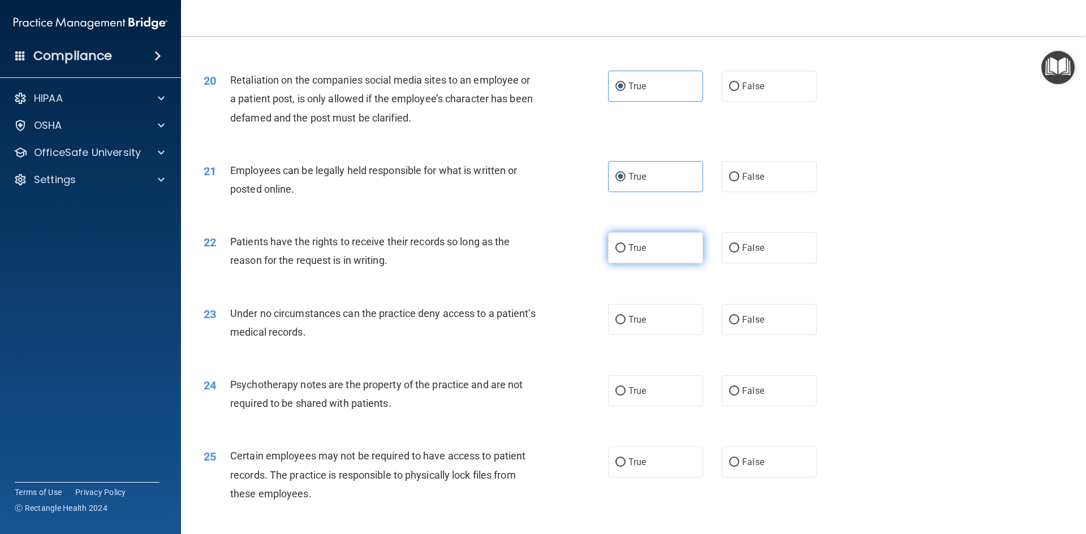
click at [618, 253] on input "True" at bounding box center [620, 248] width 10 height 8
radio input "true"
click at [628, 325] on span "True" at bounding box center [637, 319] width 18 height 11
click at [625, 325] on input "True" at bounding box center [620, 320] width 10 height 8
radio input "true"
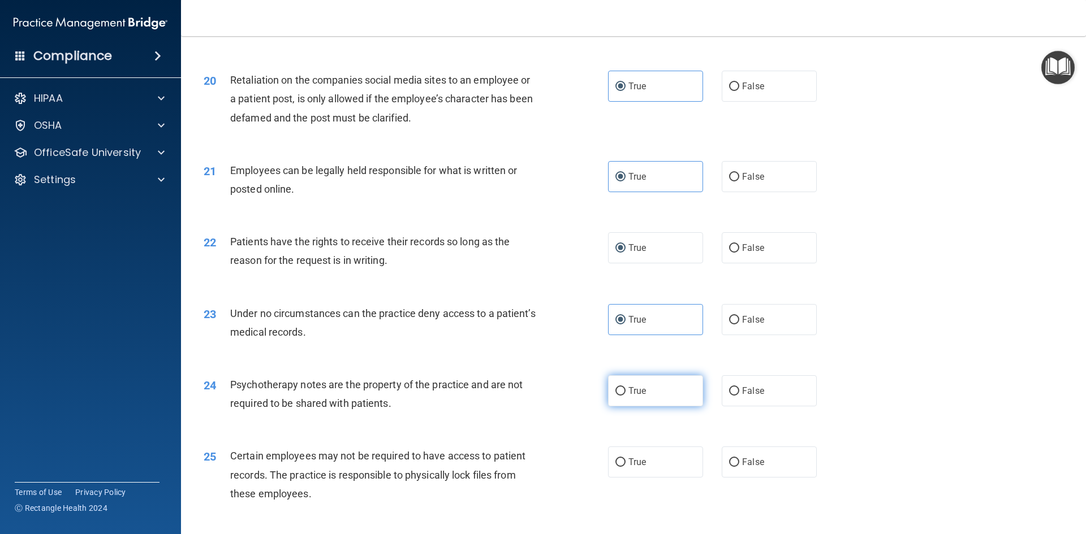
click at [620, 396] on input "True" at bounding box center [620, 391] width 10 height 8
radio input "true"
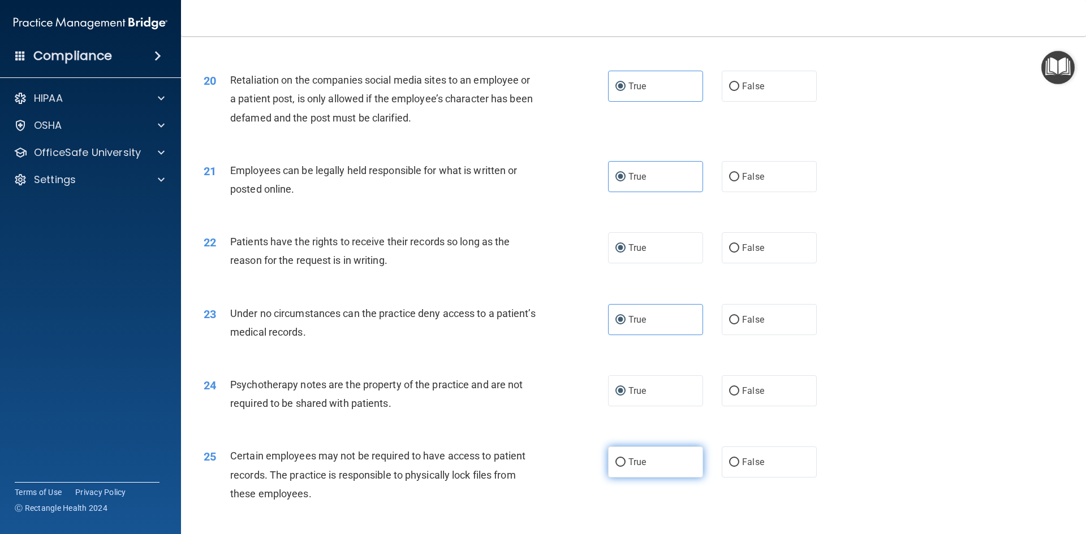
click at [617, 478] on label "True" at bounding box center [655, 462] width 95 height 31
click at [617, 467] on input "True" at bounding box center [620, 463] width 10 height 8
radio input "true"
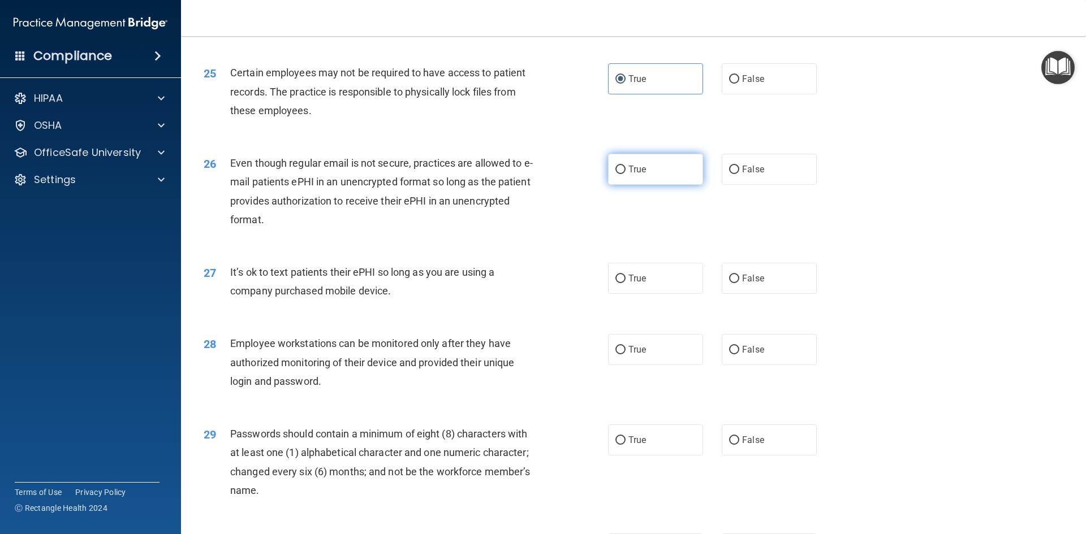
scroll to position [2149, 0]
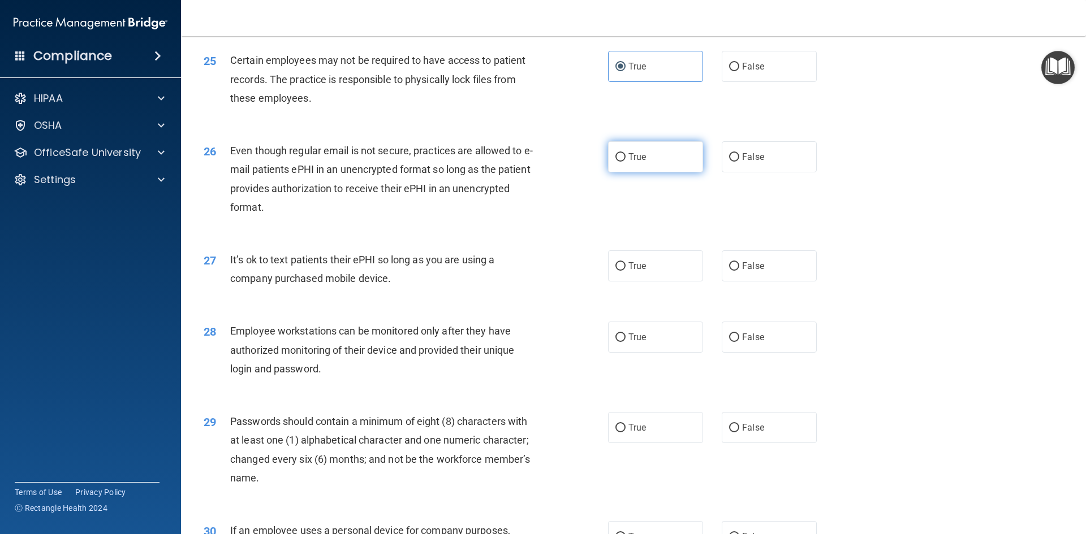
click at [615, 162] on input "True" at bounding box center [620, 157] width 10 height 8
radio input "true"
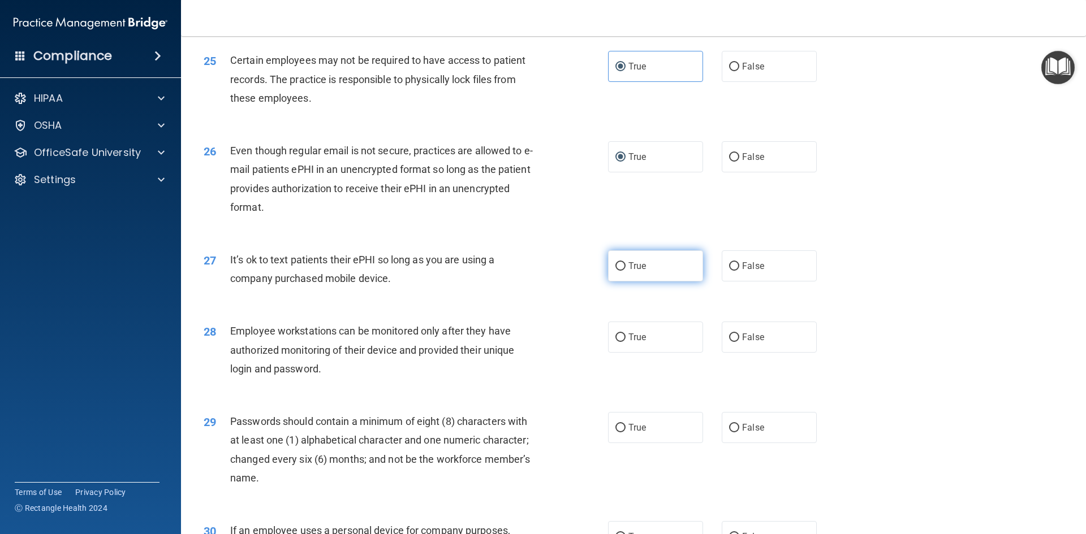
click at [628, 271] on span "True" at bounding box center [637, 266] width 18 height 11
click at [625, 271] on input "True" at bounding box center [620, 266] width 10 height 8
radio input "true"
click at [622, 353] on label "True" at bounding box center [655, 337] width 95 height 31
click at [622, 342] on input "True" at bounding box center [620, 338] width 10 height 8
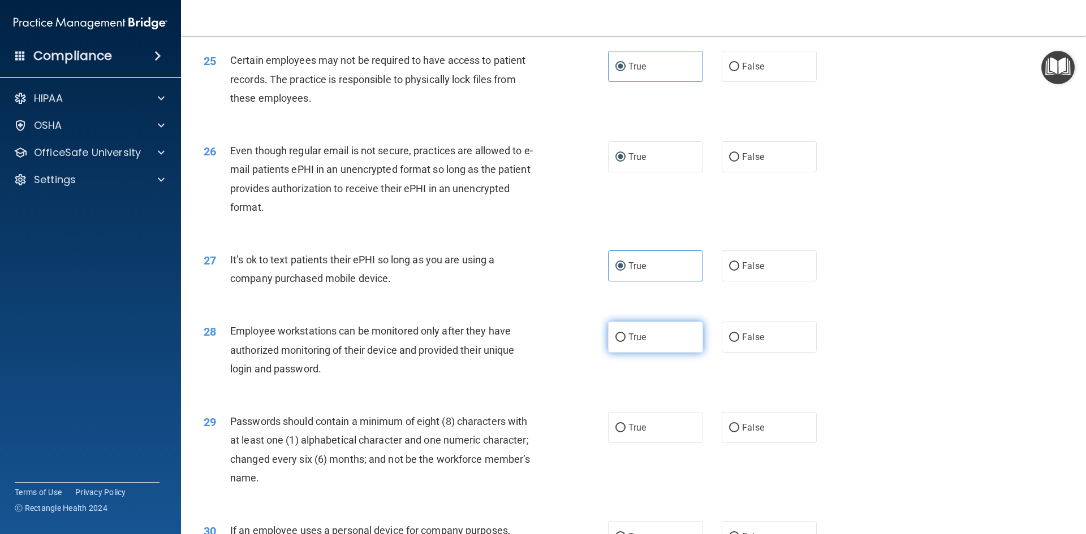
radio input "true"
click at [623, 439] on label "True" at bounding box center [655, 427] width 95 height 31
click at [623, 433] on input "True" at bounding box center [620, 428] width 10 height 8
radio input "true"
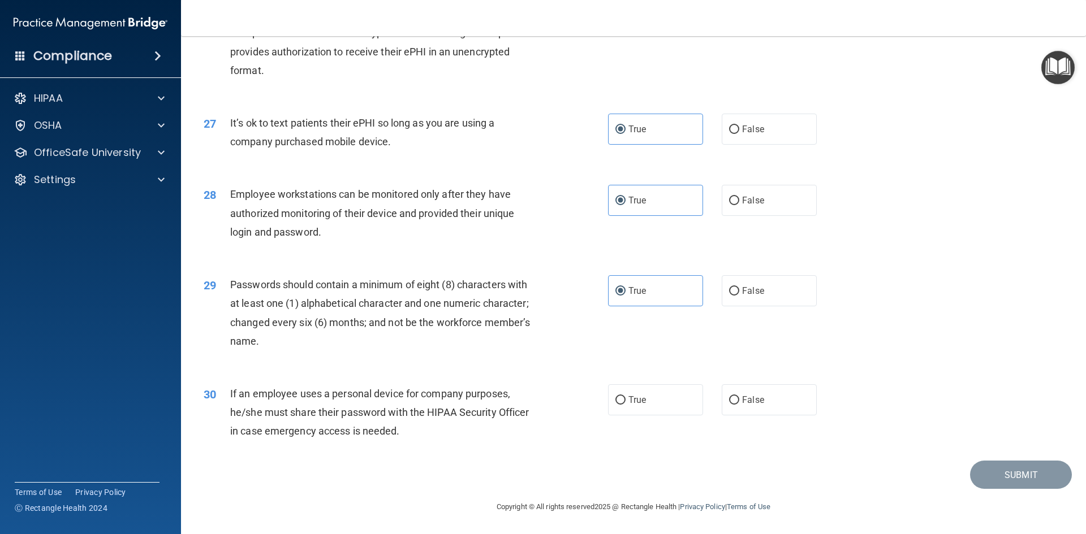
scroll to position [2305, 0]
click at [644, 394] on label "True" at bounding box center [655, 400] width 95 height 31
click at [625, 396] on input "True" at bounding box center [620, 400] width 10 height 8
radio input "true"
click at [973, 473] on button "Submit" at bounding box center [1021, 475] width 102 height 29
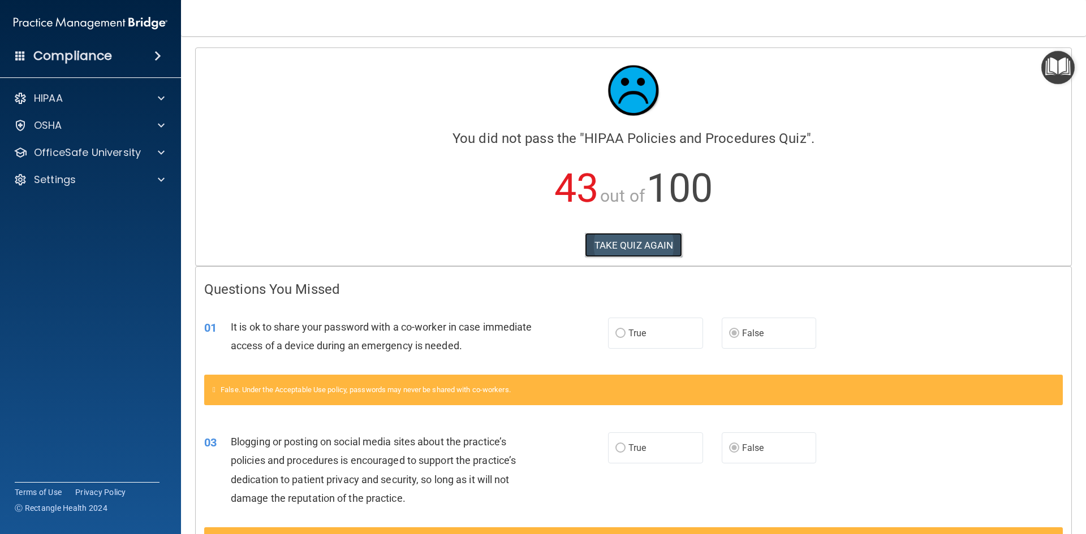
click at [657, 244] on button "TAKE QUIZ AGAIN" at bounding box center [634, 245] width 98 height 25
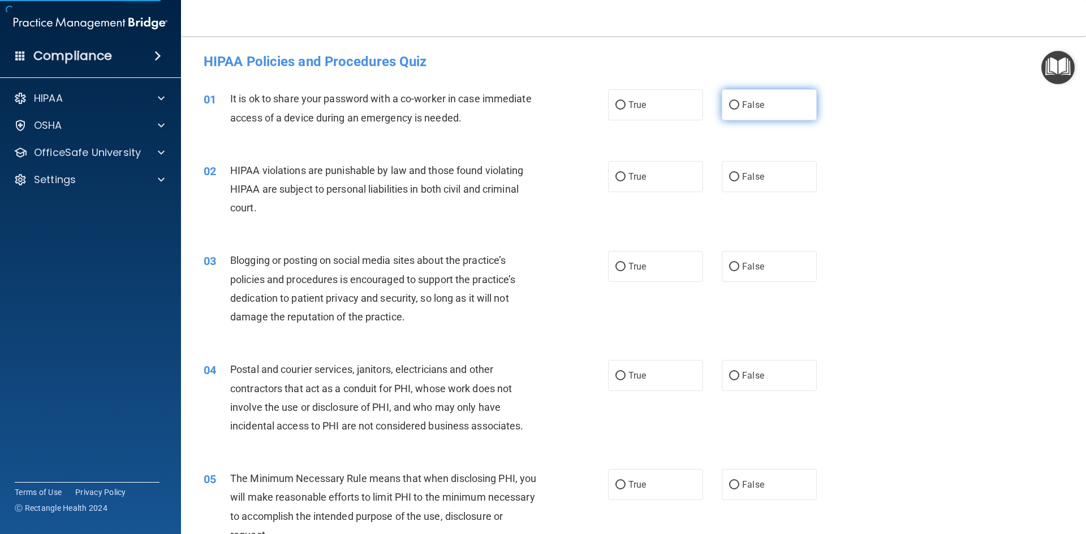
click at [758, 105] on span "False" at bounding box center [753, 105] width 22 height 11
click at [739, 105] on input "False" at bounding box center [734, 105] width 10 height 8
radio input "true"
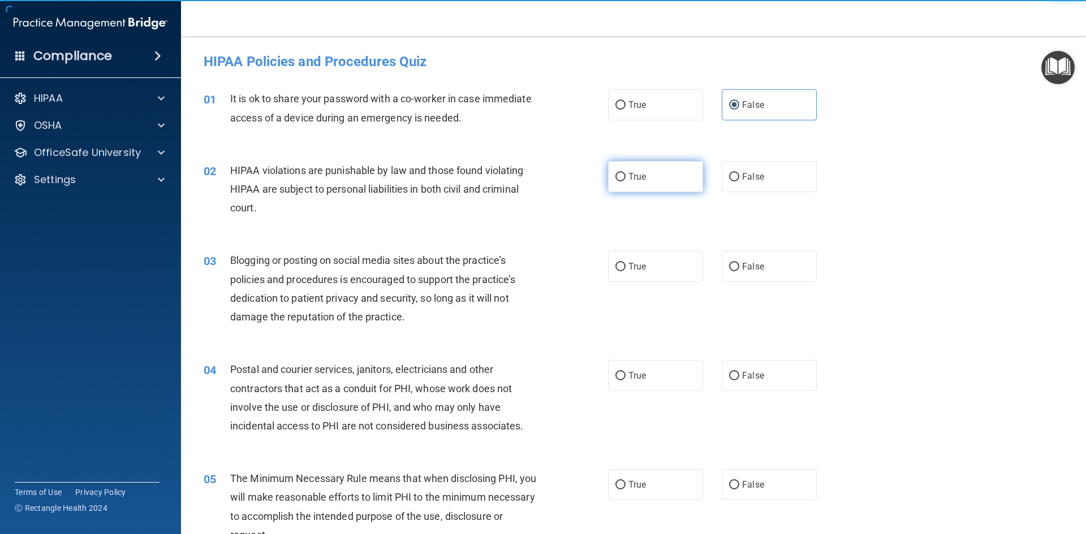
click at [682, 177] on label "True" at bounding box center [655, 176] width 95 height 31
click at [625, 177] on input "True" at bounding box center [620, 177] width 10 height 8
radio input "true"
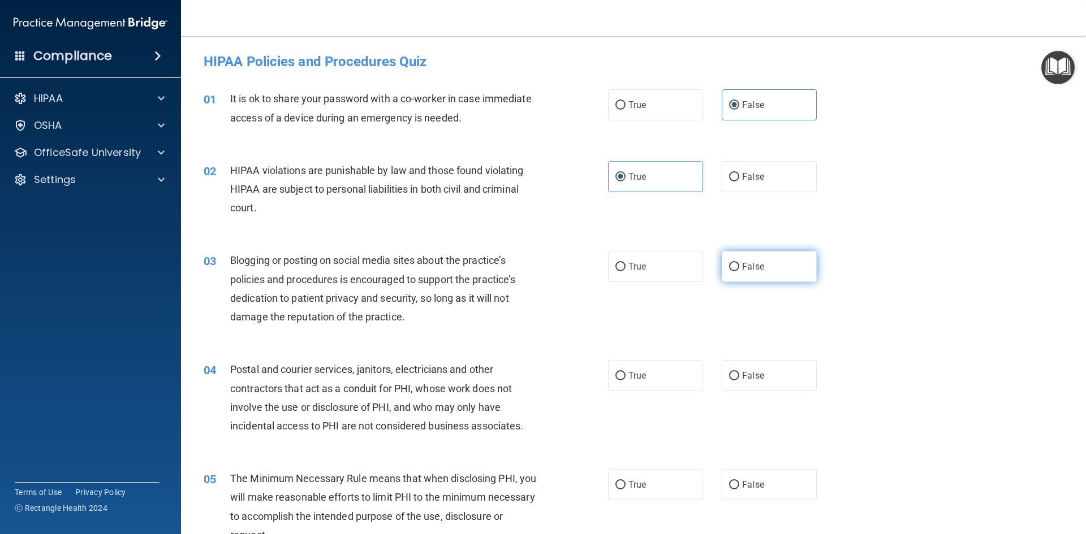
click at [744, 265] on span "False" at bounding box center [753, 266] width 22 height 11
click at [739, 265] on input "False" at bounding box center [734, 267] width 10 height 8
radio input "true"
click at [652, 360] on div "04 Postal and courier services, janitors, electricians and other contractors th…" at bounding box center [633, 400] width 877 height 109
click at [641, 495] on label "True" at bounding box center [655, 484] width 95 height 31
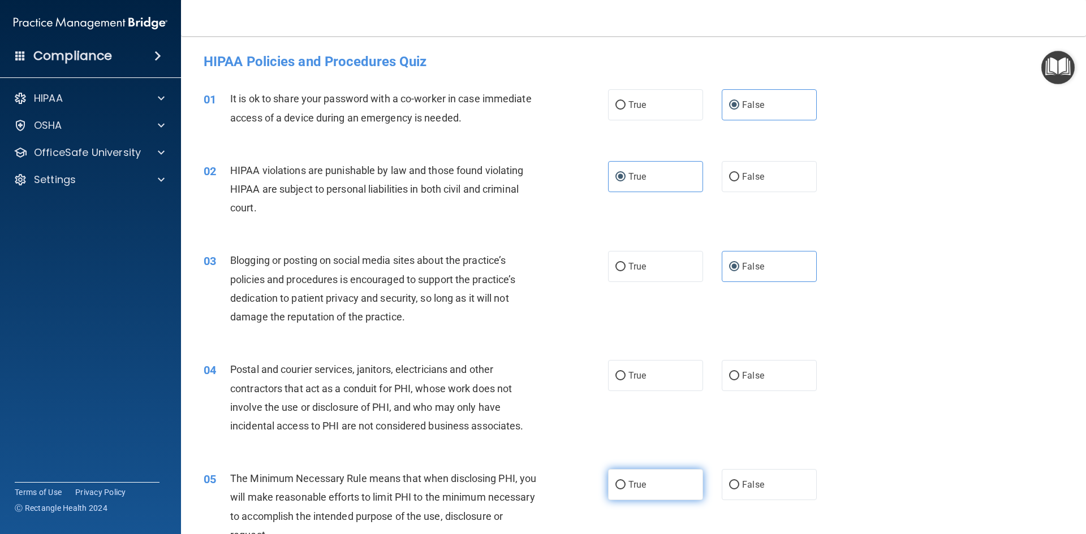
click at [625, 490] on input "True" at bounding box center [620, 485] width 10 height 8
radio input "true"
click at [643, 375] on label "True" at bounding box center [655, 375] width 95 height 31
click at [625, 375] on input "True" at bounding box center [620, 376] width 10 height 8
radio input "true"
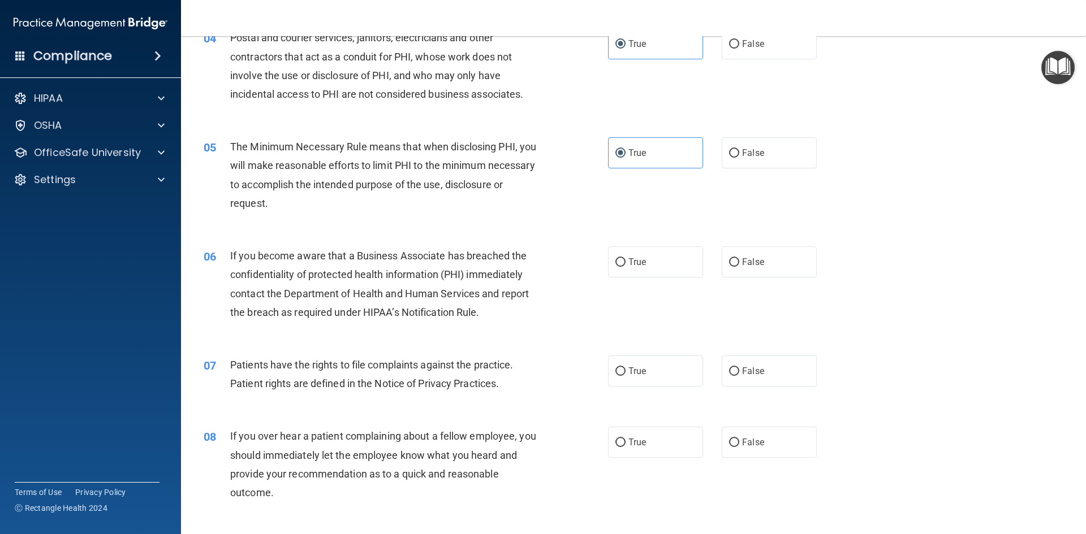
scroll to position [339, 0]
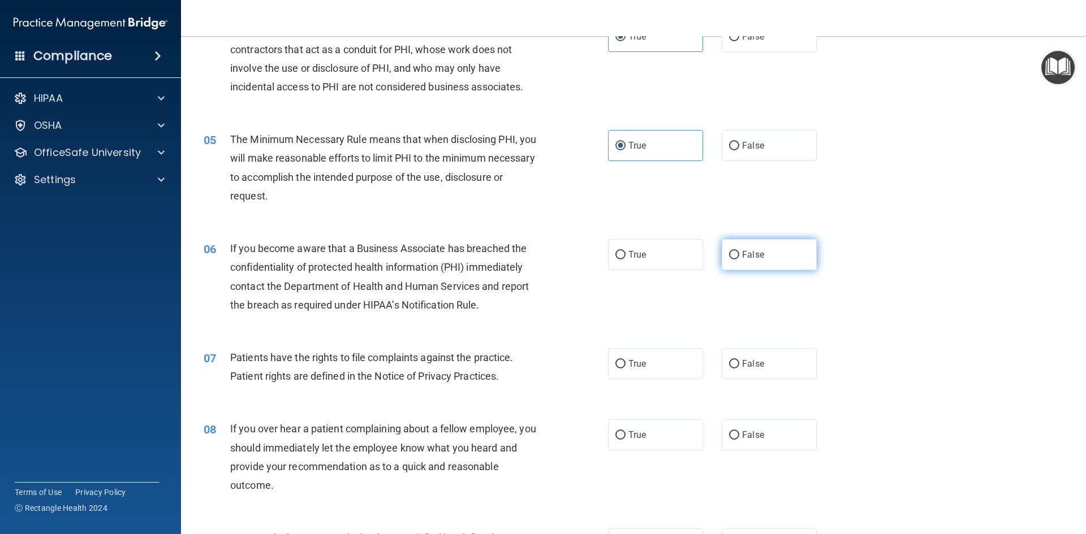
click at [740, 261] on label "False" at bounding box center [769, 254] width 95 height 31
click at [739, 260] on input "False" at bounding box center [734, 255] width 10 height 8
radio input "true"
click at [752, 423] on label "False" at bounding box center [769, 435] width 95 height 31
click at [739, 432] on input "False" at bounding box center [734, 436] width 10 height 8
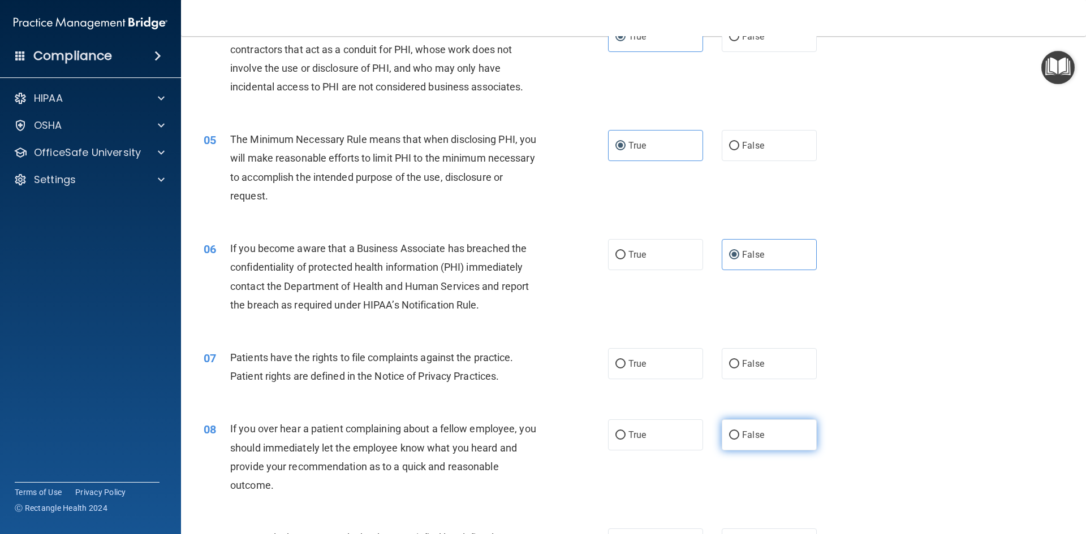
radio input "true"
click at [673, 361] on label "True" at bounding box center [655, 363] width 95 height 31
click at [625, 361] on input "True" at bounding box center [620, 364] width 10 height 8
radio input "true"
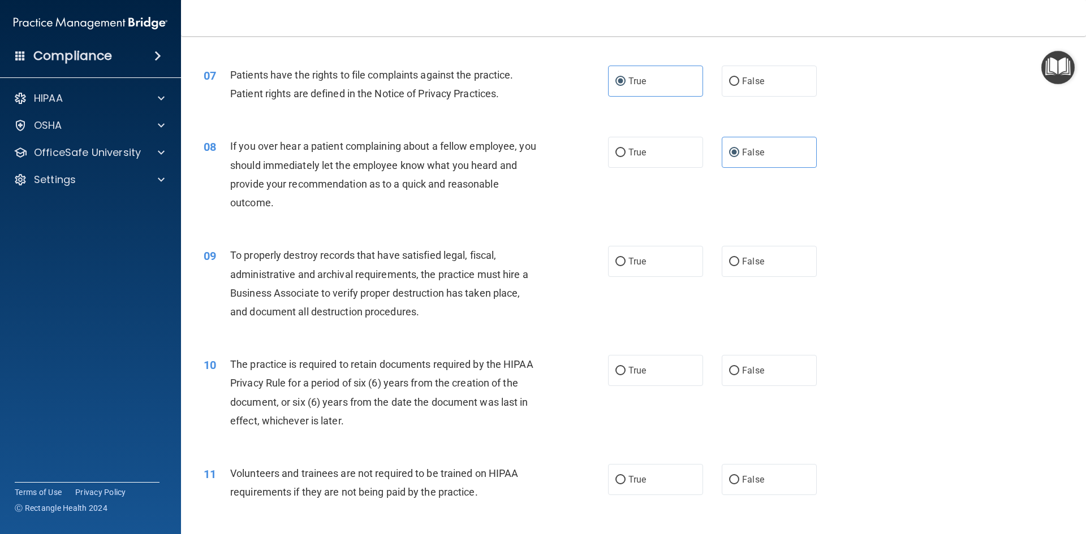
scroll to position [679, 0]
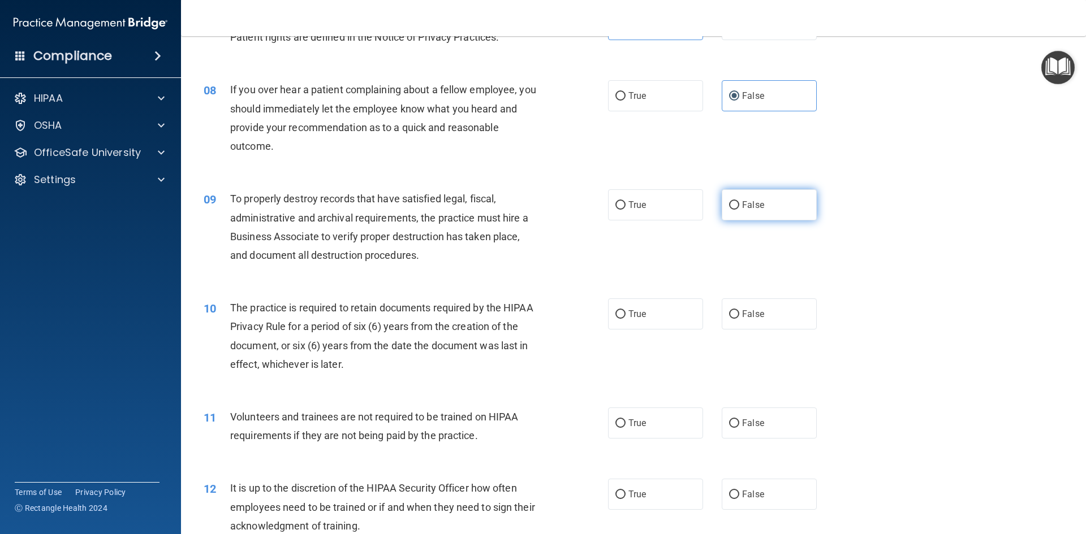
click at [765, 212] on label "False" at bounding box center [769, 204] width 95 height 31
click at [739, 210] on input "False" at bounding box center [734, 205] width 10 height 8
radio input "true"
click at [690, 312] on label "True" at bounding box center [655, 314] width 95 height 31
click at [625, 312] on input "True" at bounding box center [620, 314] width 10 height 8
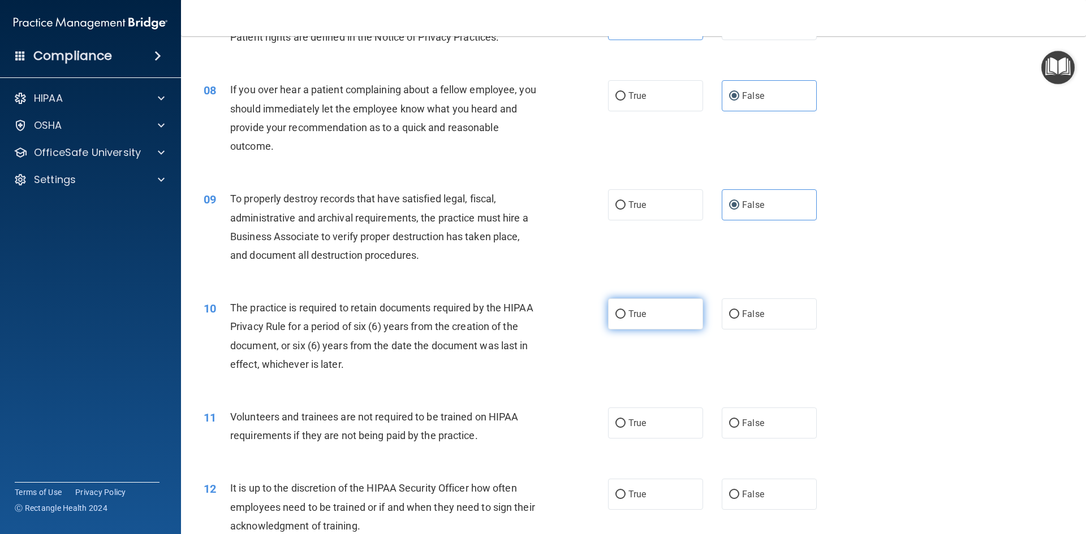
radio input "true"
click at [745, 422] on span "False" at bounding box center [753, 423] width 22 height 11
click at [739, 422] on input "False" at bounding box center [734, 424] width 10 height 8
radio input "true"
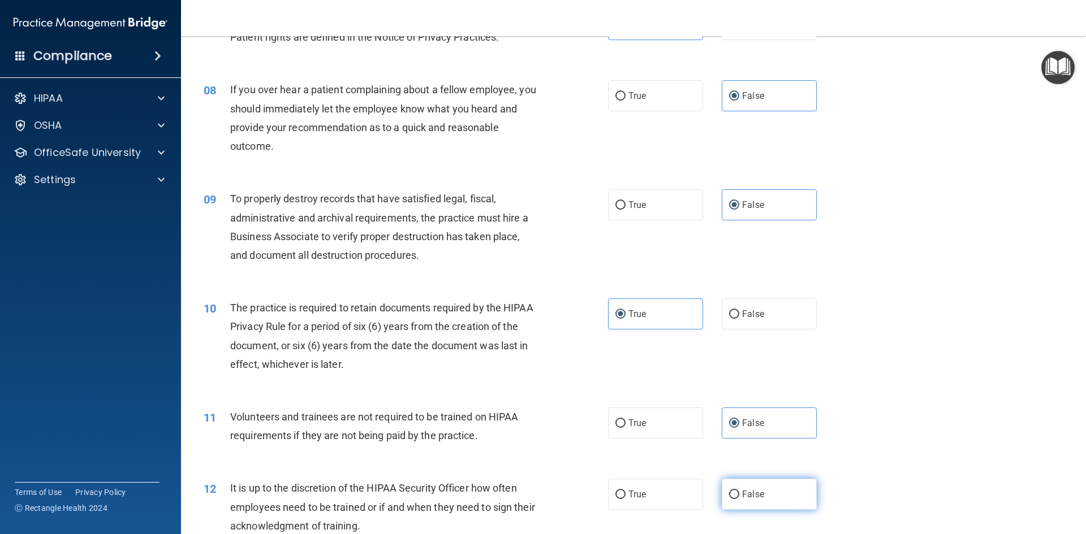
click at [754, 486] on label "False" at bounding box center [769, 494] width 95 height 31
click at [739, 491] on input "False" at bounding box center [734, 495] width 10 height 8
radio input "true"
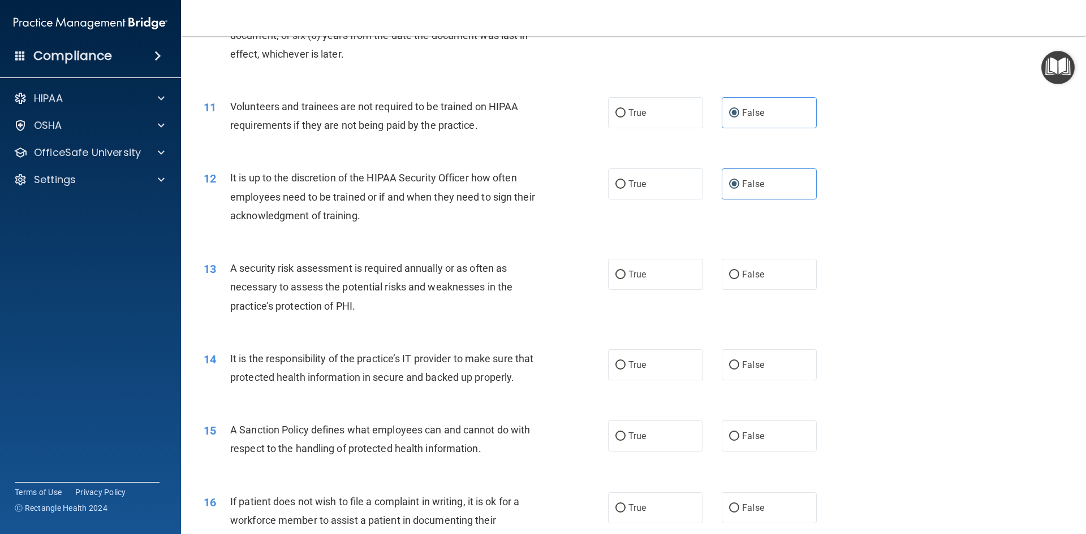
scroll to position [1018, 0]
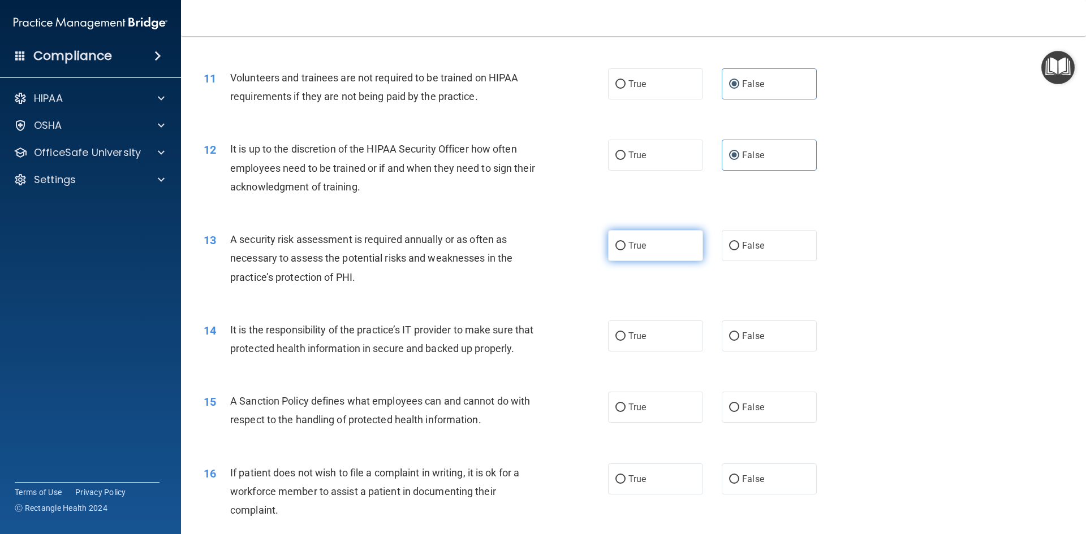
click at [680, 252] on label "True" at bounding box center [655, 245] width 95 height 31
click at [625, 251] on input "True" at bounding box center [620, 246] width 10 height 8
radio input "true"
click at [734, 314] on div "14 It is the responsibility of the practice’s IT provider to make sure that pro…" at bounding box center [633, 342] width 877 height 71
drag, startPoint x: 741, startPoint y: 329, endPoint x: 751, endPoint y: 364, distance: 37.1
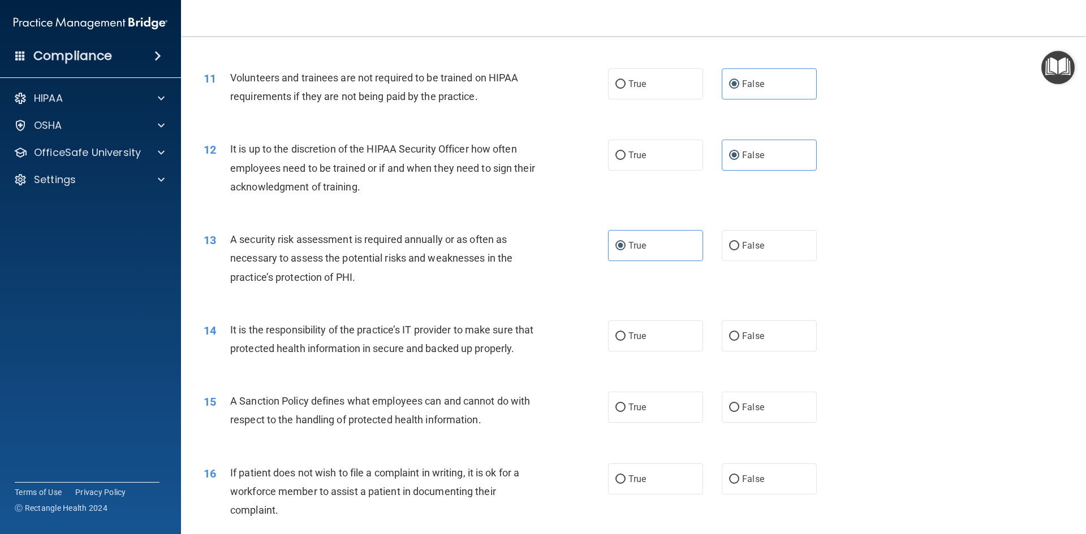
click at [741, 329] on label "False" at bounding box center [769, 336] width 95 height 31
click at [739, 333] on input "False" at bounding box center [734, 337] width 10 height 8
radio input "true"
click at [757, 423] on label "False" at bounding box center [769, 407] width 95 height 31
click at [739, 412] on input "False" at bounding box center [734, 408] width 10 height 8
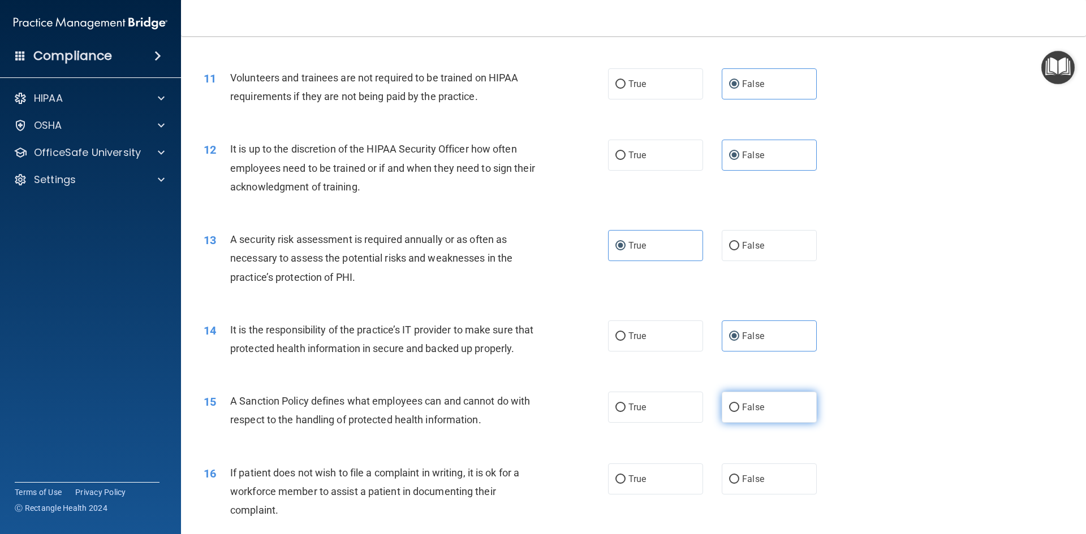
radio input "true"
click at [667, 495] on label "True" at bounding box center [655, 479] width 95 height 31
click at [625, 484] on input "True" at bounding box center [620, 480] width 10 height 8
radio input "true"
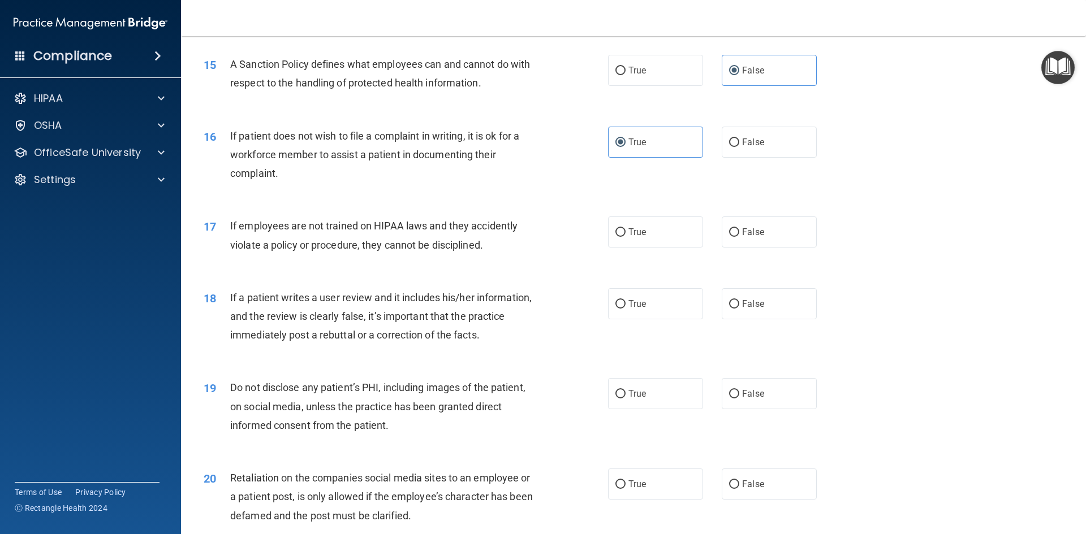
scroll to position [1357, 0]
click at [774, 245] on label "False" at bounding box center [769, 229] width 95 height 31
click at [739, 235] on input "False" at bounding box center [734, 230] width 10 height 8
radio input "true"
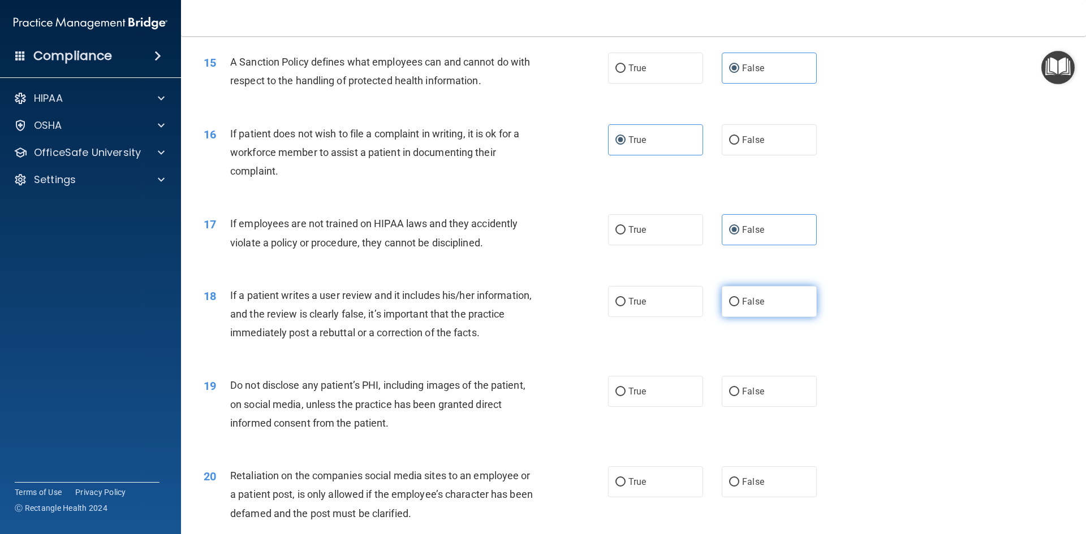
click at [748, 307] on span "False" at bounding box center [753, 301] width 22 height 11
click at [739, 307] on input "False" at bounding box center [734, 302] width 10 height 8
radio input "true"
click at [676, 407] on label "True" at bounding box center [655, 391] width 95 height 31
click at [625, 396] on input "True" at bounding box center [620, 392] width 10 height 8
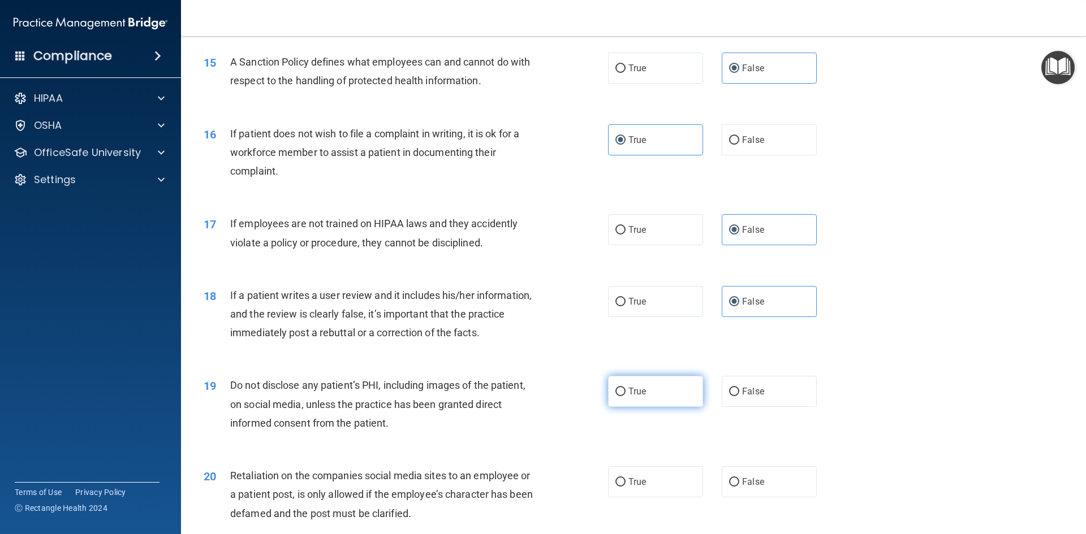
radio input "true"
click at [743, 498] on label "False" at bounding box center [769, 482] width 95 height 31
click at [739, 487] on input "False" at bounding box center [734, 482] width 10 height 8
radio input "true"
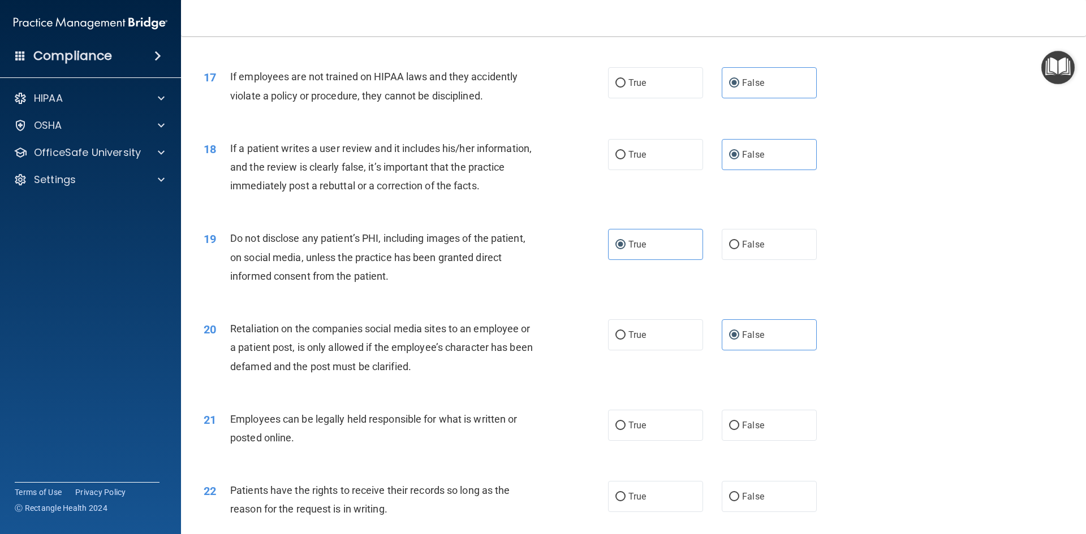
scroll to position [1697, 0]
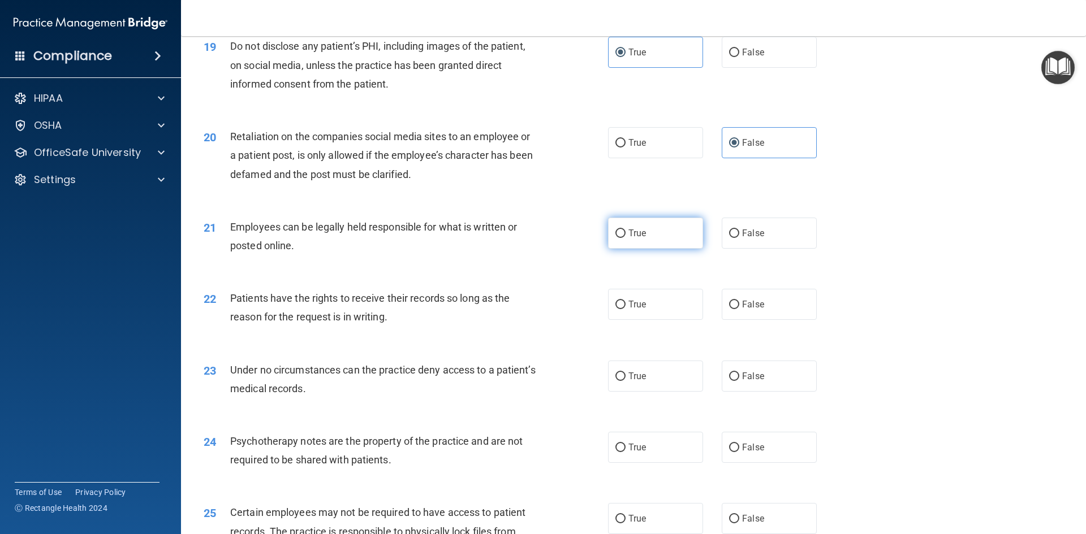
click at [665, 245] on label "True" at bounding box center [655, 233] width 95 height 31
click at [625, 238] on input "True" at bounding box center [620, 234] width 10 height 8
radio input "true"
click at [755, 315] on label "False" at bounding box center [769, 304] width 95 height 31
click at [739, 309] on input "False" at bounding box center [734, 305] width 10 height 8
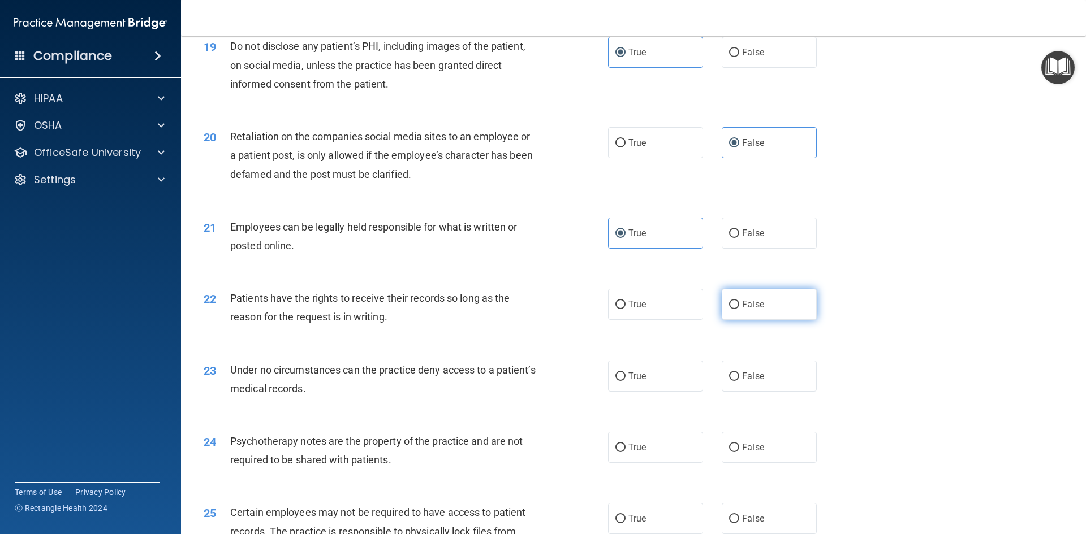
radio input "true"
click at [754, 382] on span "False" at bounding box center [753, 376] width 22 height 11
click at [739, 381] on input "False" at bounding box center [734, 377] width 10 height 8
radio input "true"
click at [676, 450] on div "24 Psychotherapy notes are the property of the practice and are not required to…" at bounding box center [633, 453] width 877 height 71
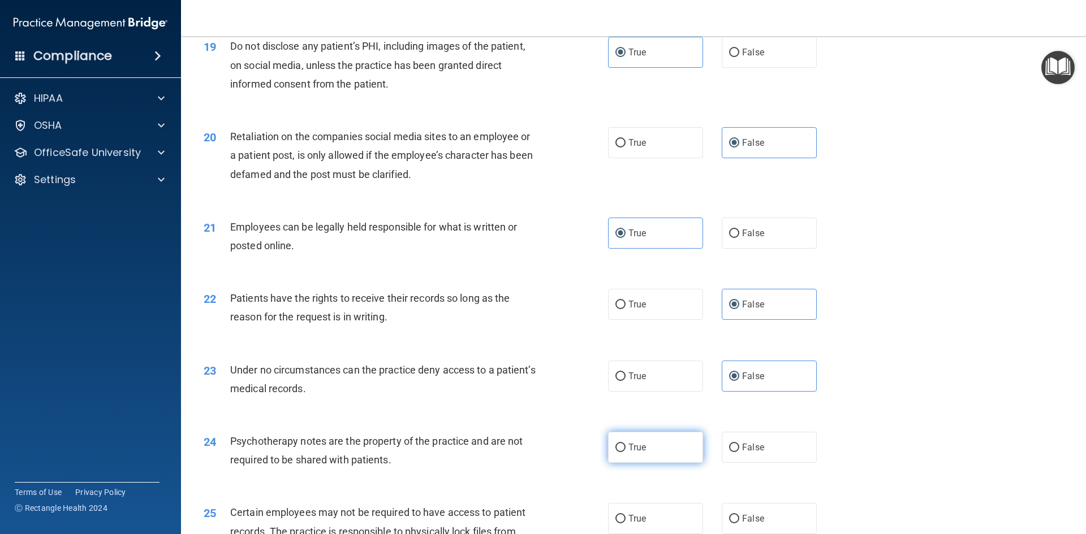
click at [674, 459] on label "True" at bounding box center [655, 447] width 95 height 31
click at [625, 452] on input "True" at bounding box center [620, 448] width 10 height 8
radio input "true"
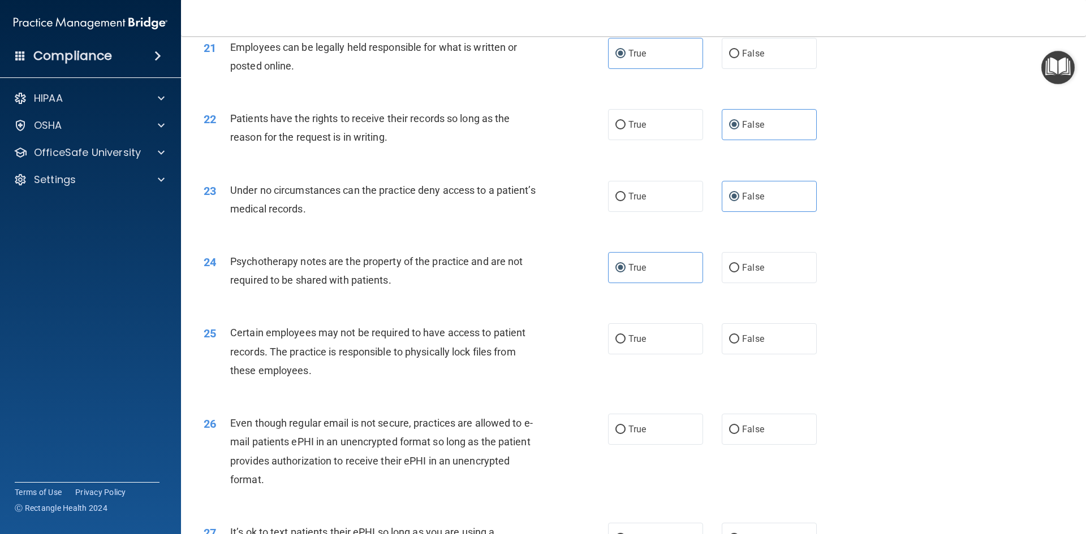
scroll to position [1923, 0]
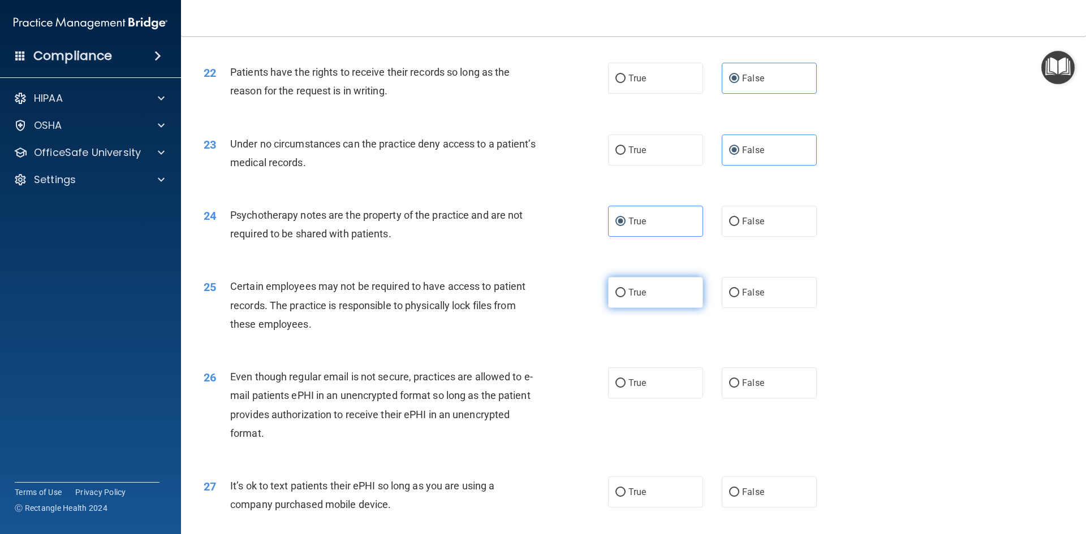
click at [654, 308] on label "True" at bounding box center [655, 292] width 95 height 31
click at [625, 297] on input "True" at bounding box center [620, 293] width 10 height 8
radio input "true"
click at [653, 399] on label "True" at bounding box center [655, 383] width 95 height 31
click at [625, 388] on input "True" at bounding box center [620, 383] width 10 height 8
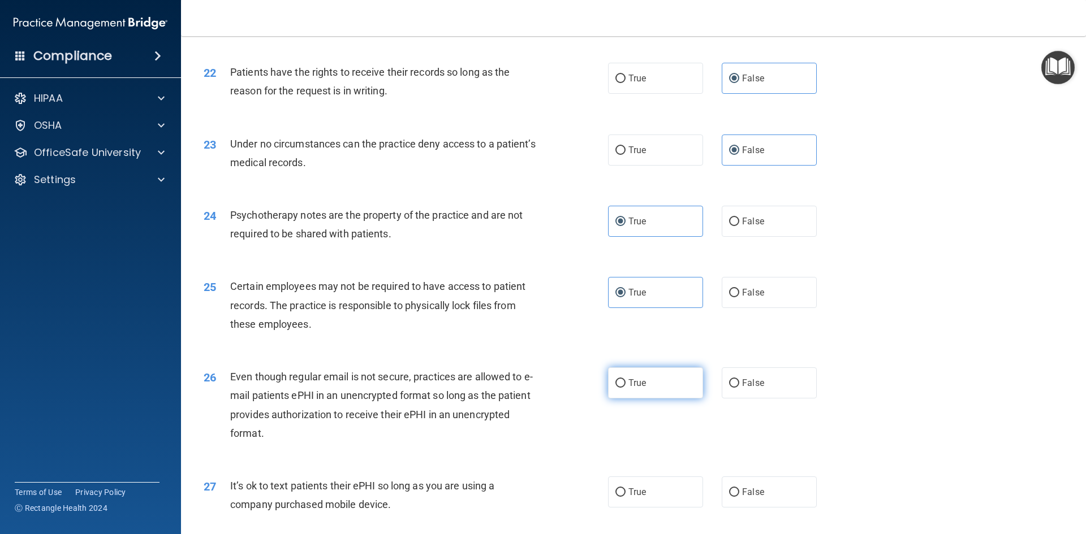
radio input "true"
click at [748, 498] on span "False" at bounding box center [753, 492] width 22 height 11
click at [739, 497] on input "False" at bounding box center [734, 493] width 10 height 8
radio input "true"
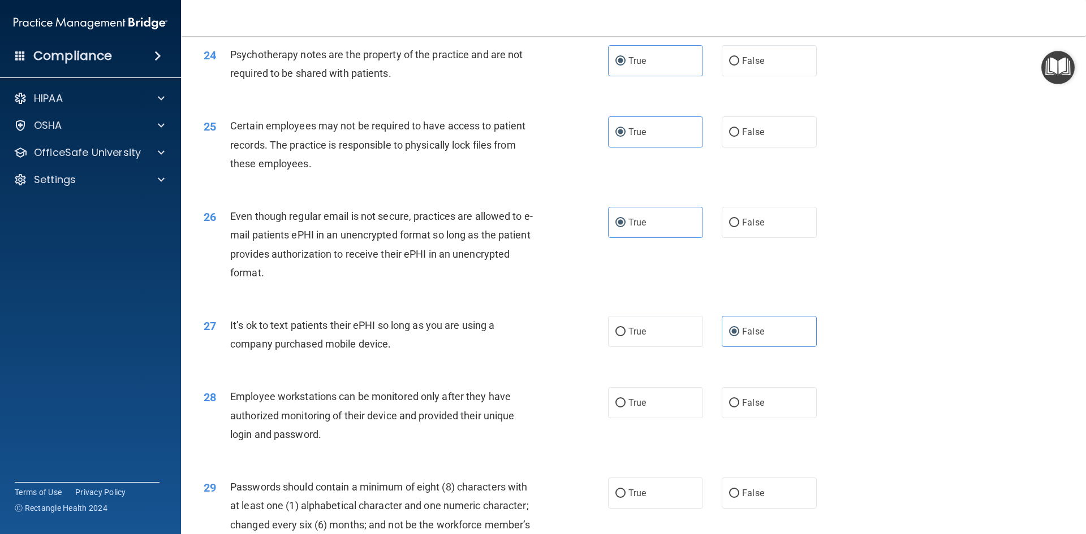
scroll to position [2149, 0]
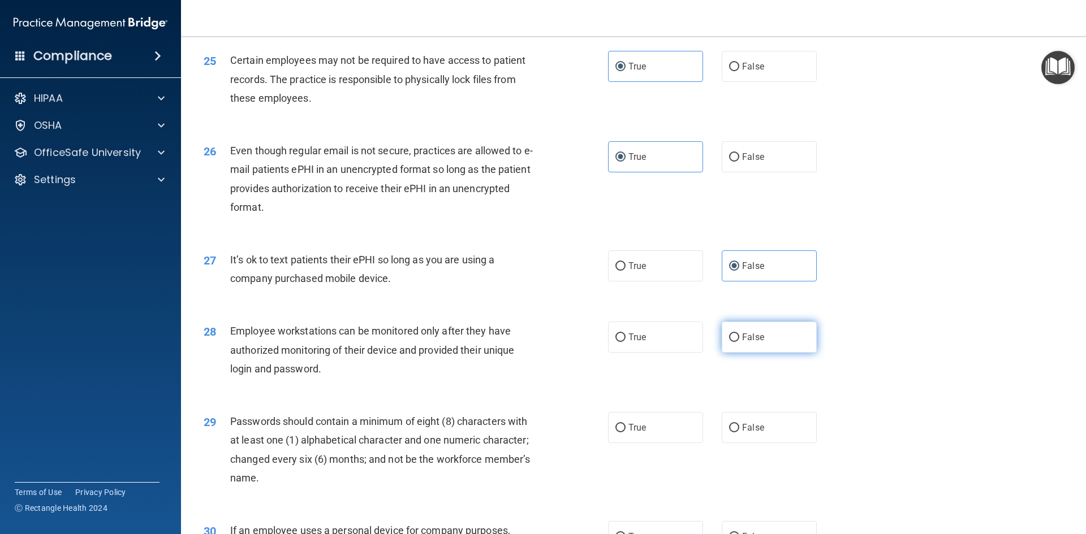
click at [729, 342] on input "False" at bounding box center [734, 338] width 10 height 8
radio input "true"
click at [670, 443] on label "True" at bounding box center [655, 427] width 95 height 31
click at [625, 433] on input "True" at bounding box center [620, 428] width 10 height 8
radio input "true"
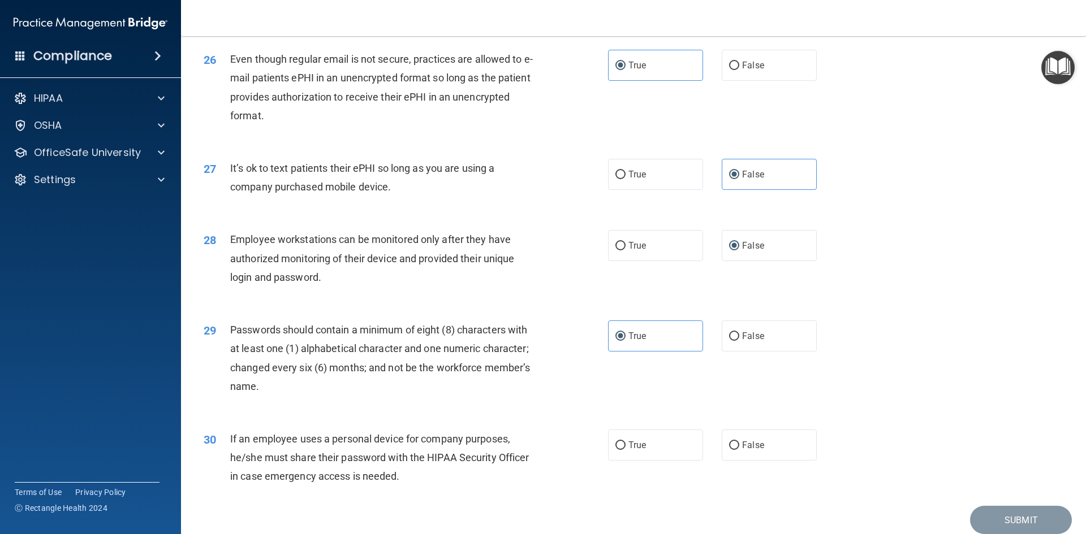
scroll to position [2305, 0]
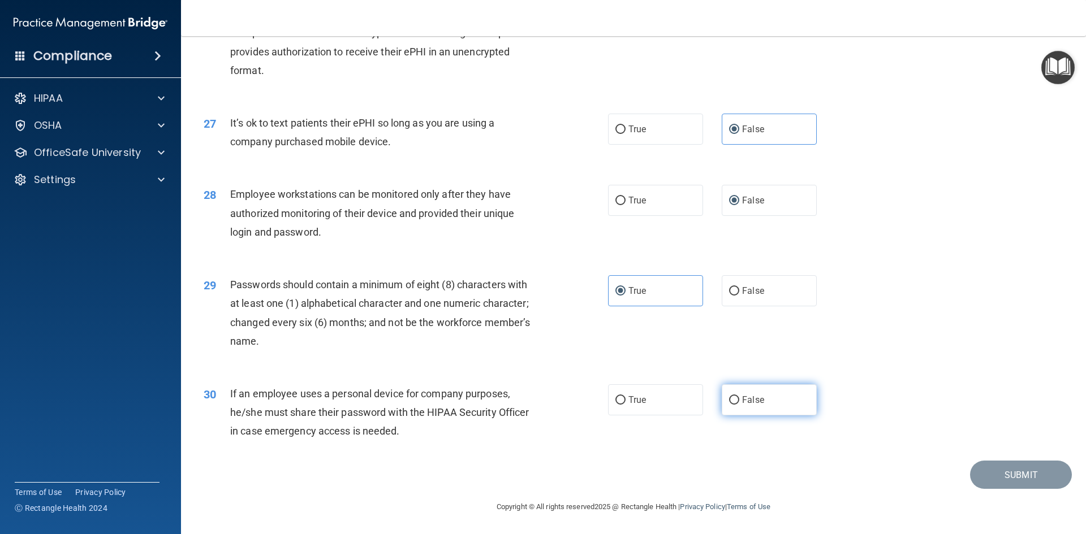
click at [747, 394] on label "False" at bounding box center [769, 400] width 95 height 31
click at [739, 396] on input "False" at bounding box center [734, 400] width 10 height 8
radio input "true"
click at [980, 466] on button "Submit" at bounding box center [1021, 475] width 102 height 29
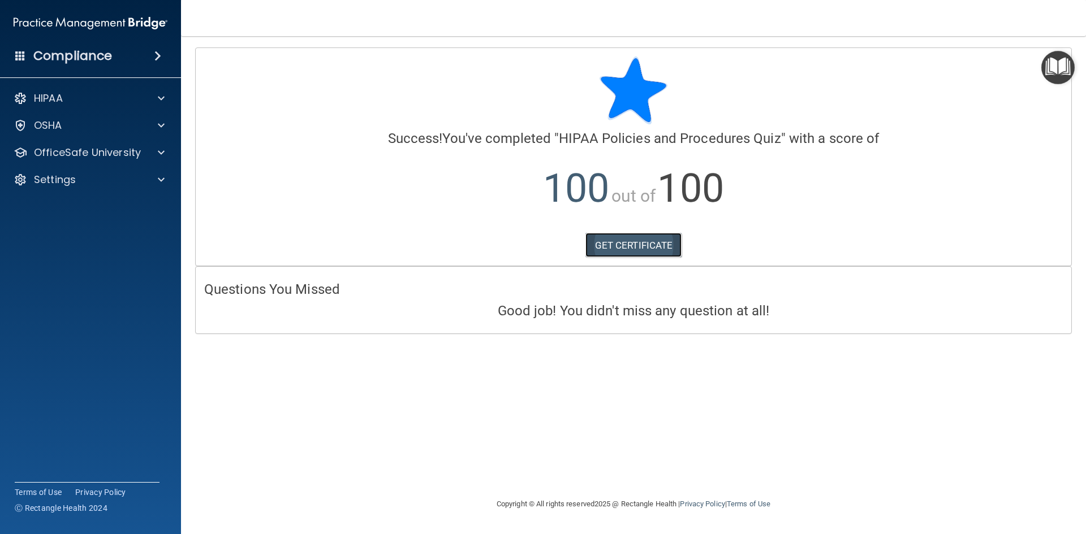
click at [611, 249] on link "GET CERTIFICATE" at bounding box center [633, 245] width 97 height 25
click at [107, 142] on div "OfficeSafe University" at bounding box center [91, 152] width 182 height 23
click at [133, 152] on p "OfficeSafe University" at bounding box center [87, 153] width 107 height 14
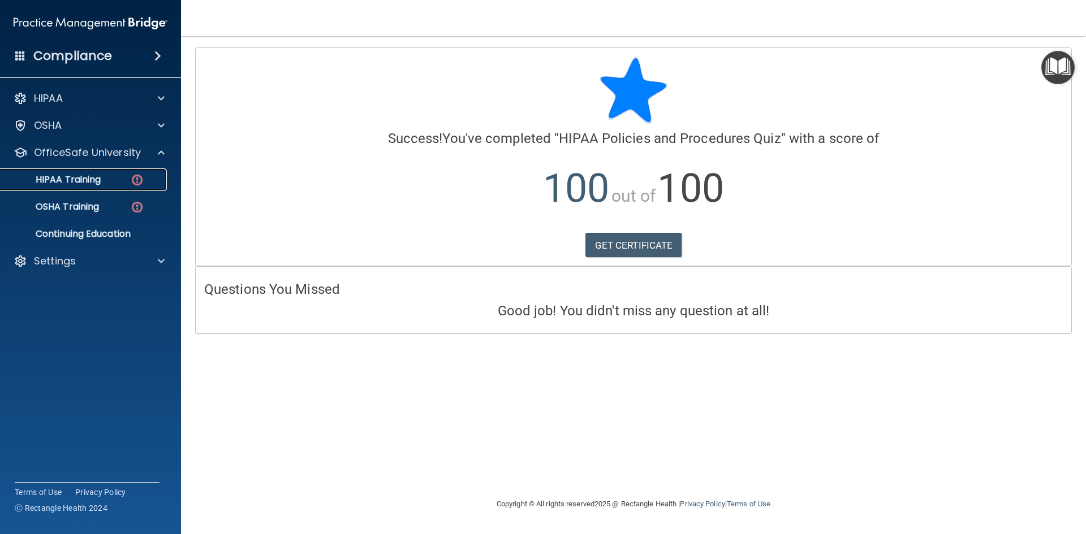
click at [105, 184] on div "HIPAA Training" at bounding box center [84, 179] width 154 height 11
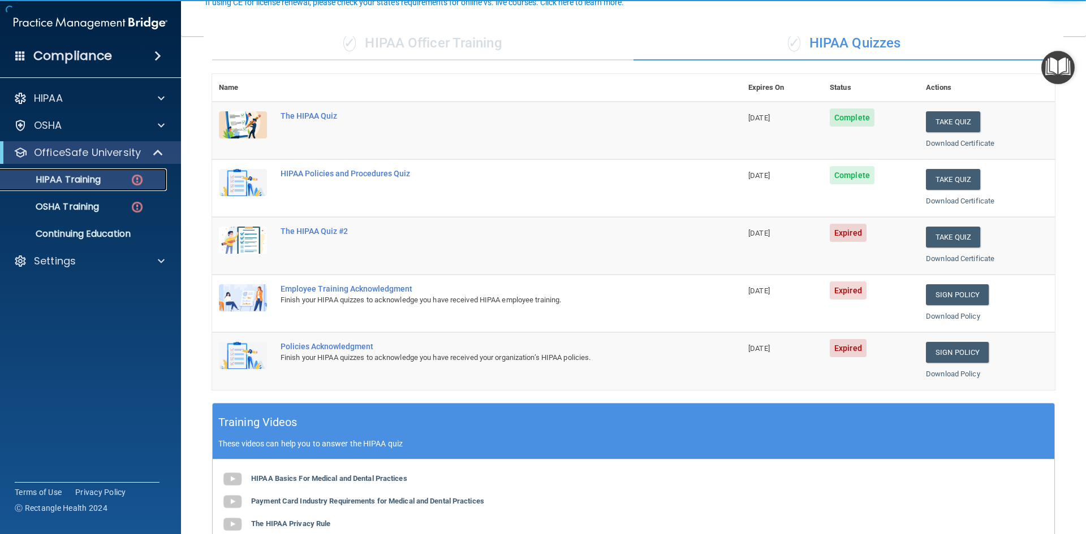
scroll to position [113, 0]
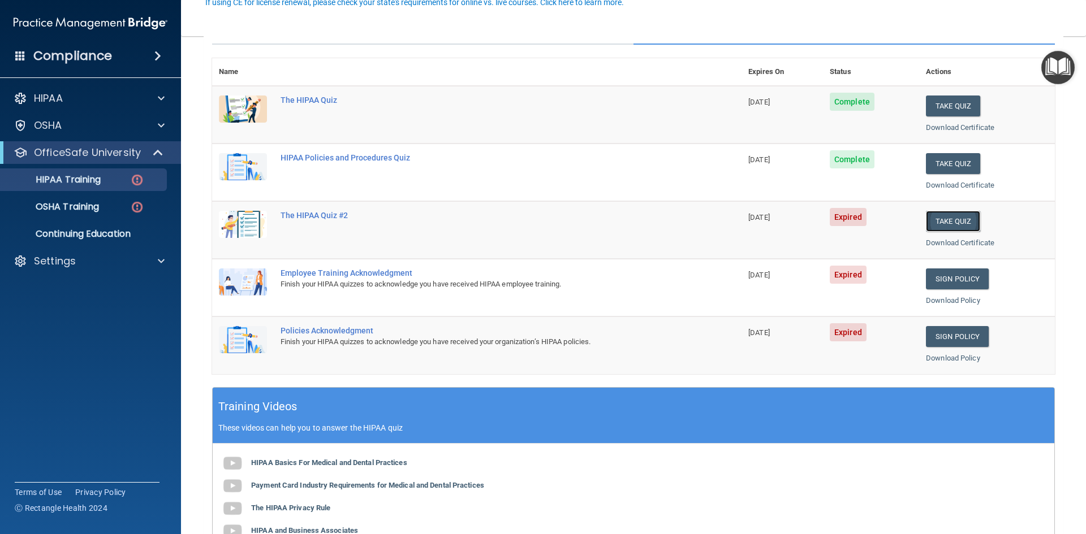
click at [940, 221] on button "Take Quiz" at bounding box center [953, 221] width 54 height 21
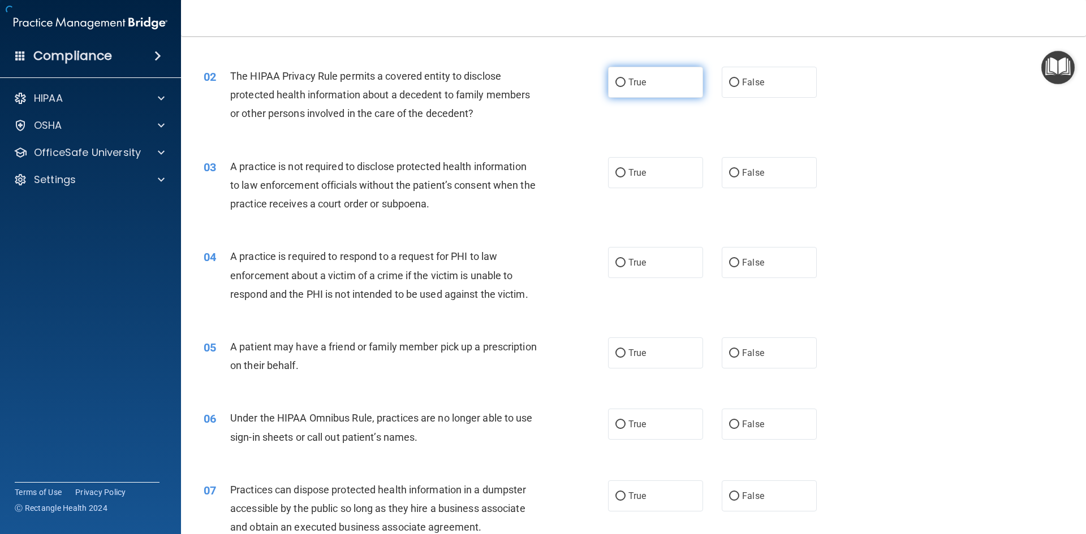
click at [671, 85] on label "True" at bounding box center [655, 82] width 95 height 31
click at [625, 85] on input "True" at bounding box center [620, 83] width 10 height 8
radio input "true"
click at [650, 196] on div "03 A practice is not required to disclose protected health information to law e…" at bounding box center [633, 188] width 877 height 90
click at [654, 183] on label "True" at bounding box center [655, 172] width 95 height 31
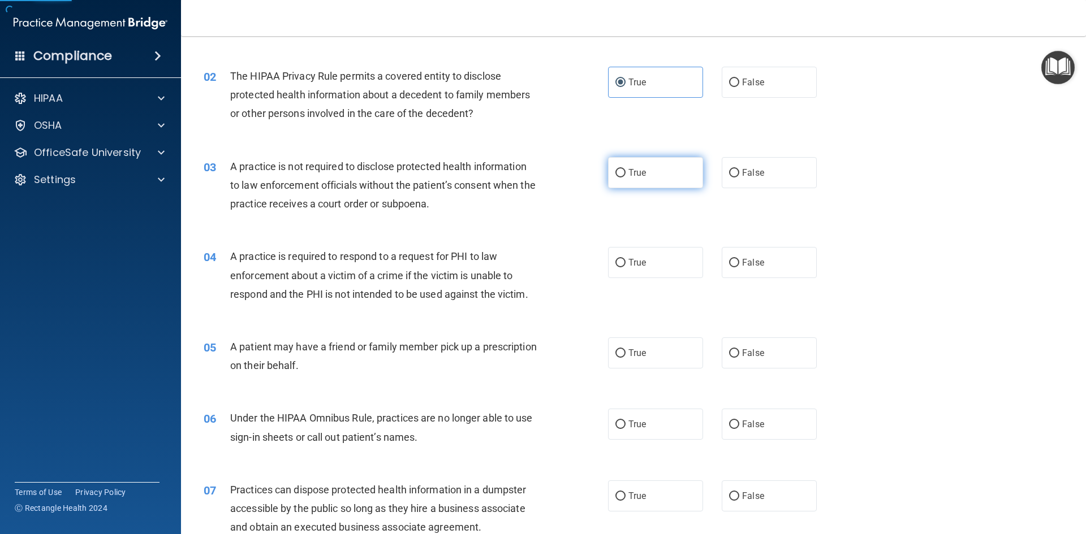
click at [625, 178] on input "True" at bounding box center [620, 173] width 10 height 8
radio input "true"
click at [649, 245] on div "04 A practice is required to respond to a request for PHI to law enforcement ab…" at bounding box center [633, 278] width 877 height 90
click at [646, 265] on label "True" at bounding box center [655, 262] width 95 height 31
click at [625, 265] on input "True" at bounding box center [620, 263] width 10 height 8
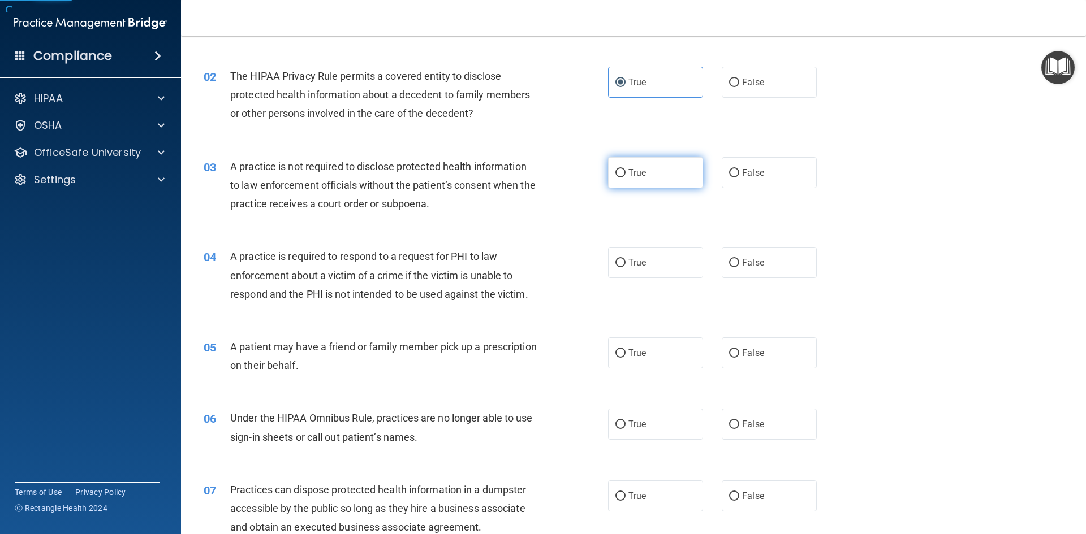
radio input "true"
click at [637, 355] on span "True" at bounding box center [637, 353] width 18 height 11
click at [625, 355] on input "True" at bounding box center [620, 354] width 10 height 8
radio input "true"
click at [635, 438] on label "True" at bounding box center [655, 424] width 95 height 31
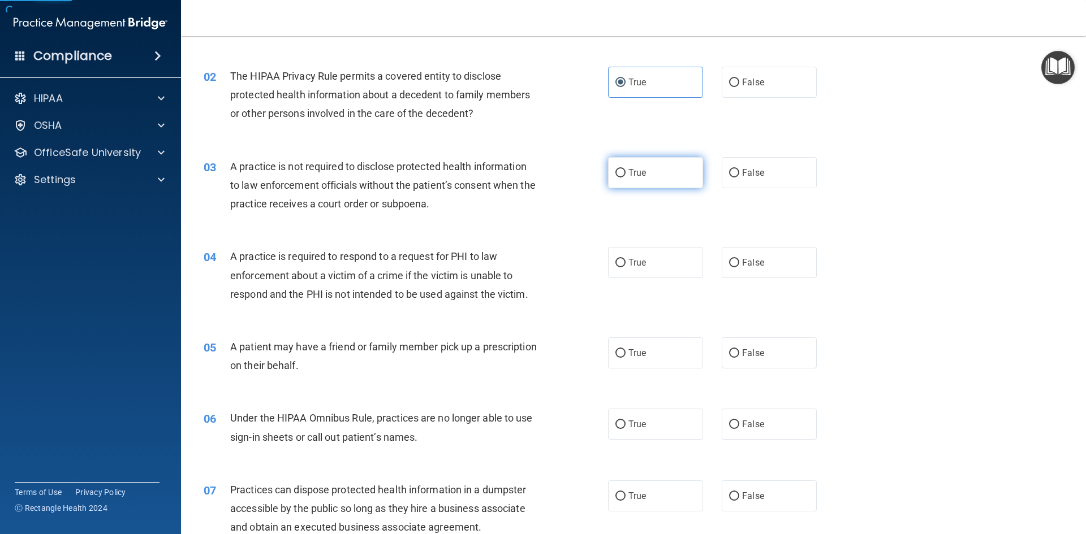
click at [625, 429] on input "True" at bounding box center [620, 425] width 10 height 8
radio input "true"
click at [638, 506] on label "True" at bounding box center [655, 496] width 95 height 31
click at [625, 501] on input "True" at bounding box center [620, 497] width 10 height 8
radio input "true"
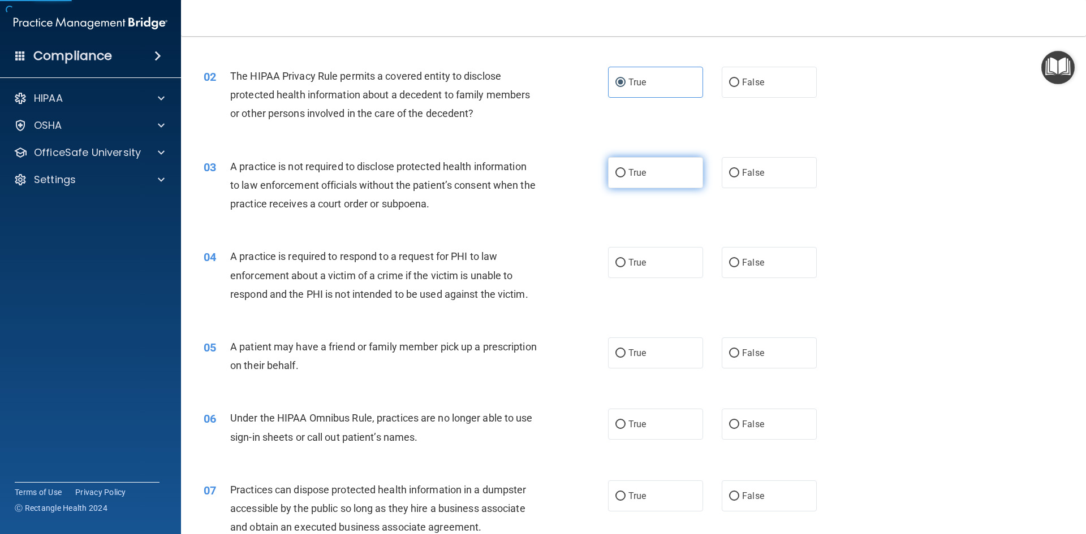
radio input "true"
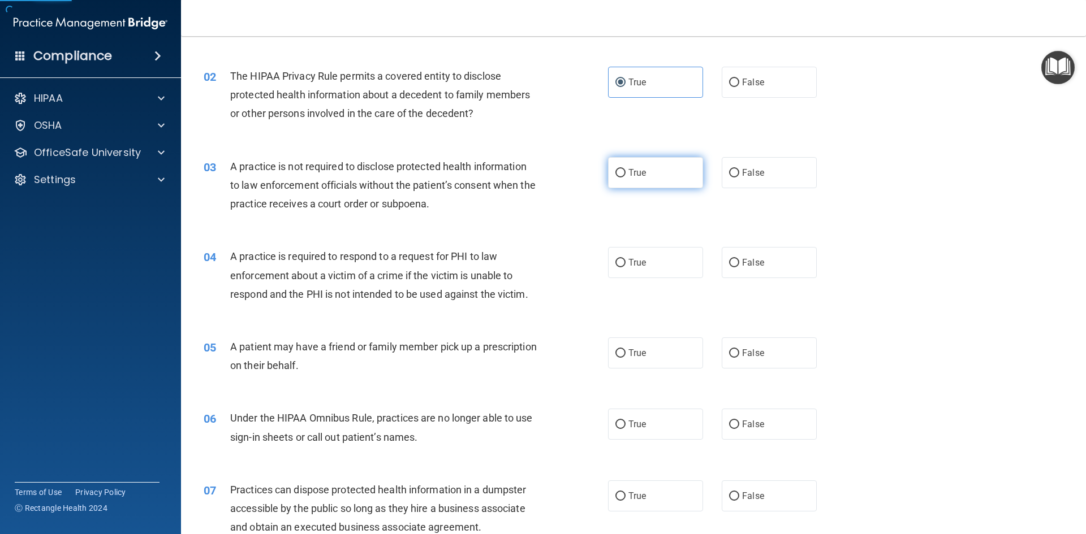
radio input "true"
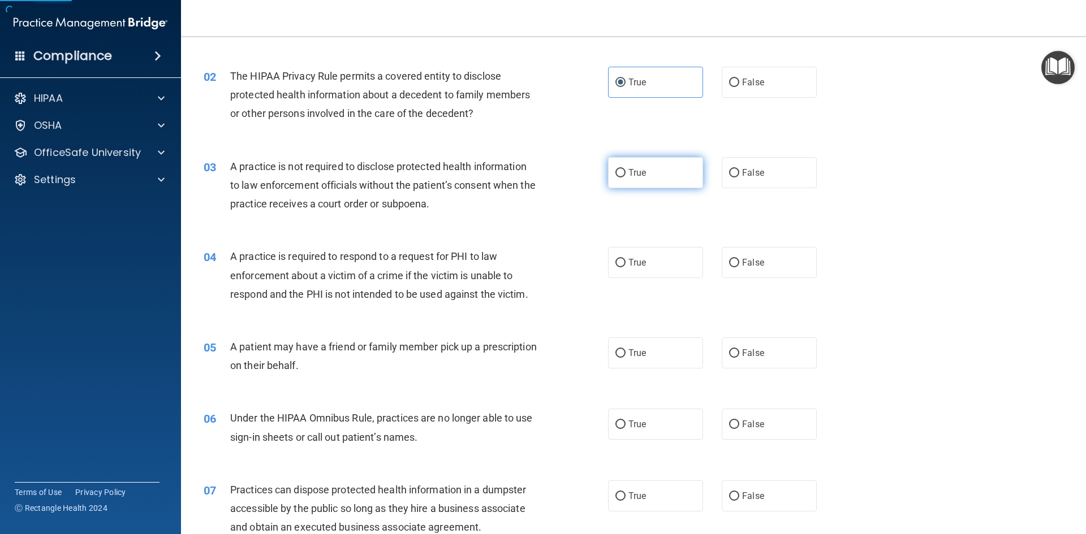
radio input "true"
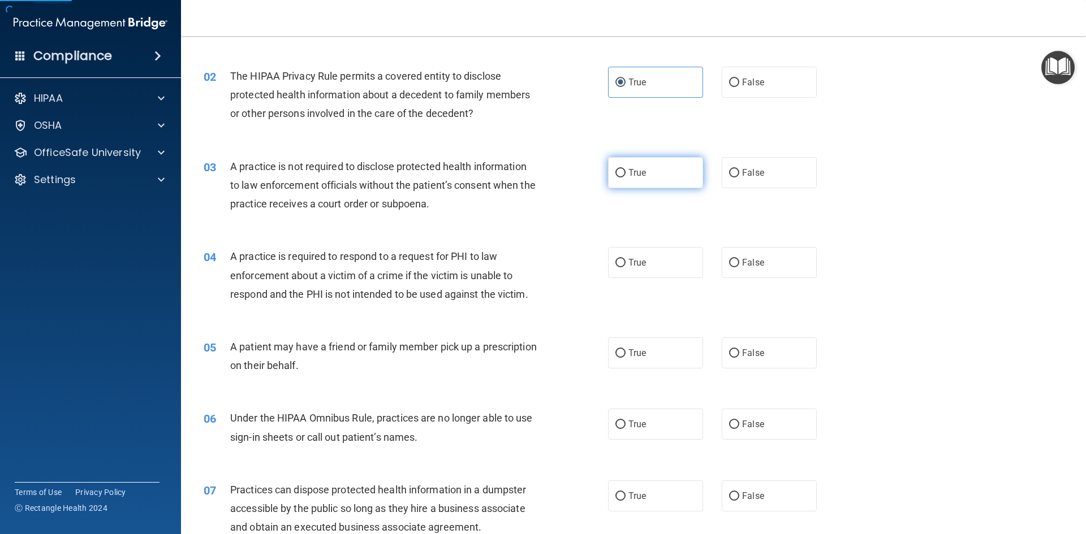
radio input "true"
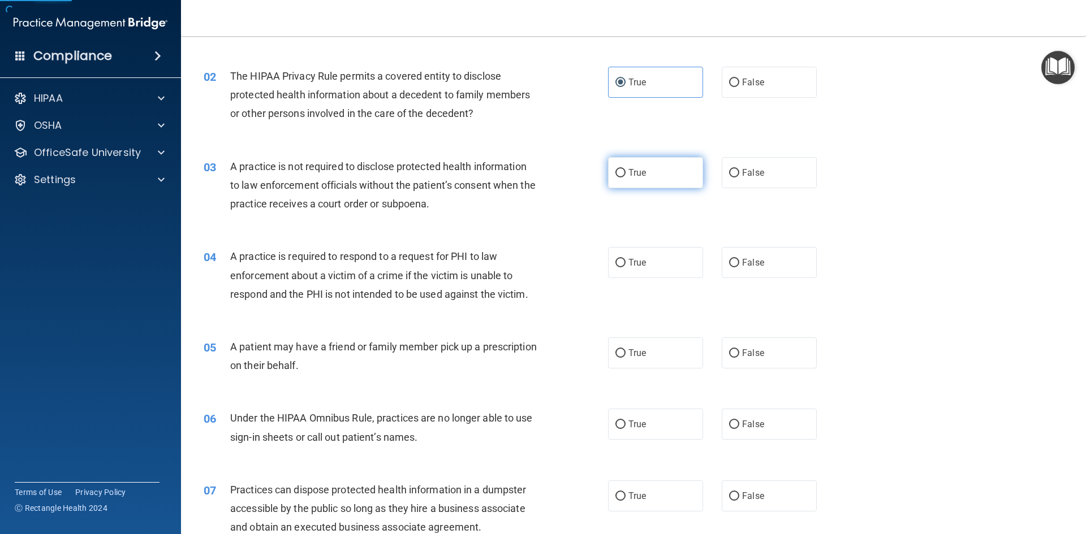
radio input "true"
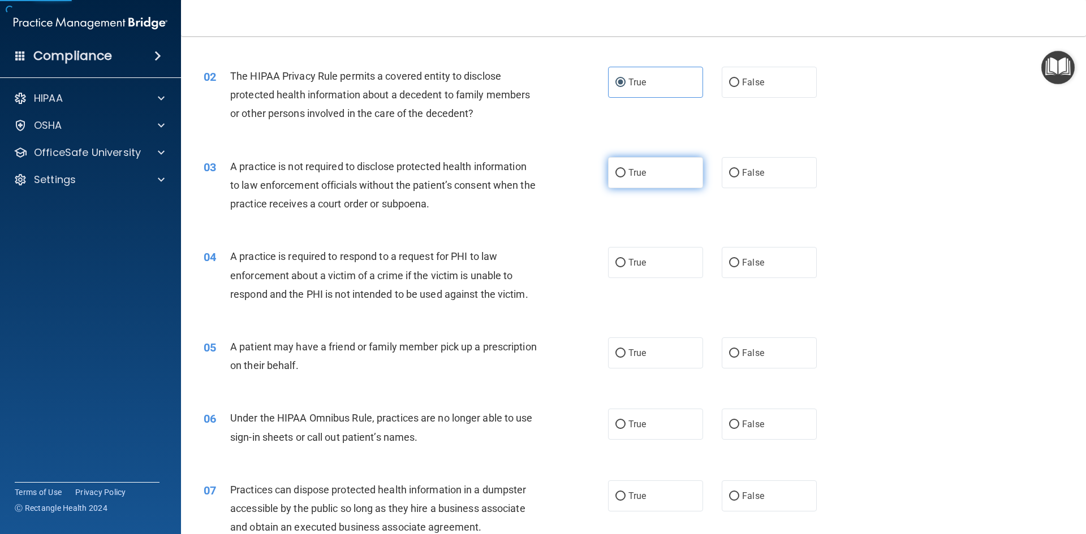
radio input "true"
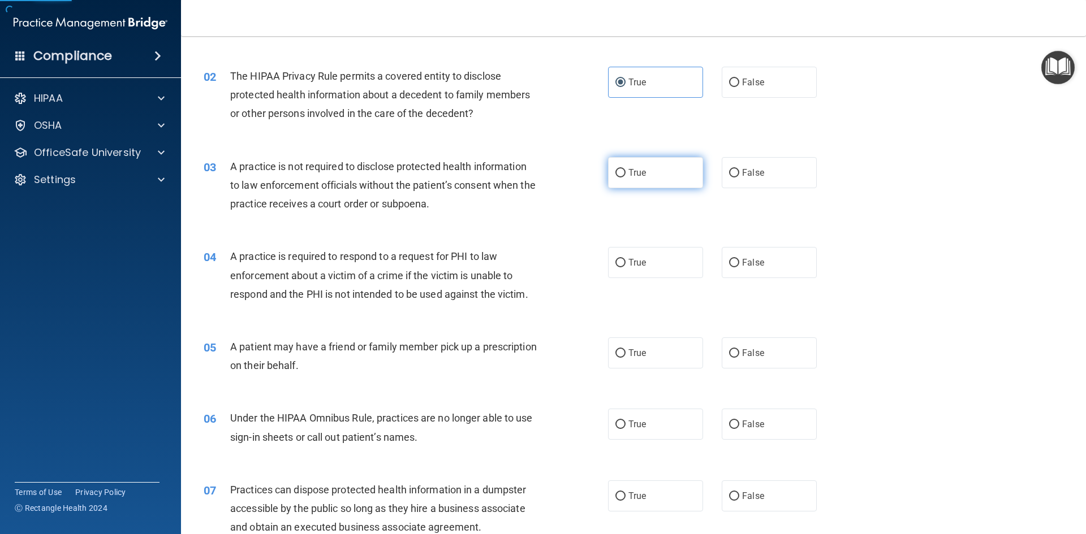
radio input "true"
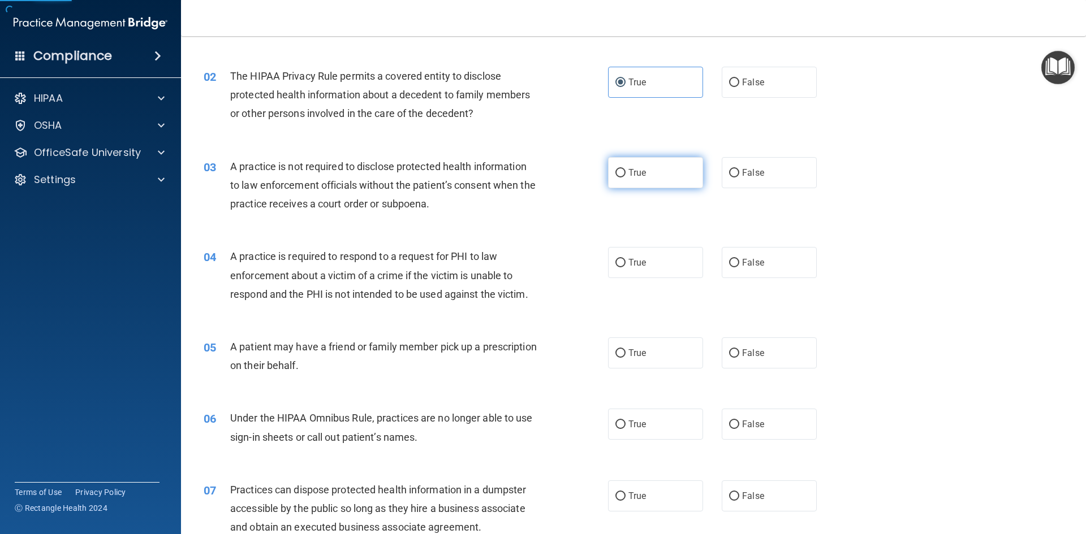
radio input "true"
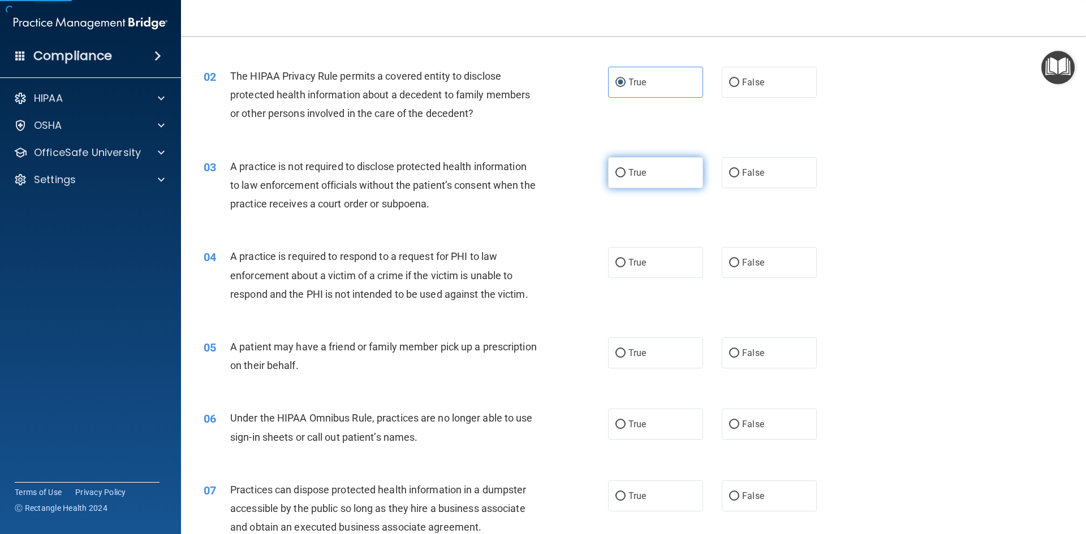
radio input "true"
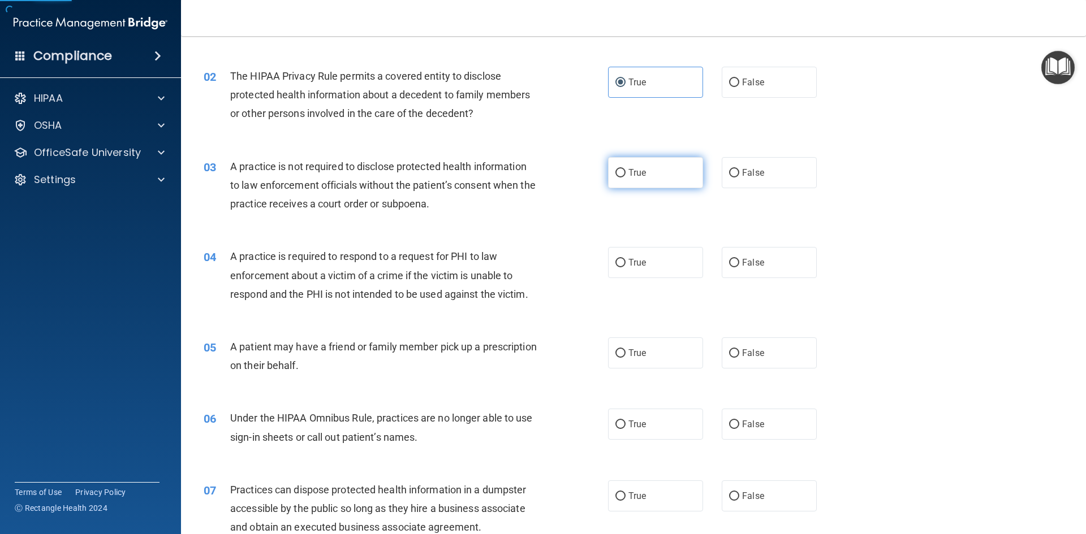
radio input "true"
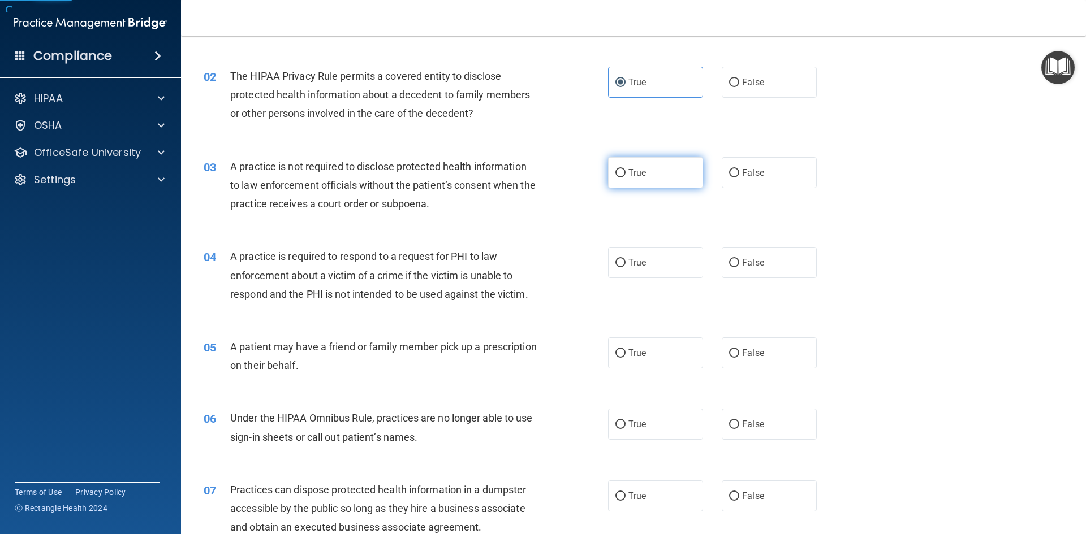
radio input "true"
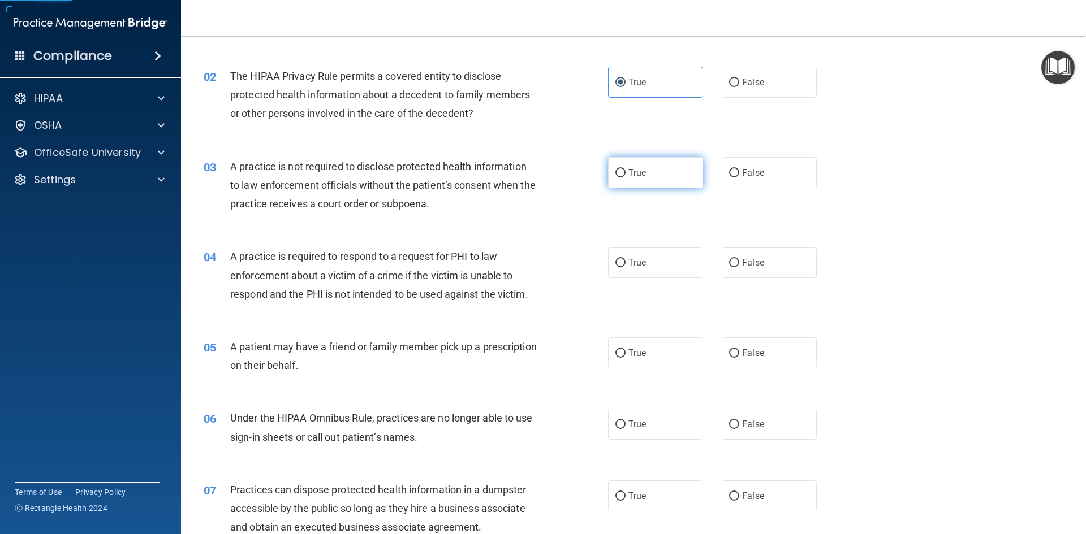
radio input "true"
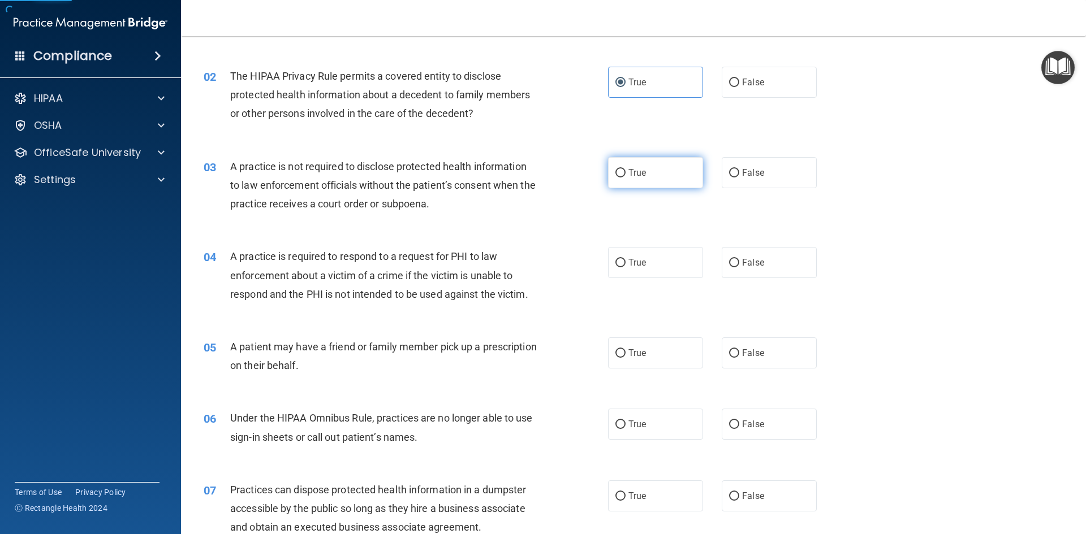
radio input "true"
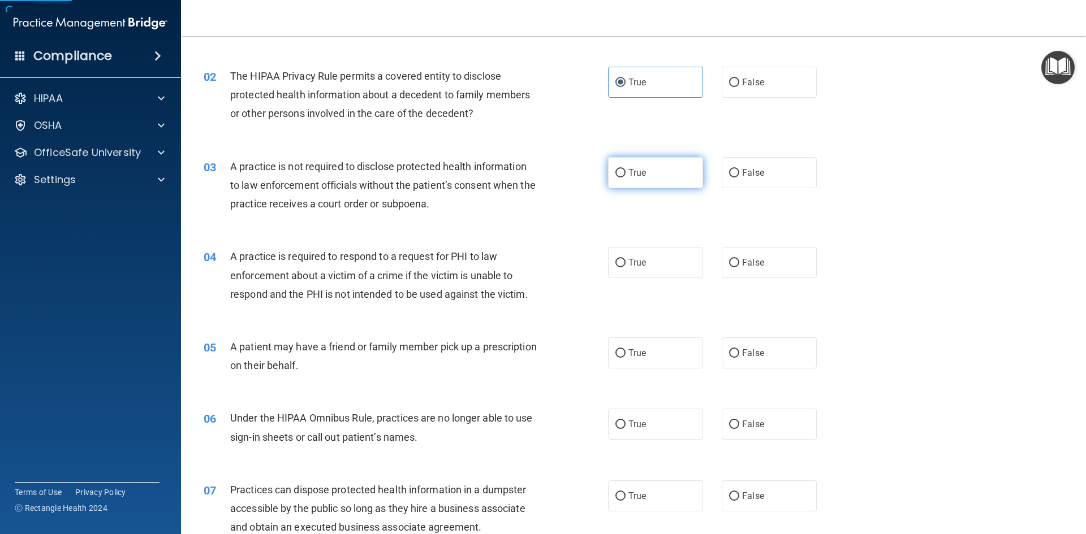
radio input "true"
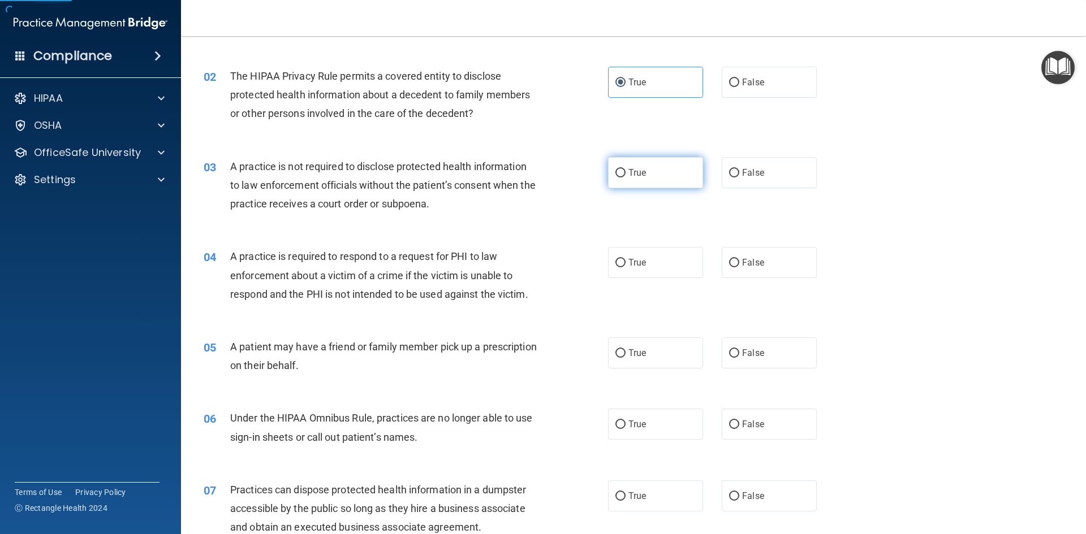
radio input "true"
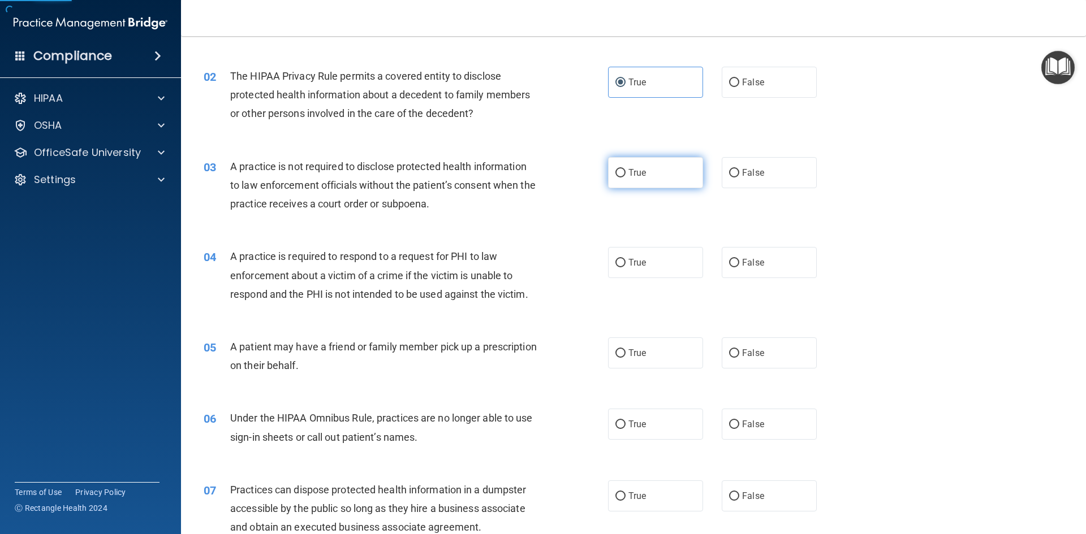
click button "TAKE QUIZ AGAIN"
click span "False"
click input "False"
click label "True"
click input "True"
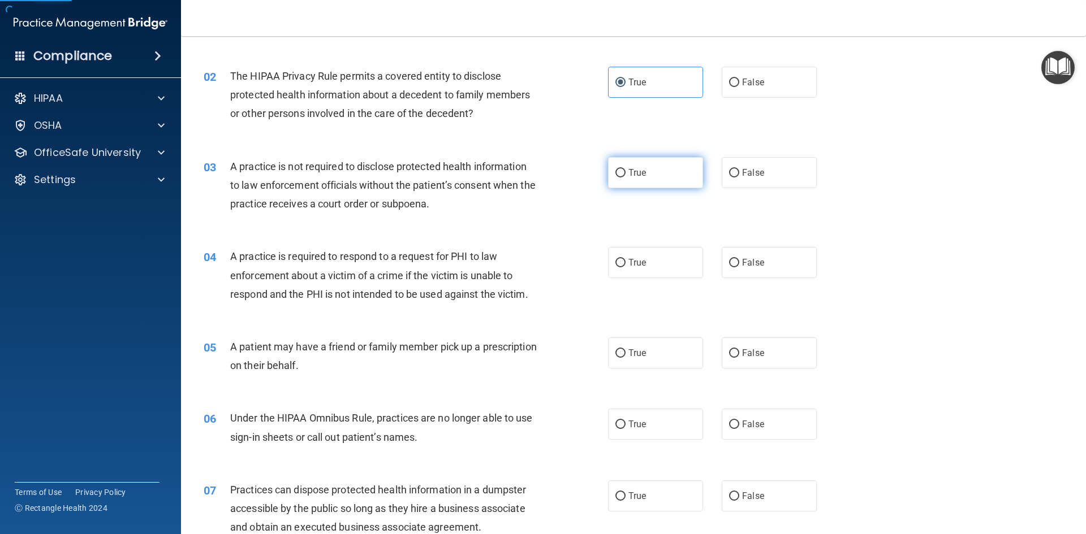
click label "False"
click input "False"
click label "True"
click input "True"
click label "True"
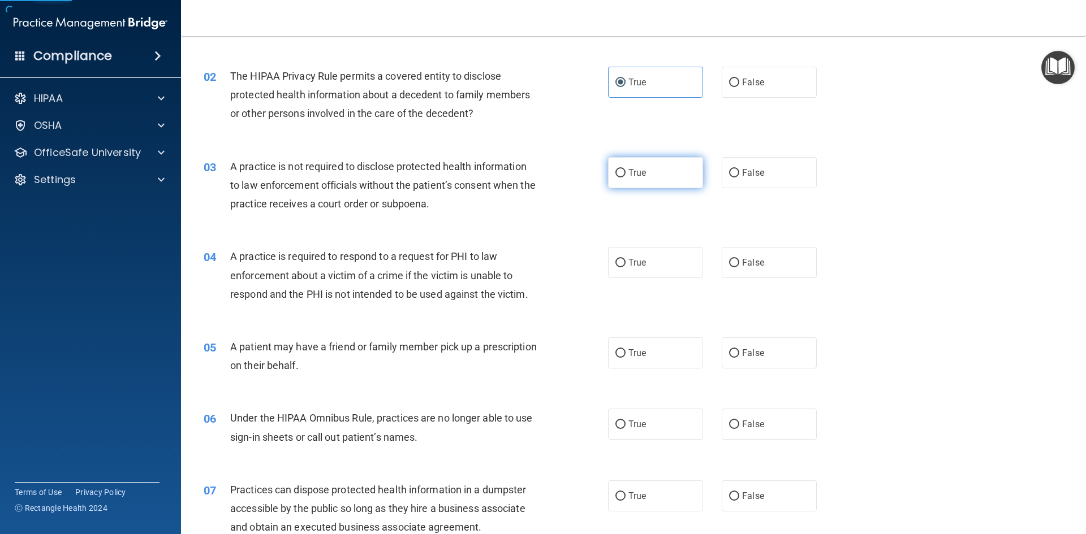
click input "True"
click label "False"
click input "False"
click span "False"
click input "False"
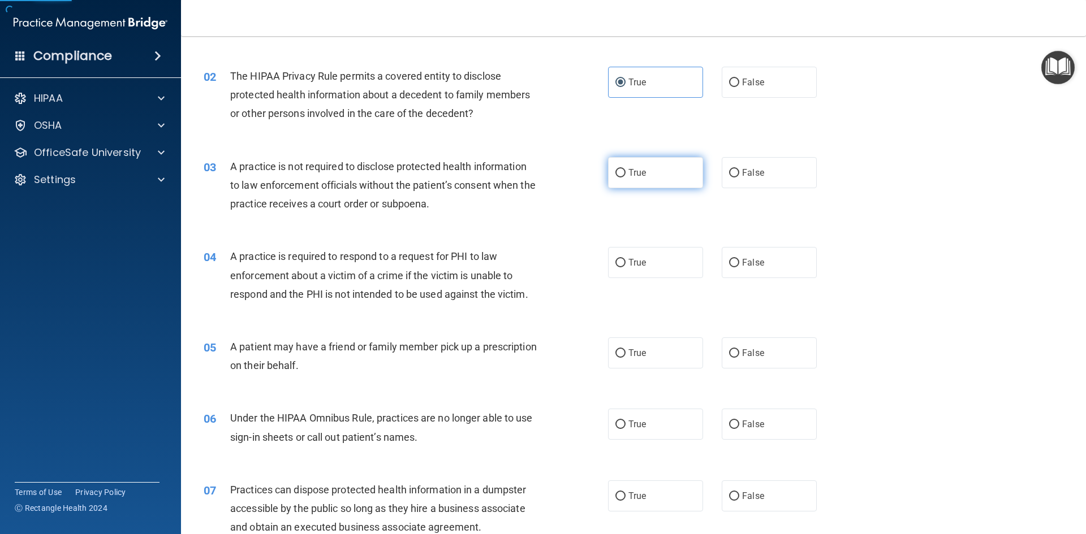
click label "False"
click input "False"
click label "False"
click input "False"
click label "True"
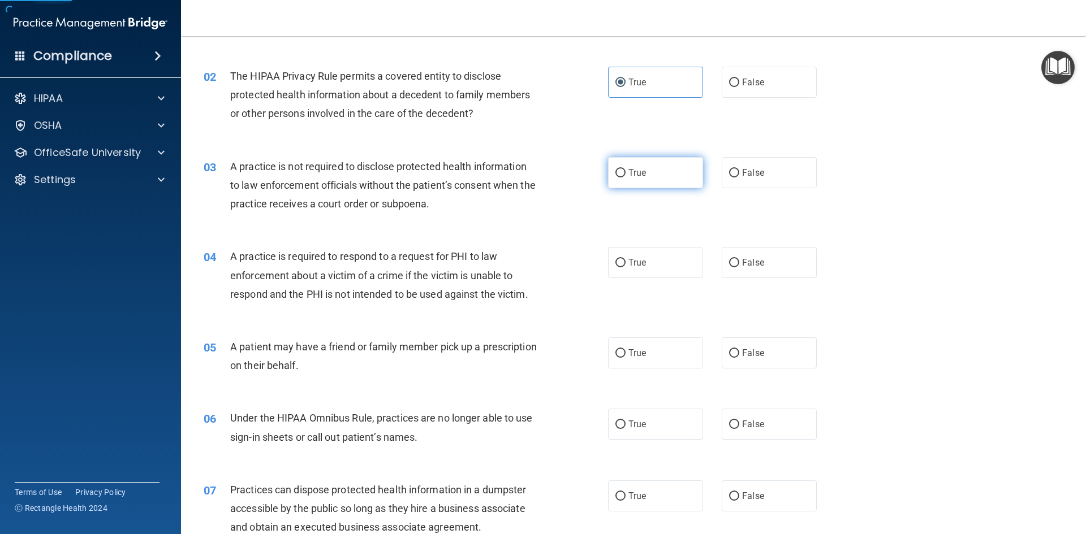
click input "True"
click label "True"
click input "True"
click label "True"
click input "True"
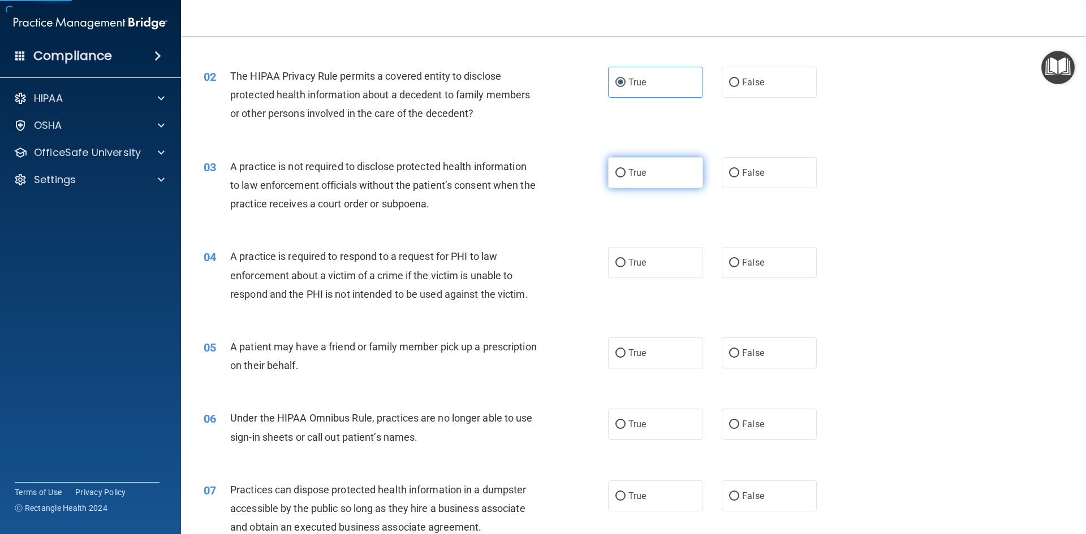
click label "False"
click input "False"
click span "False"
click input "False"
click label "True"
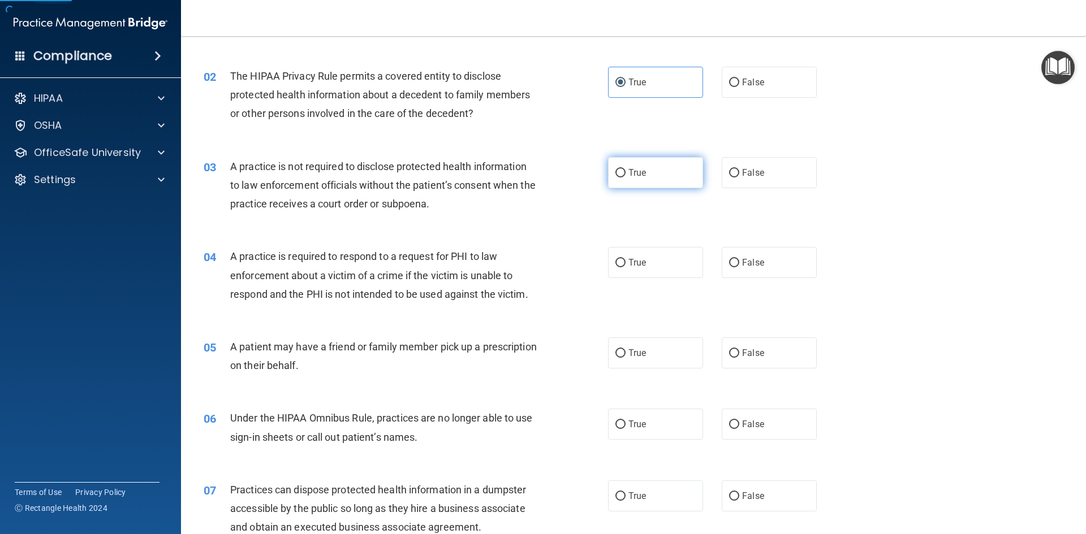
click input "True"
click label "True"
click input "True"
click label "True"
click input "True"
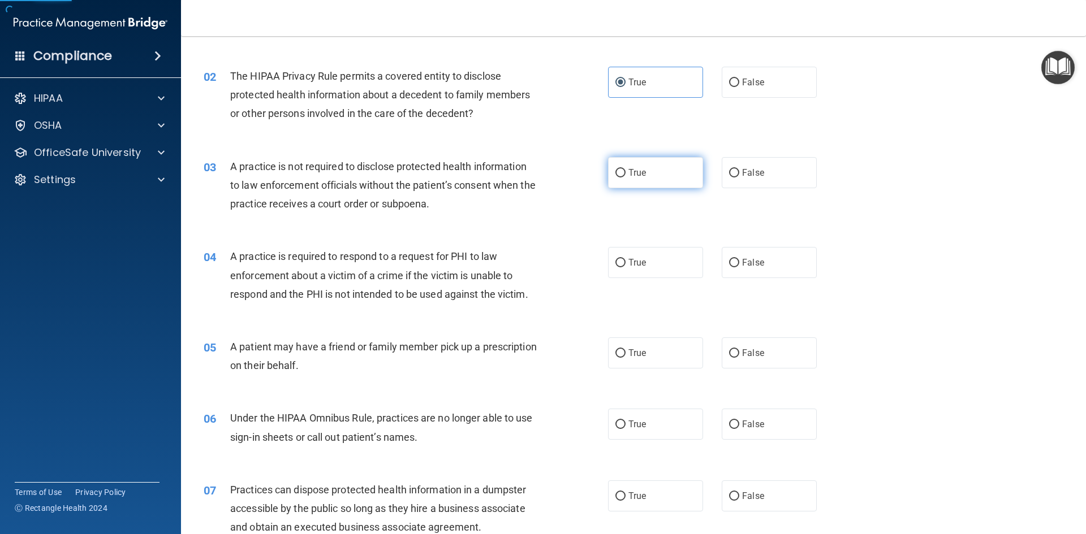
click label "False"
click input "False"
click label "False"
click input "False"
click label "False"
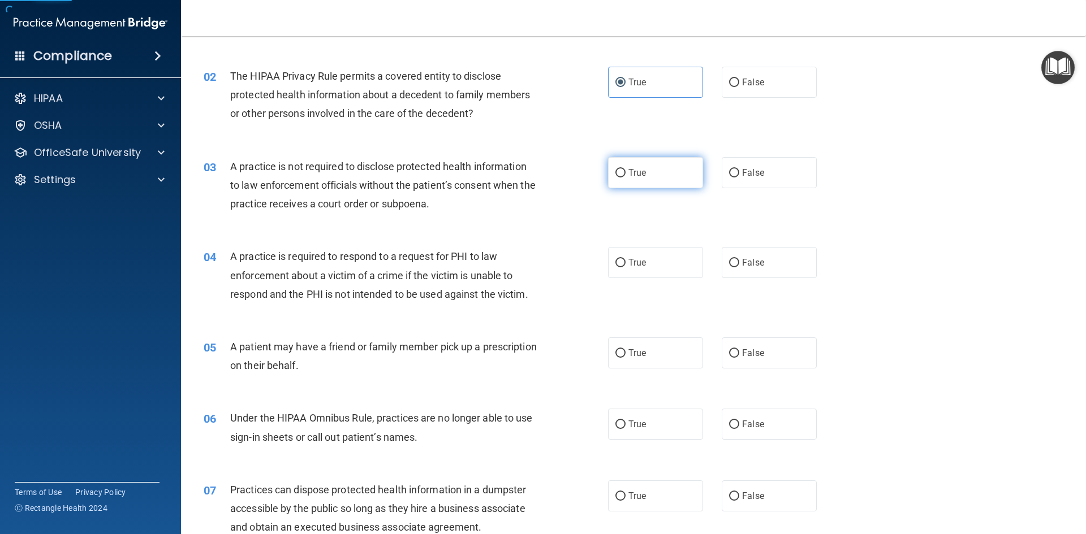
click input "False"
click div "21 Not all software vendors are Business Associates of covered entities. True F…"
click label "True"
click input "True"
click div "22 The HIPAA Privacy Rule permits a physician to share PHI for treatment purpos…"
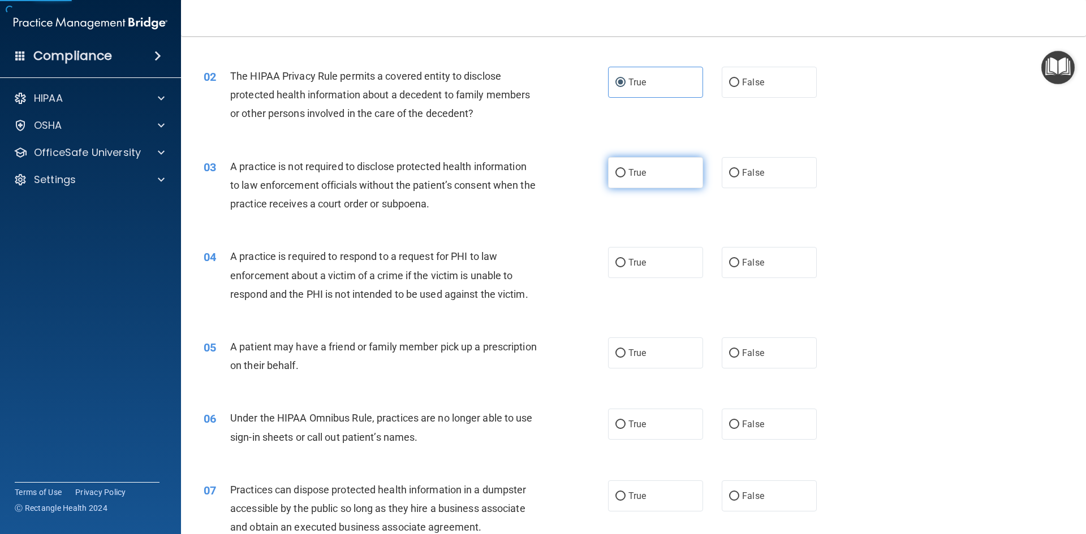
click label "True"
click input "True"
click span "False"
click input "False"
click label "False"
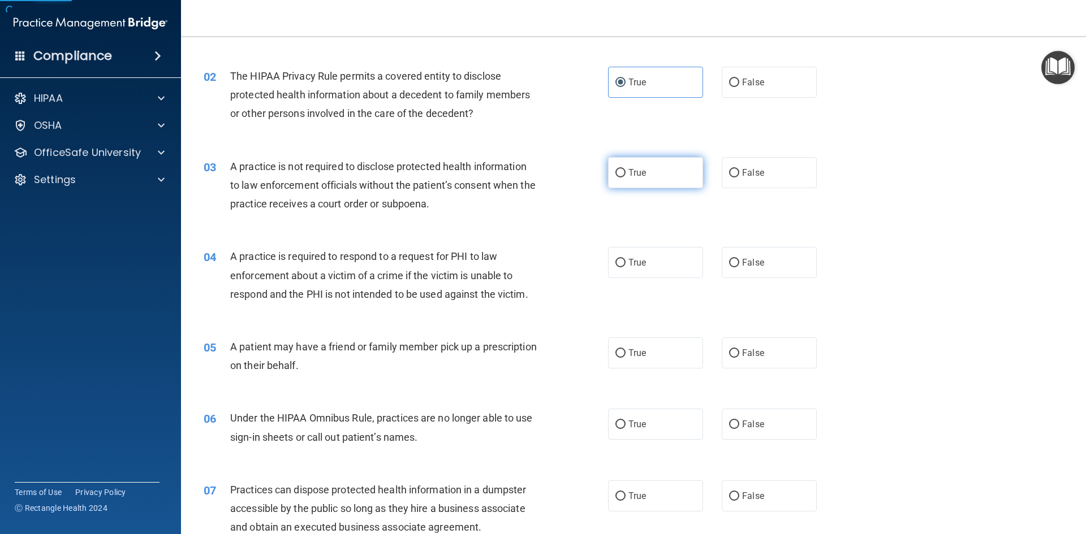
click input "False"
click label "True"
click input "True"
click label "False"
click input "False"
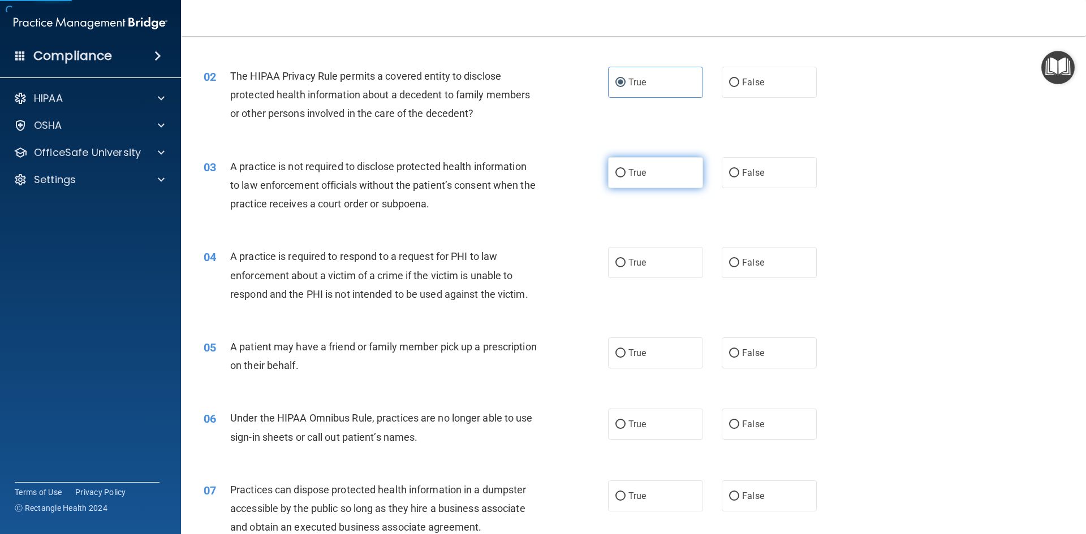
click span "False"
click input "False"
click span "False"
click input "False"
click label "True"
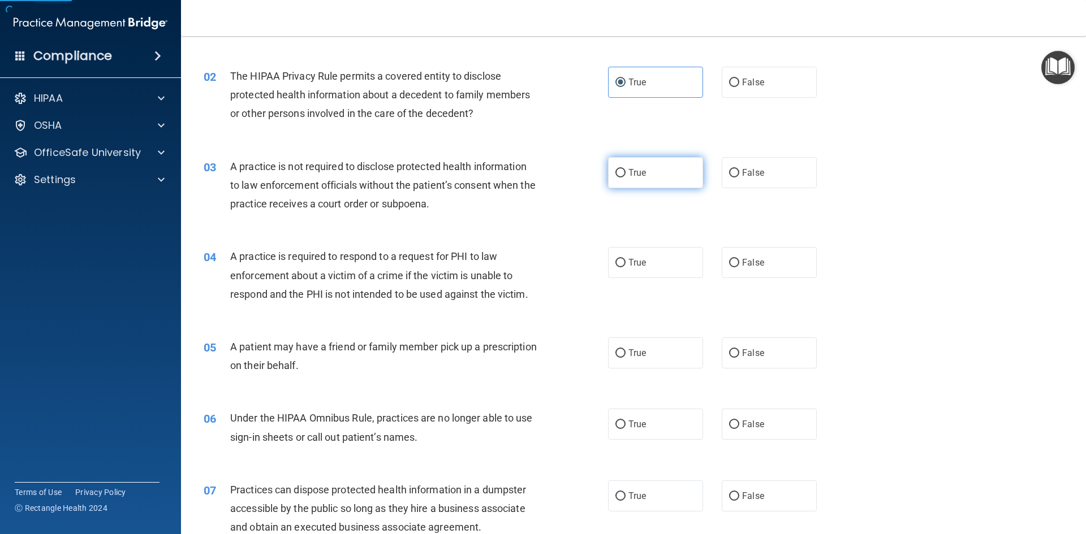
click input "True"
click label "True"
click input "True"
click label "True"
click input "True"
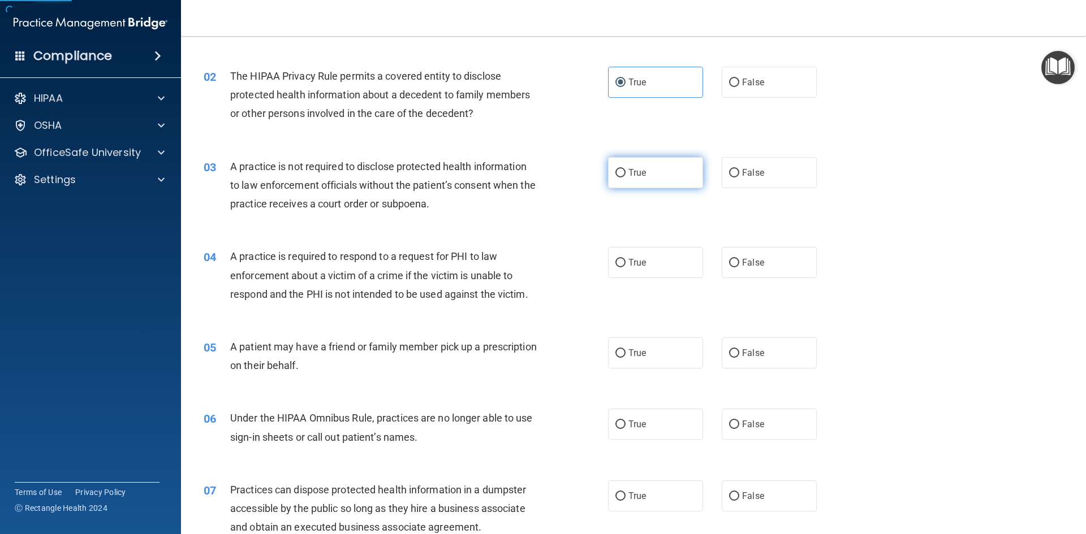
scroll to position [2098, 0]
click button "Submit"
click link "GET CERTIFICATE"
